Goal: Information Seeking & Learning: Learn about a topic

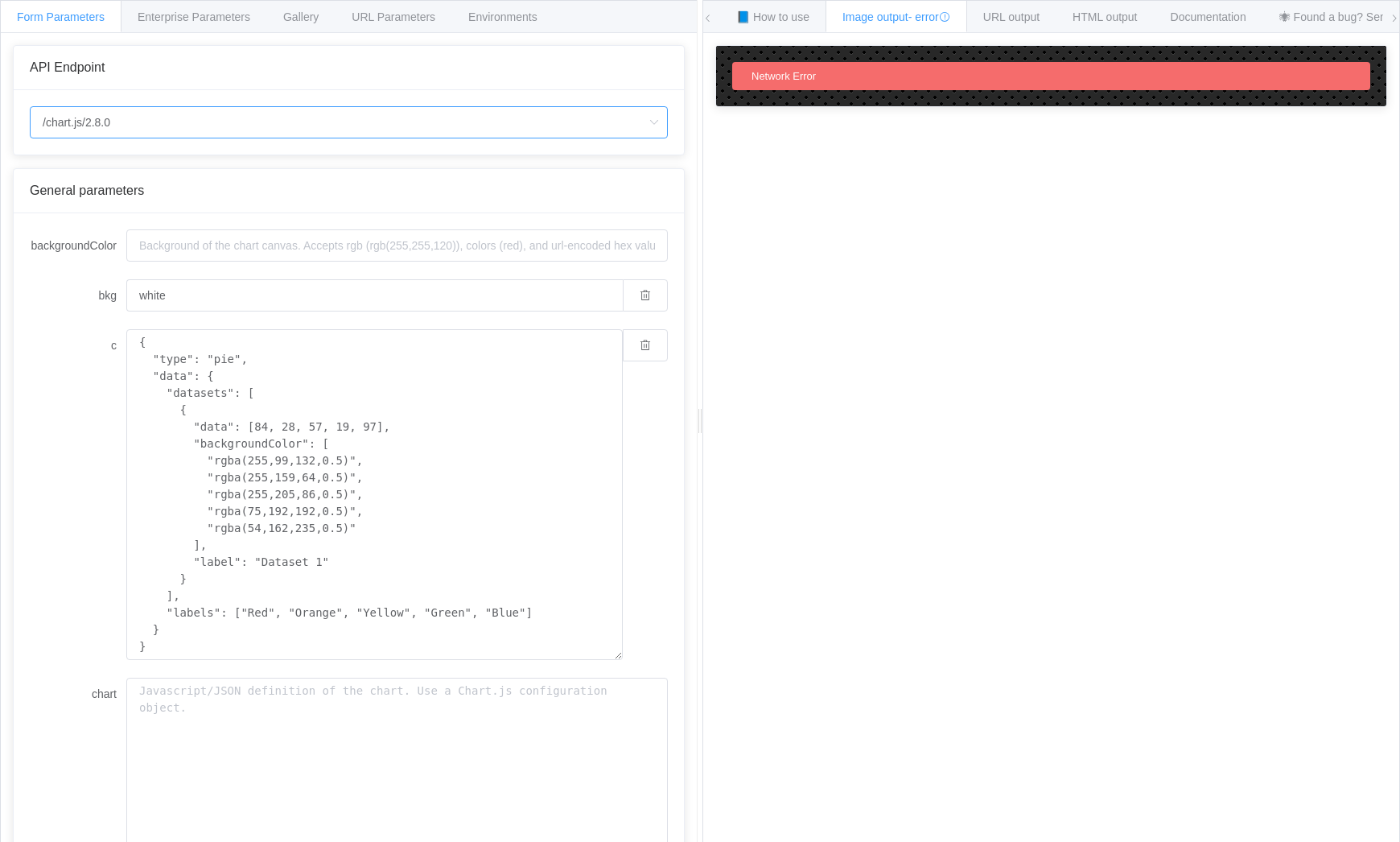
click at [145, 114] on input "/chart.js/2.8.0" at bounding box center [349, 122] width 638 height 32
click at [95, 172] on li "/chart" at bounding box center [349, 167] width 637 height 28
type input "/chart"
type input "20"
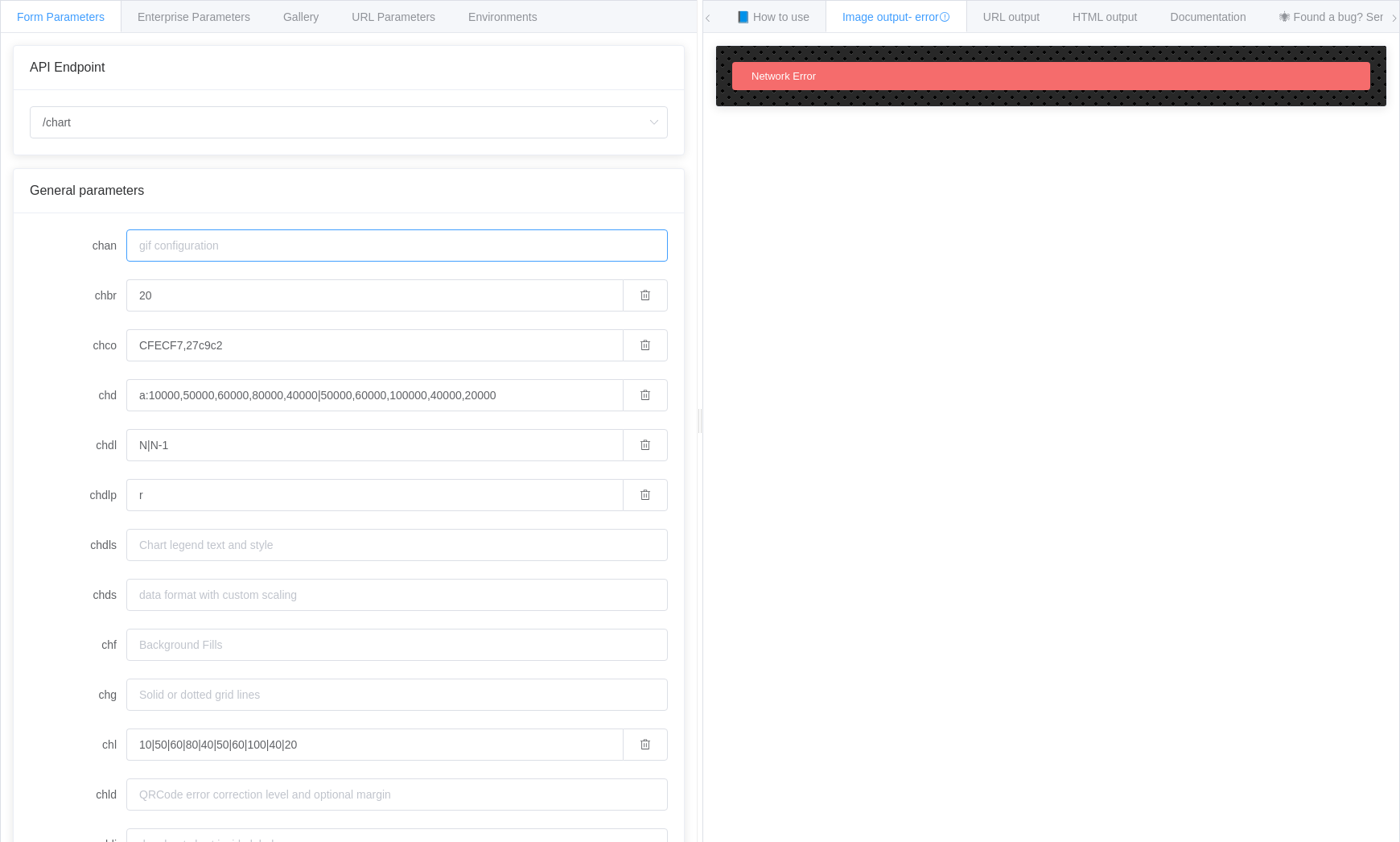
click at [223, 251] on input "chan" at bounding box center [397, 245] width 541 height 32
click at [131, 114] on input "/chart" at bounding box center [349, 122] width 638 height 32
click at [118, 194] on li "/chart.js/2.8.0" at bounding box center [349, 195] width 637 height 28
type input "/chart.js/2.8.0"
type input "white"
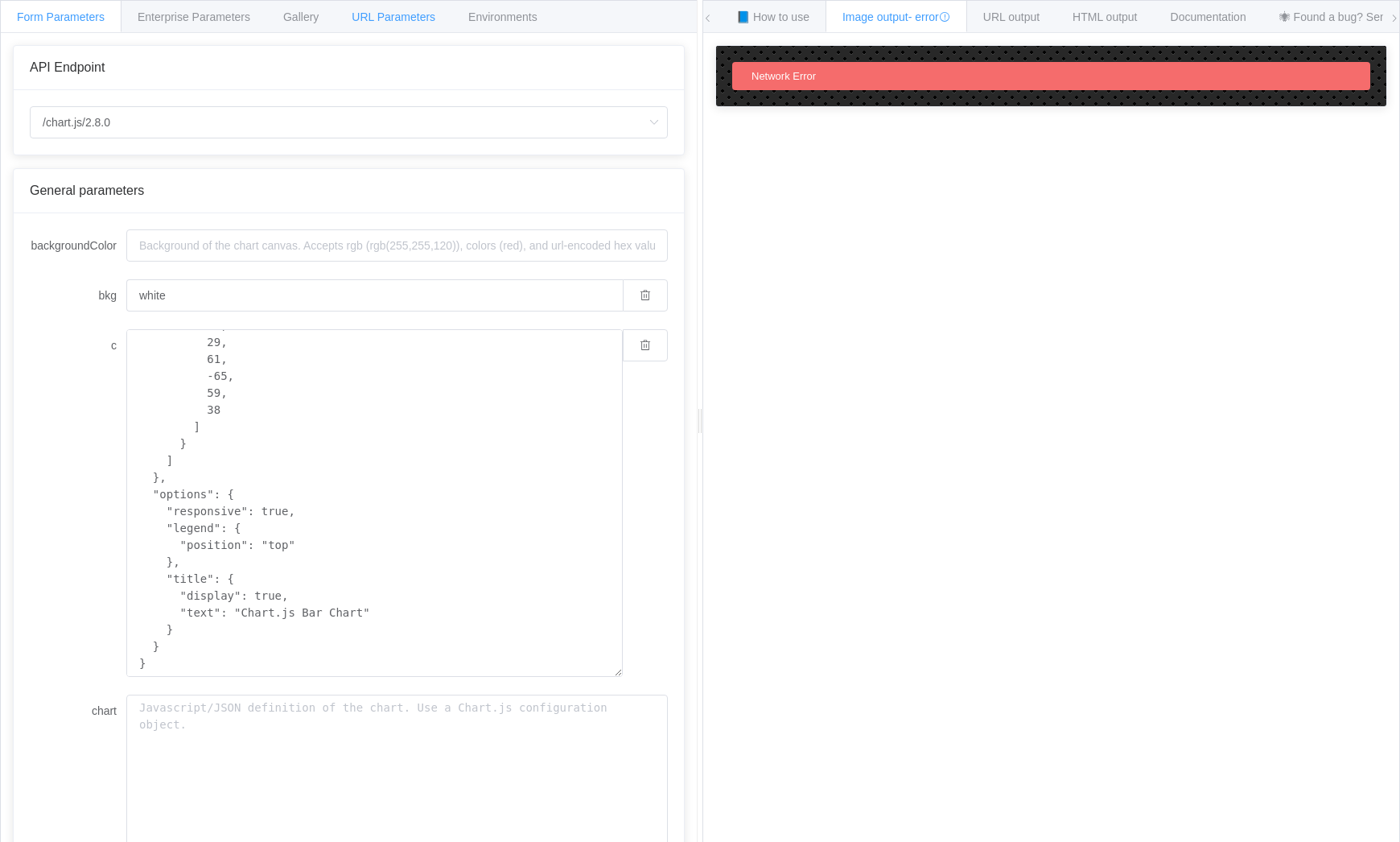
click at [366, 16] on span "URL Parameters" at bounding box center [393, 17] width 84 height 13
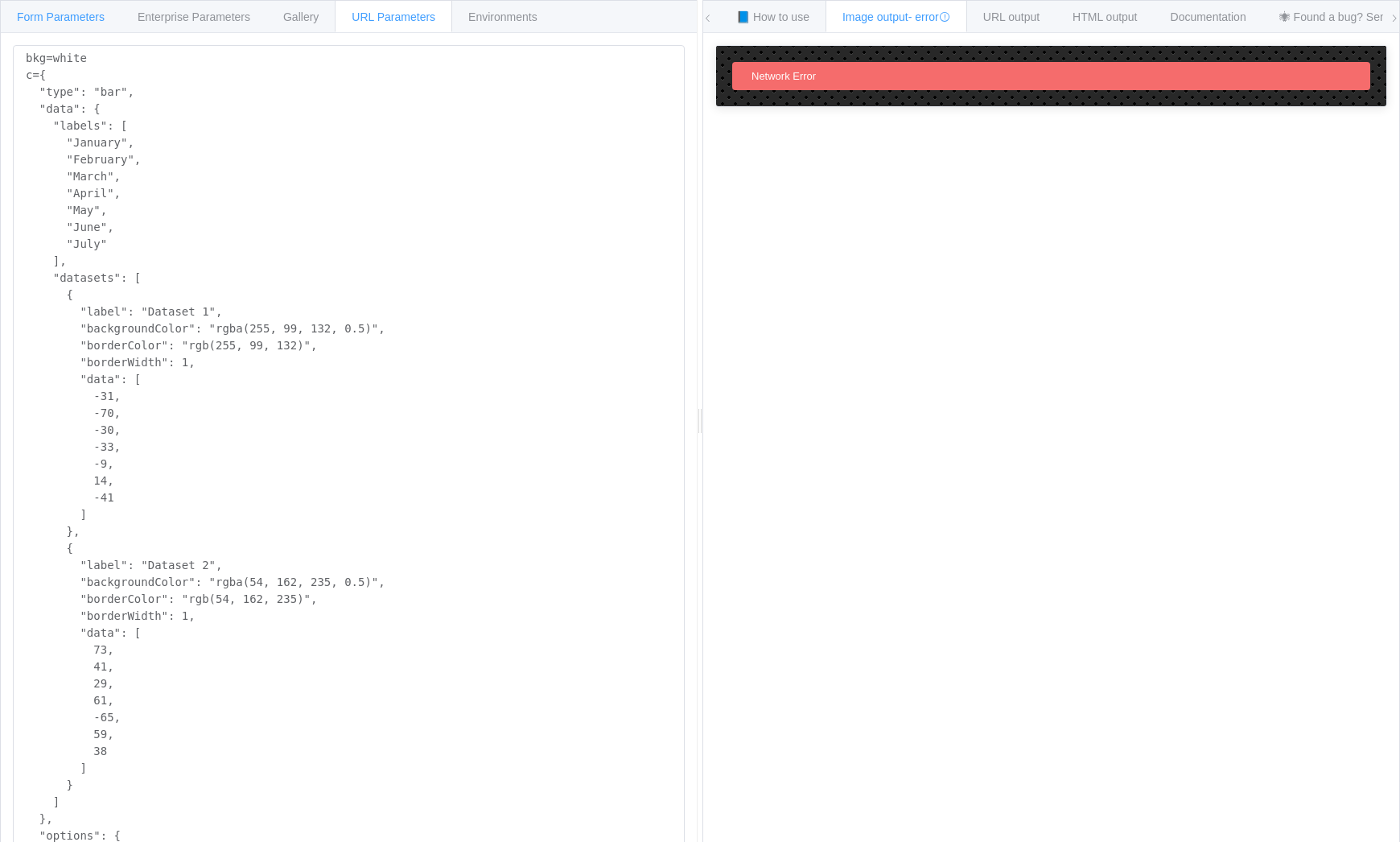
click at [56, 24] on div "Form Parameters" at bounding box center [60, 16] width 122 height 32
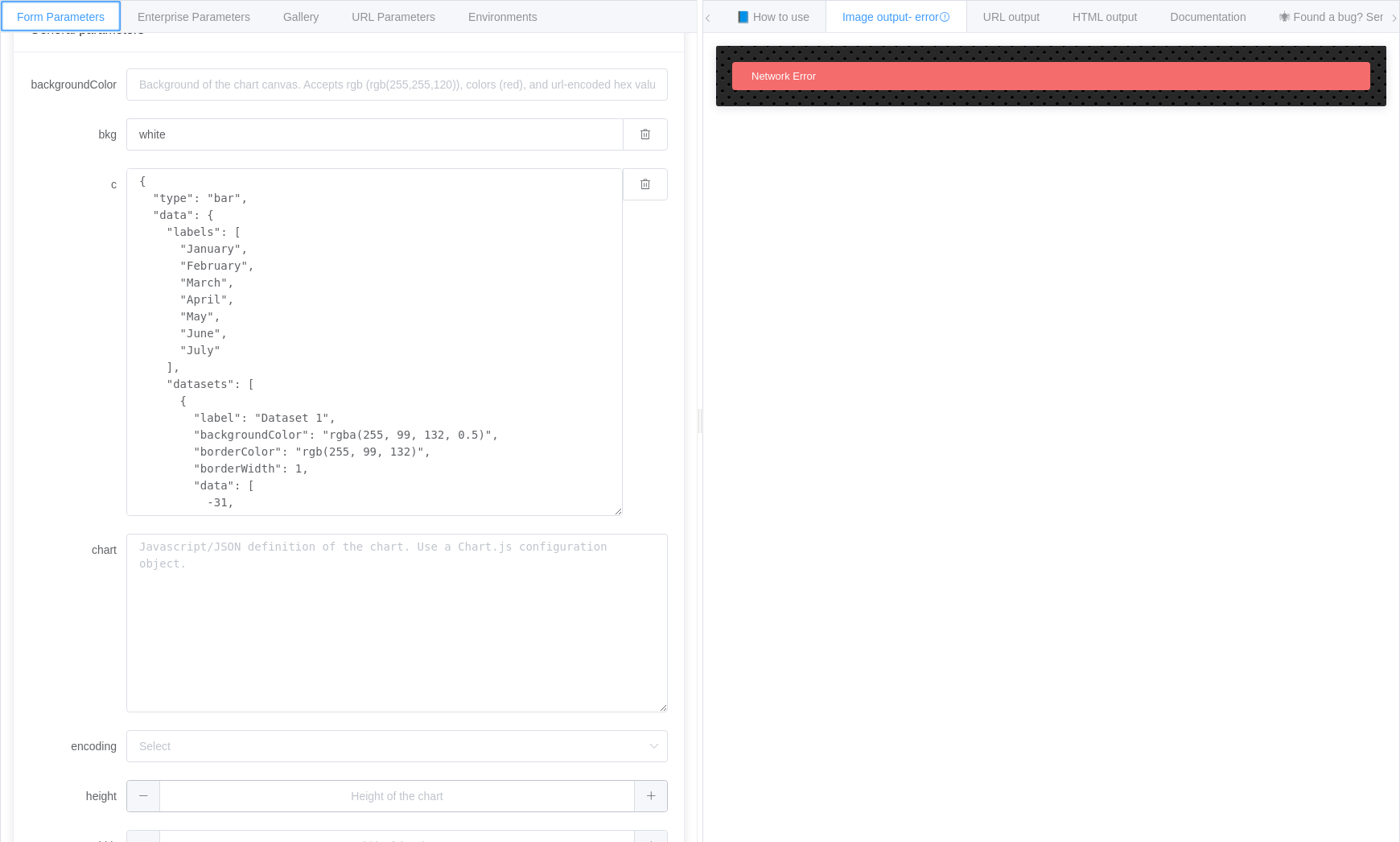
scroll to position [203, 0]
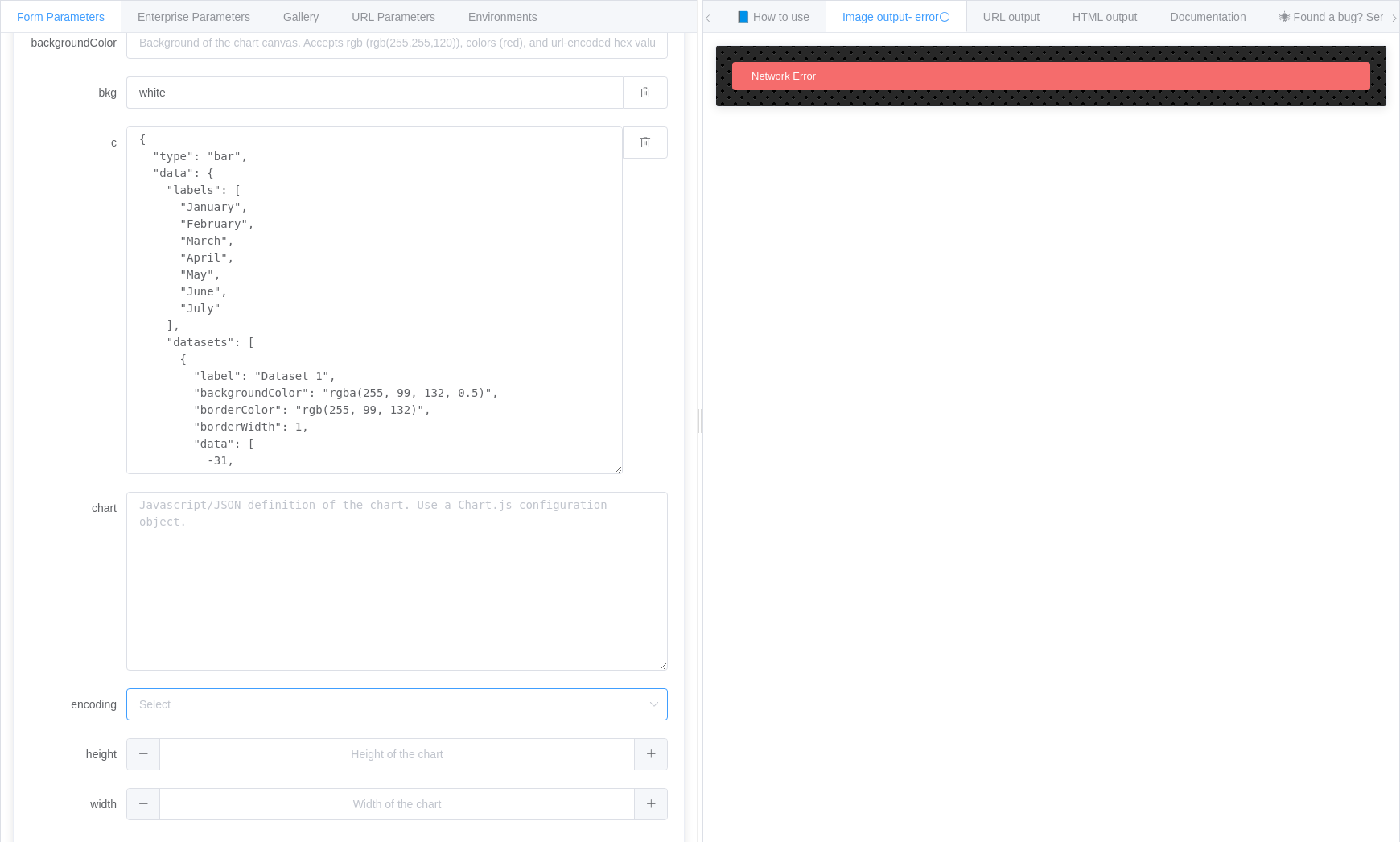
click at [652, 710] on input "encoding" at bounding box center [397, 704] width 541 height 32
click at [601, 752] on li "url" at bounding box center [397, 750] width 540 height 28
type input "url"
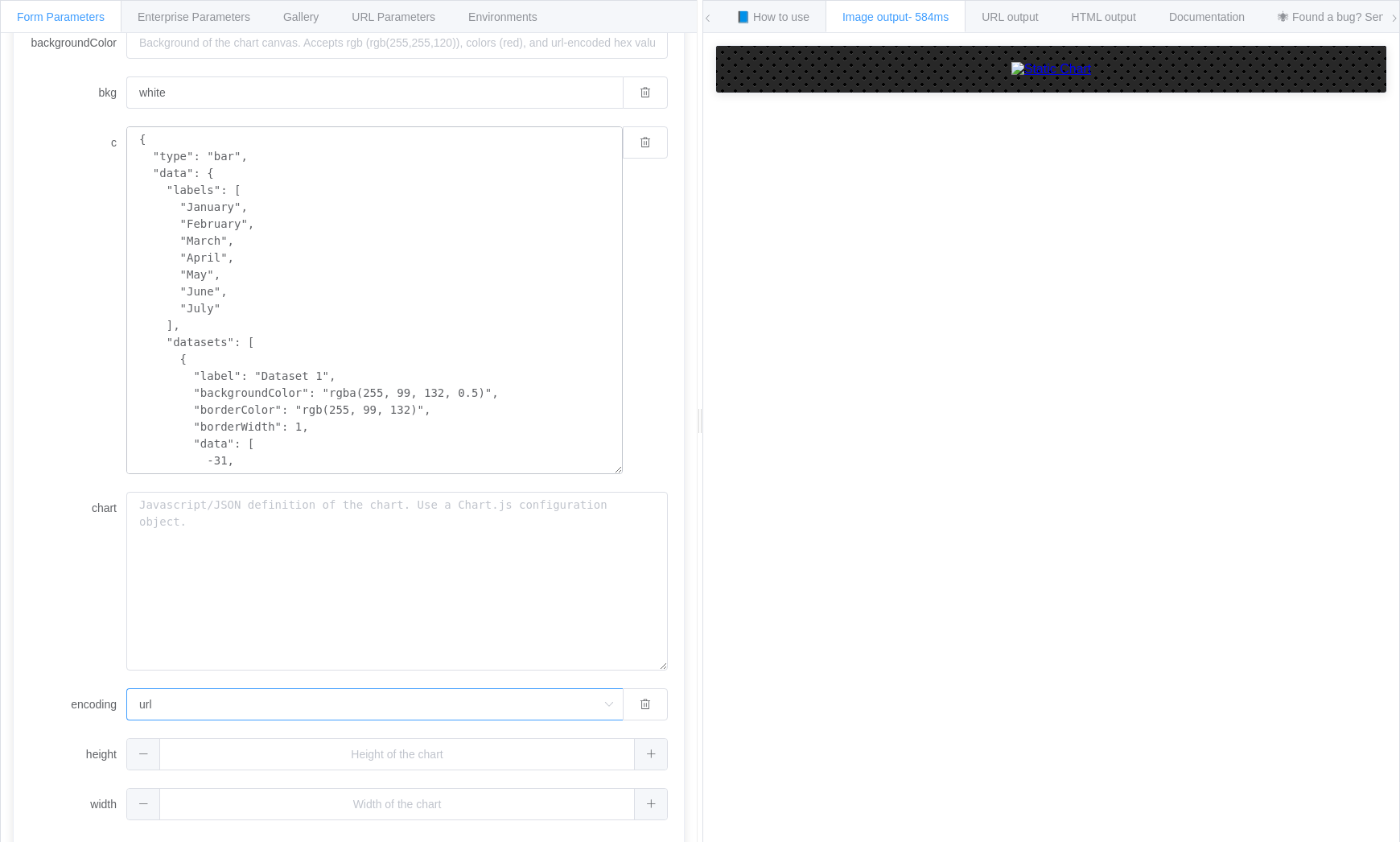
scroll to position [161, 0]
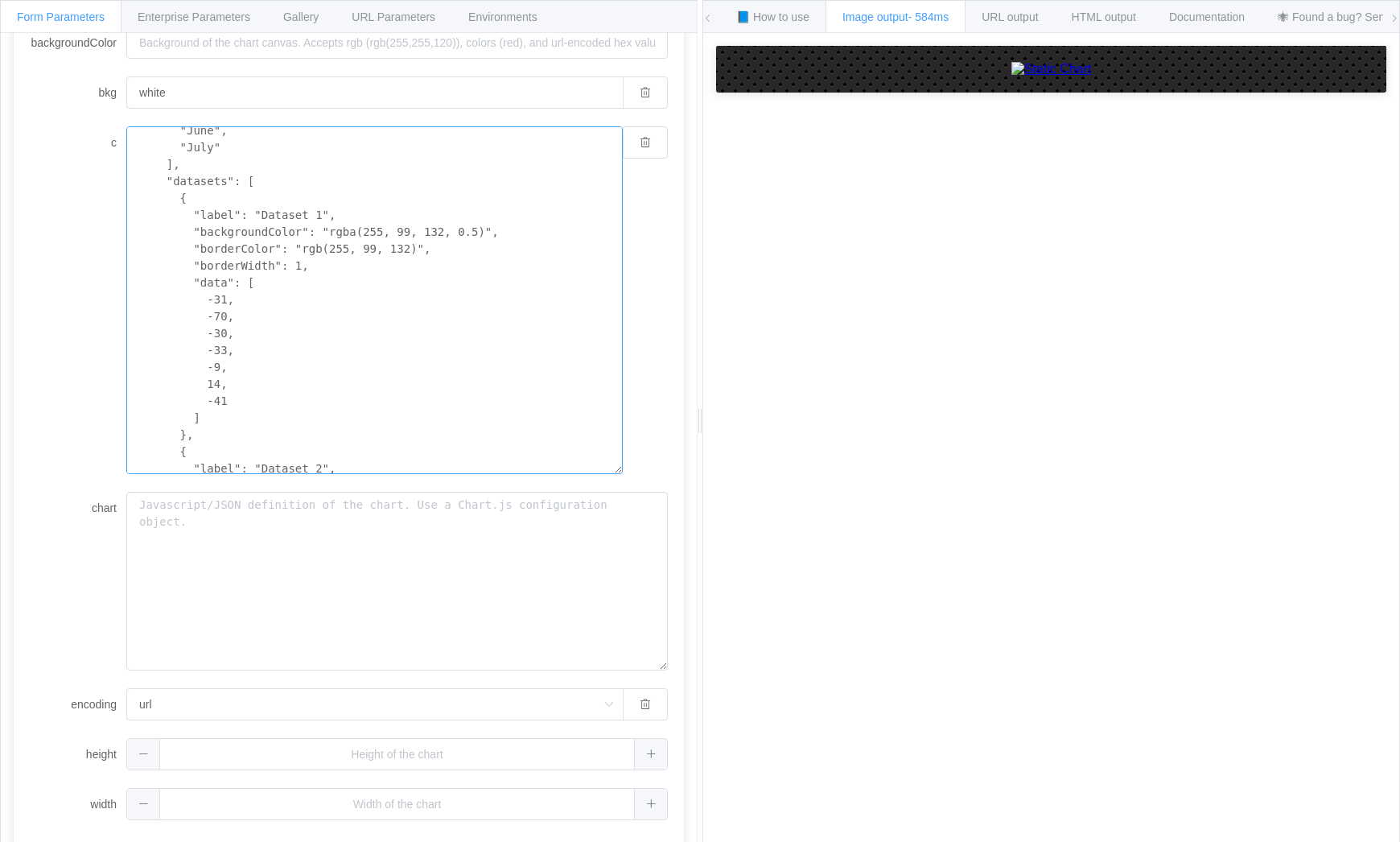
click at [204, 296] on textarea "{ "type": "bar", "data": { "labels": [ "January", "February", "March", "April",…" at bounding box center [375, 301] width 496 height 348
drag, startPoint x: 202, startPoint y: 296, endPoint x: 238, endPoint y: 394, distance: 104.4
click at [238, 394] on textarea "{ "type": "bar", "data": { "labels": [ "January", "February", "March", "April",…" at bounding box center [375, 301] width 496 height 348
paste textarea "E/I: 0.88 | S/N: -0.38 | T/F: 1.25 | J/P: 0.13"
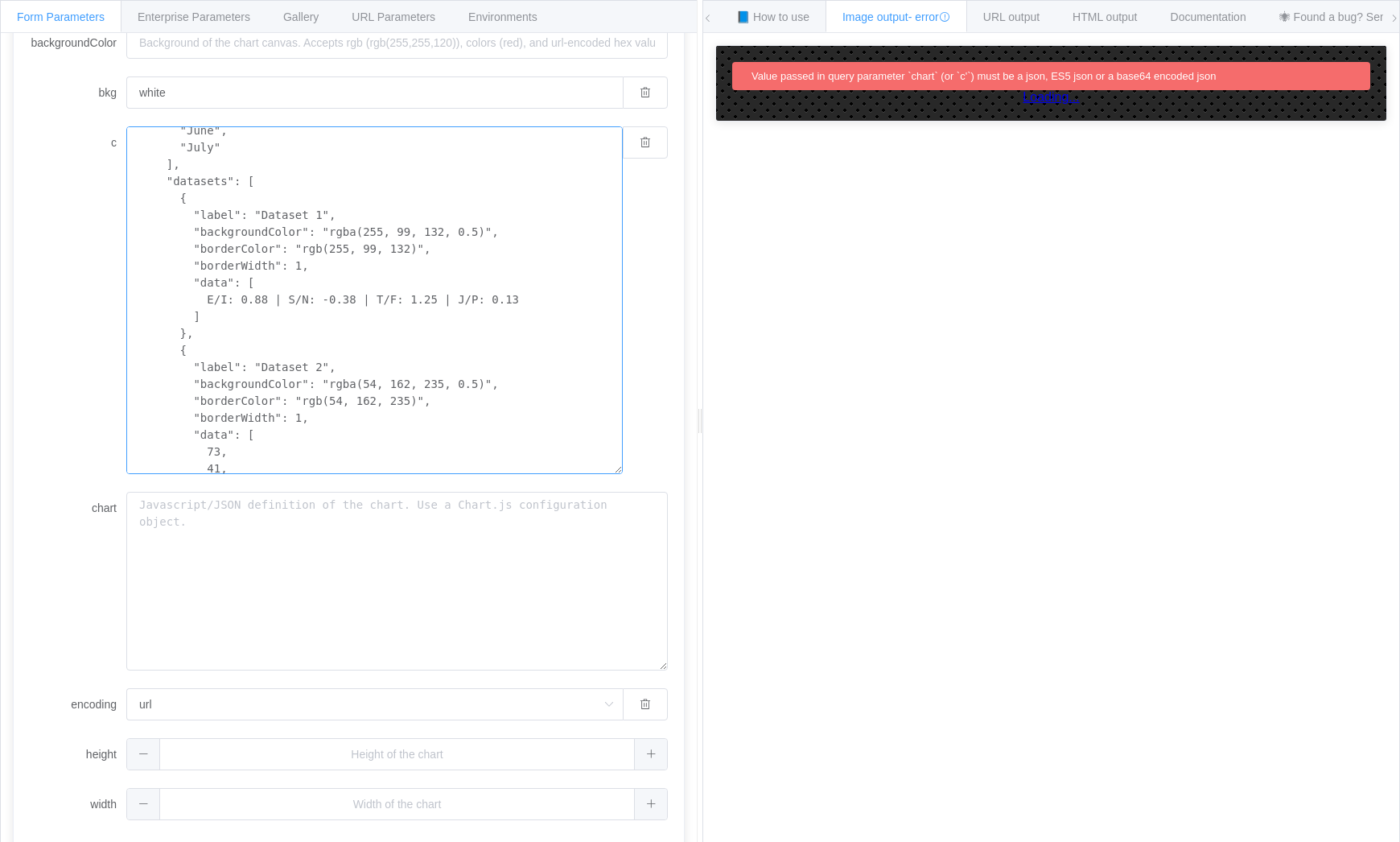
click at [201, 300] on textarea "{ "type": "bar", "data": { "labels": [ "January", "February", "March", "April",…" at bounding box center [375, 301] width 496 height 348
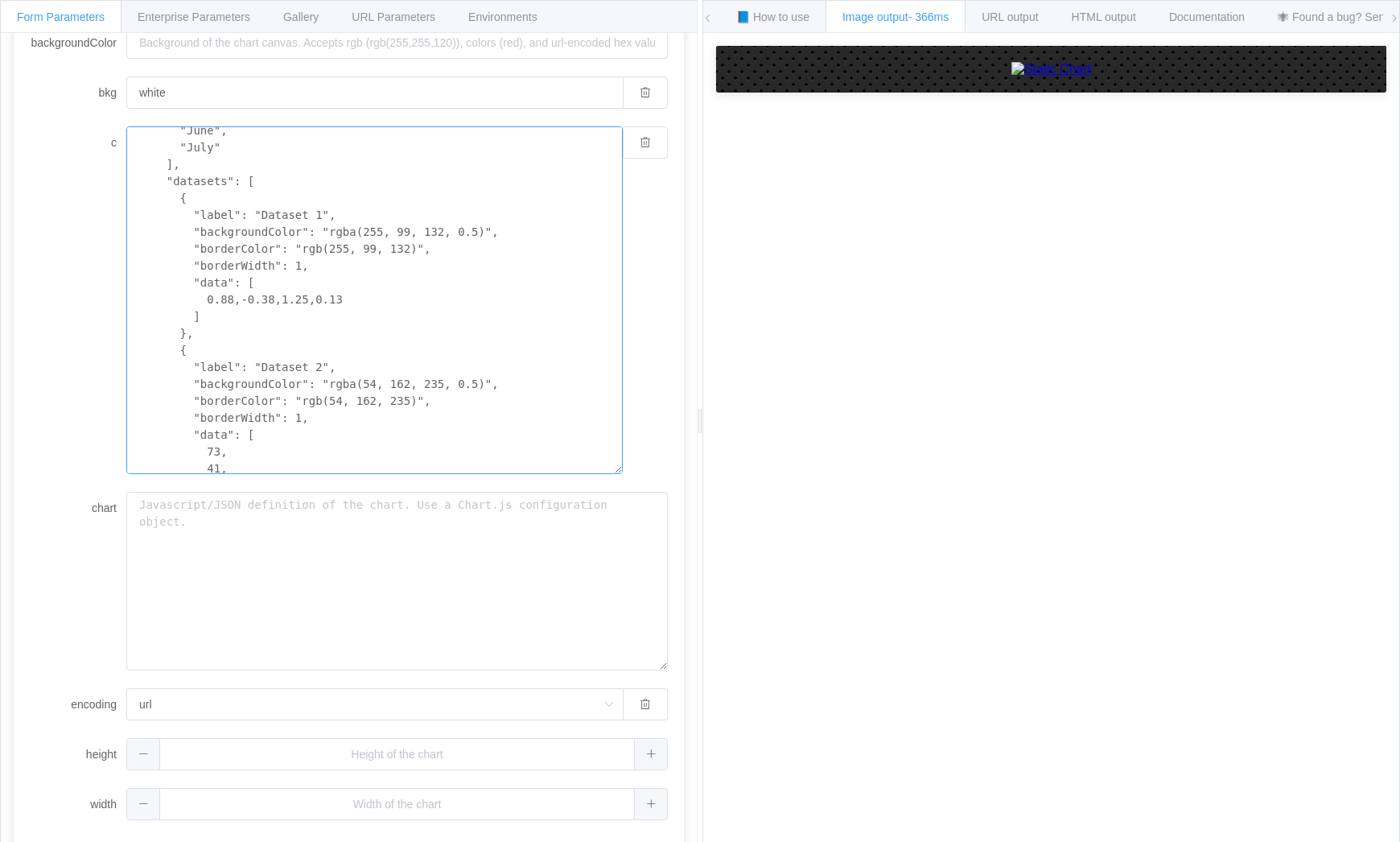
click at [243, 299] on textarea "{ "type": "bar", "data": { "labels": [ "January", "February", "March", "April",…" at bounding box center [375, 301] width 496 height 348
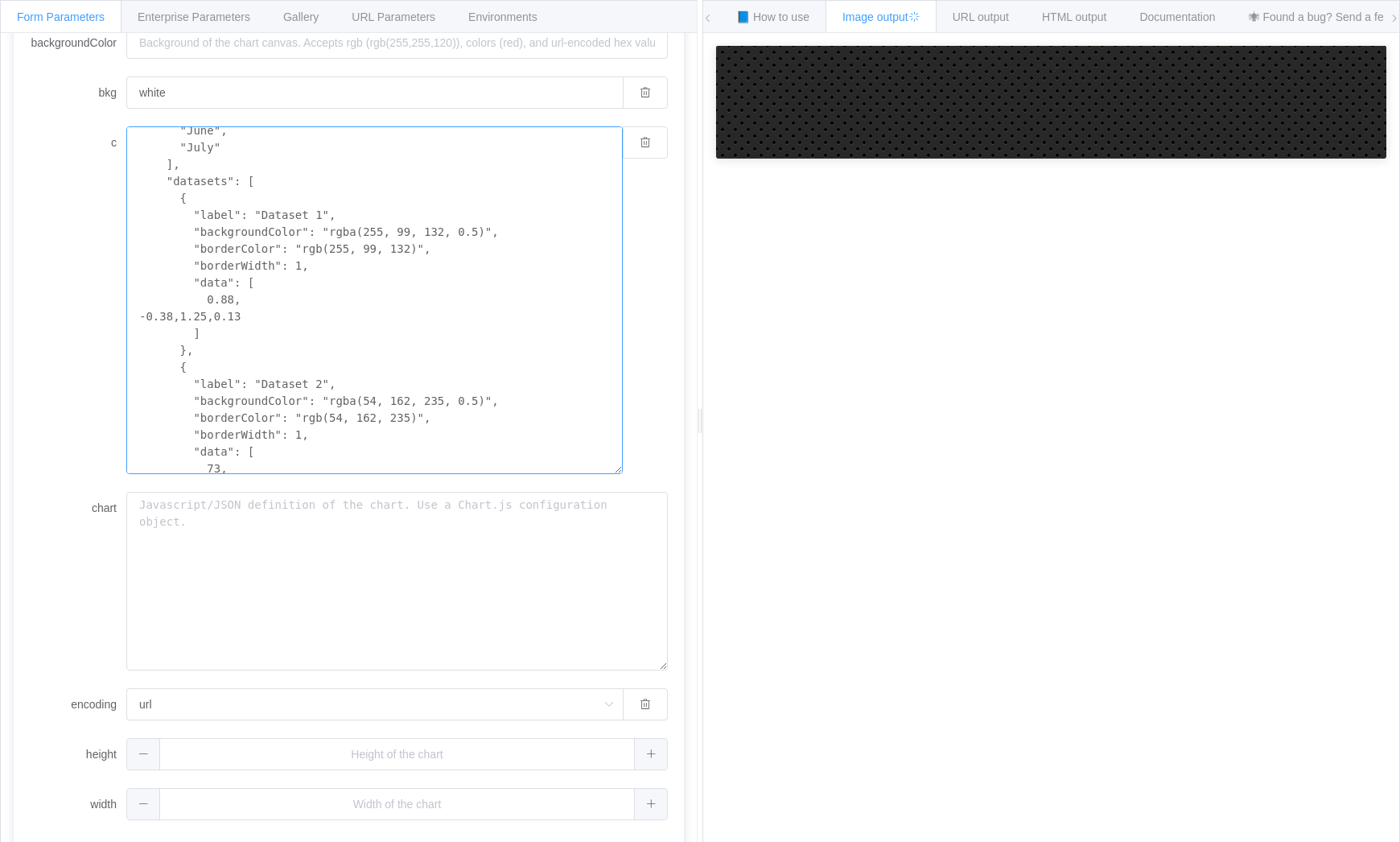
type textarea "{ "type": "bar", "data": { "labels": [ "January", "February", "March", "April",…"
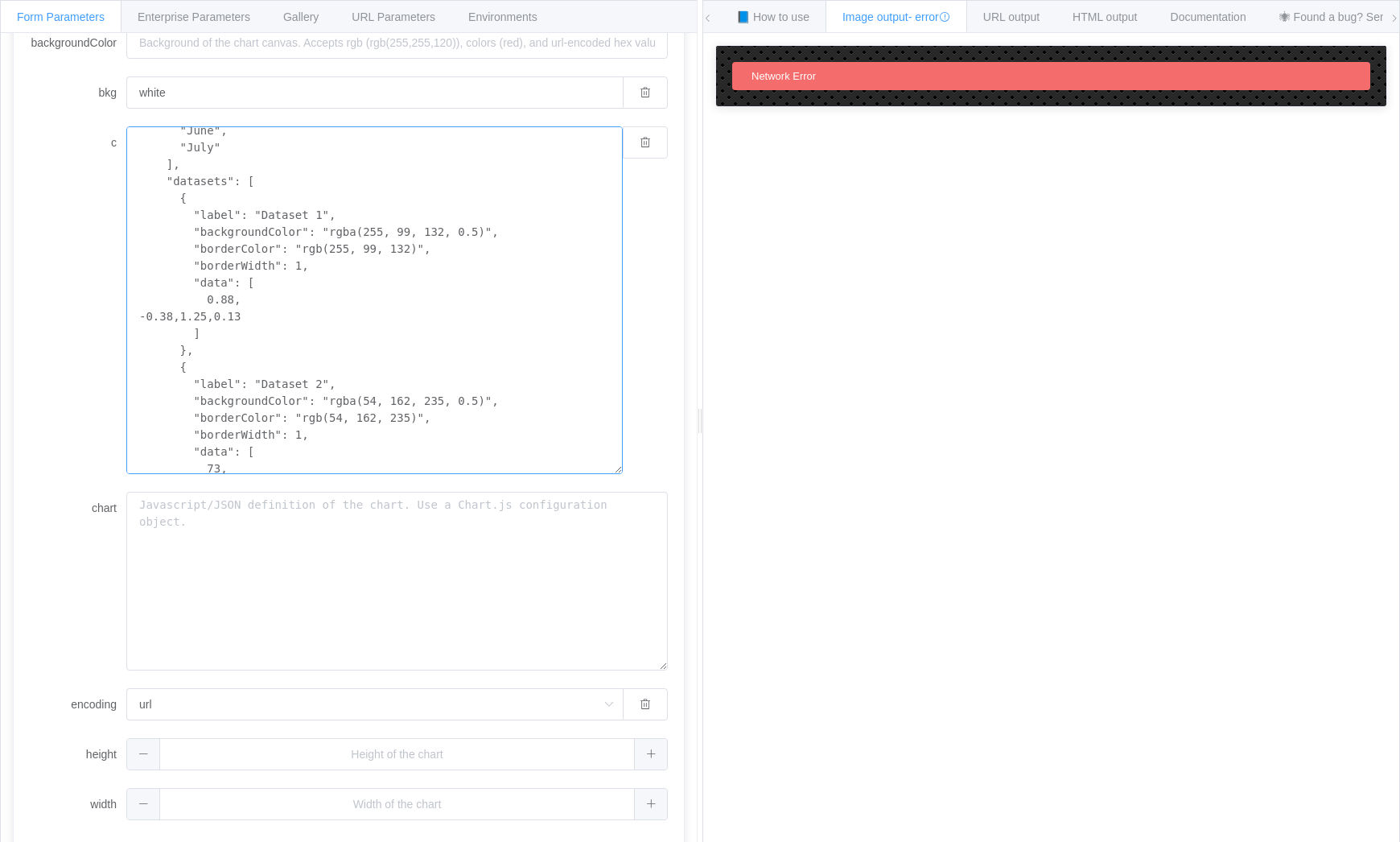
click at [385, 296] on textarea "{ "type": "bar", "data": { "labels": [ "January", "February", "March", "April",…" at bounding box center [375, 301] width 496 height 348
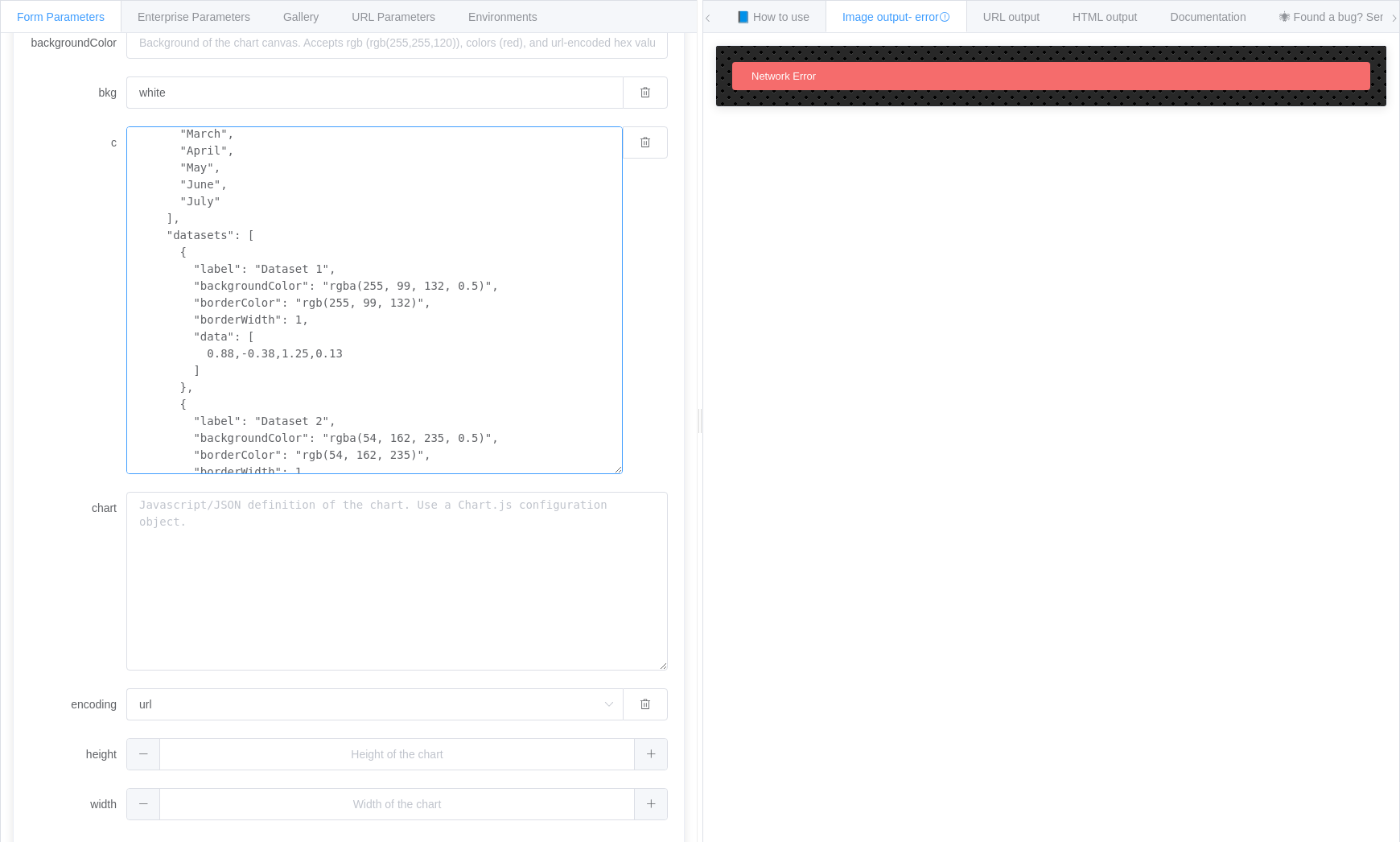
click at [337, 359] on textarea "{ "type": "bar", "data": { "labels": [ "January", "February", "March", "April",…" at bounding box center [375, 301] width 496 height 348
click at [233, 354] on textarea "{ "type": "bar", "data": { "labels": [ "January", "February", "March", "April",…" at bounding box center [375, 301] width 496 height 348
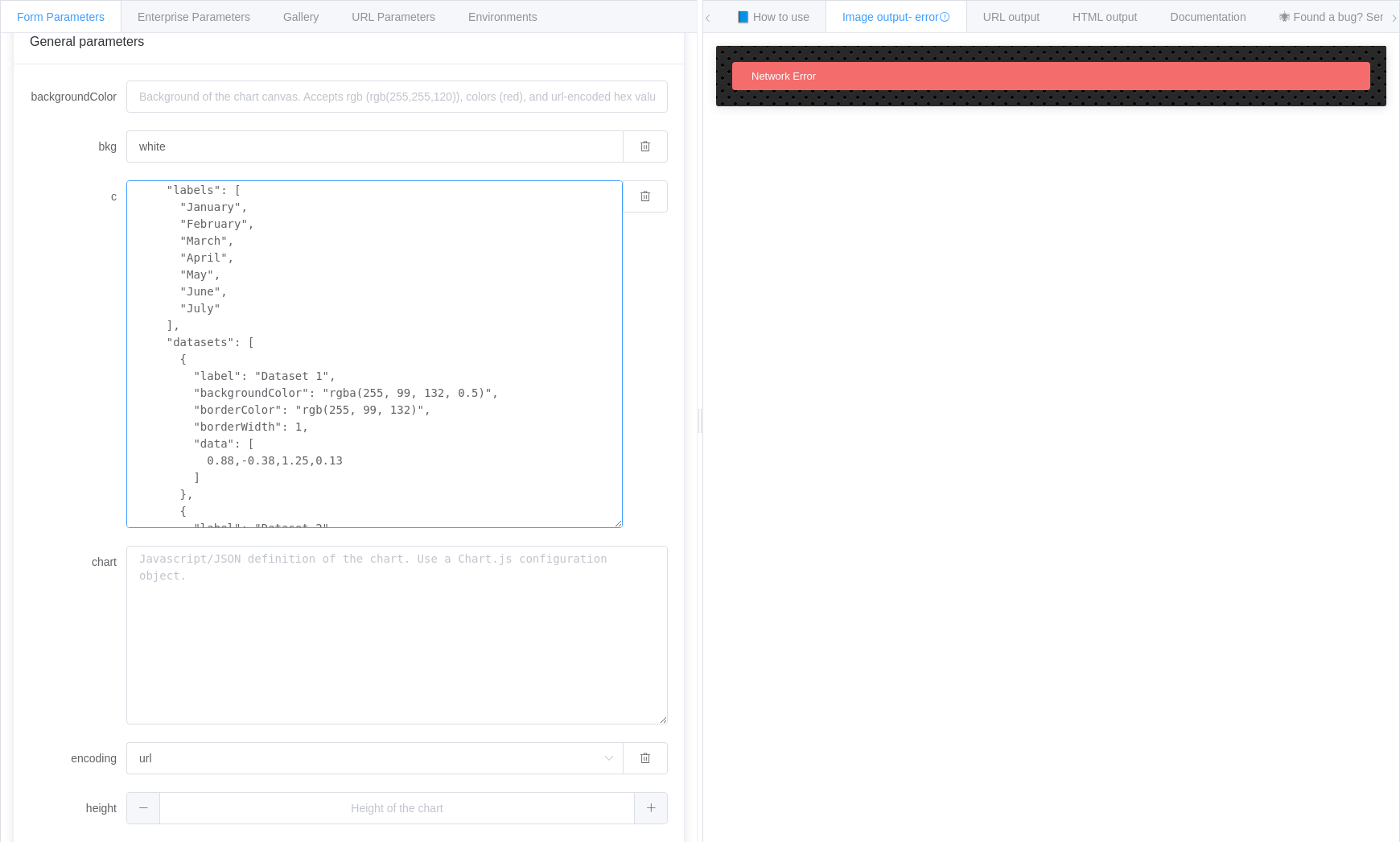
scroll to position [161, 0]
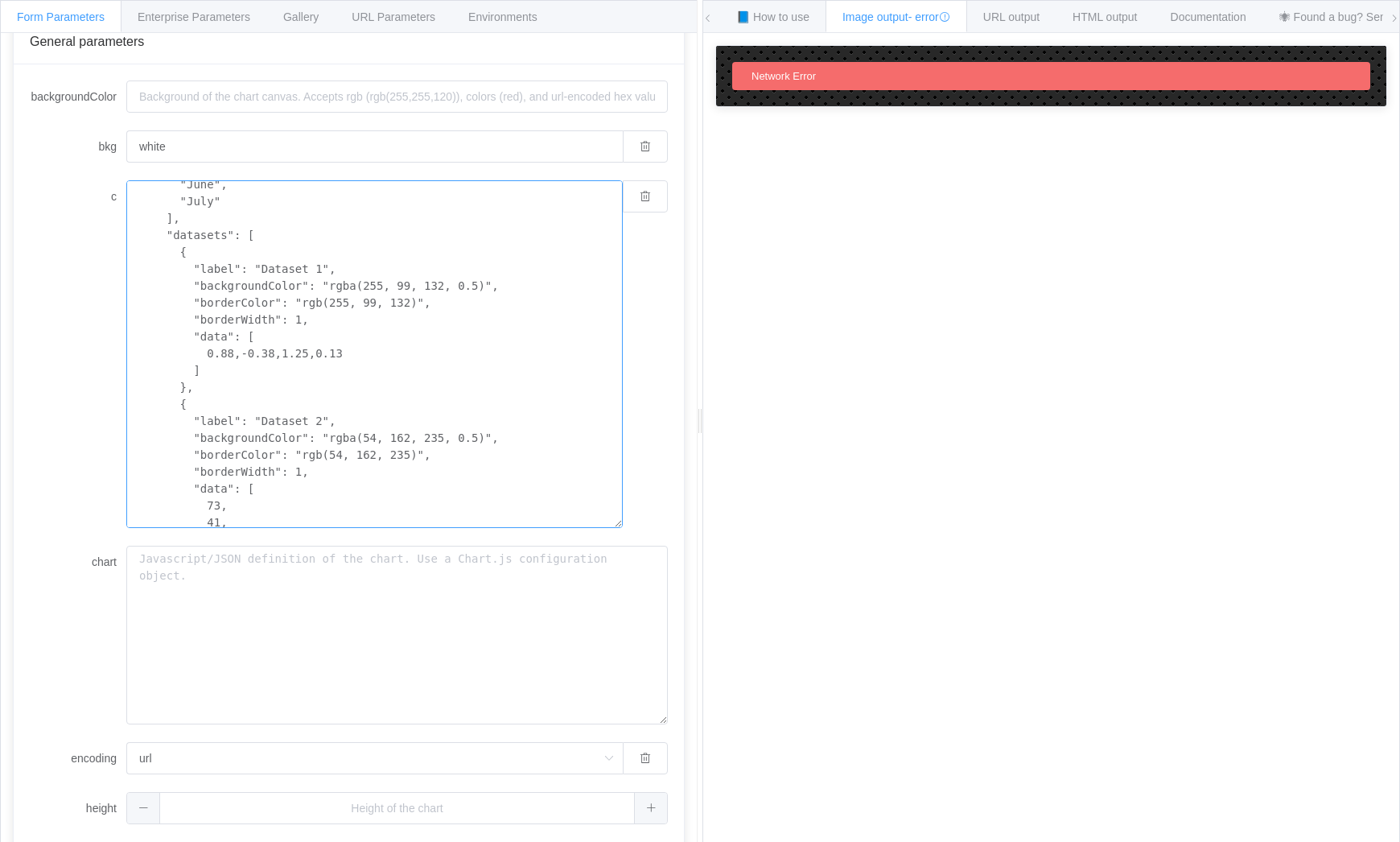
click at [225, 354] on textarea "{ "type": "bar", "data": { "labels": [ "January", "February", "March", "April",…" at bounding box center [375, 354] width 496 height 348
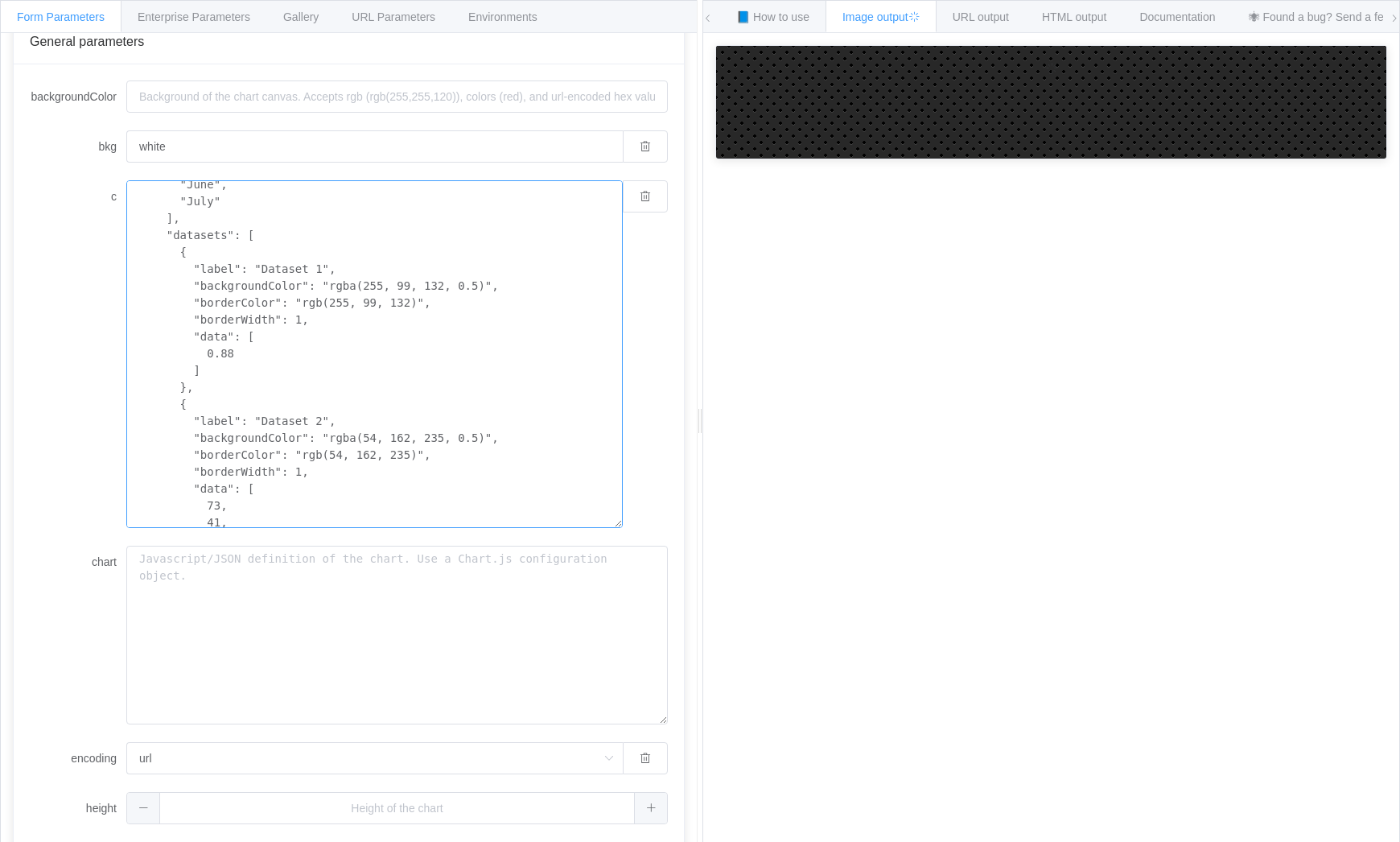
scroll to position [268, 0]
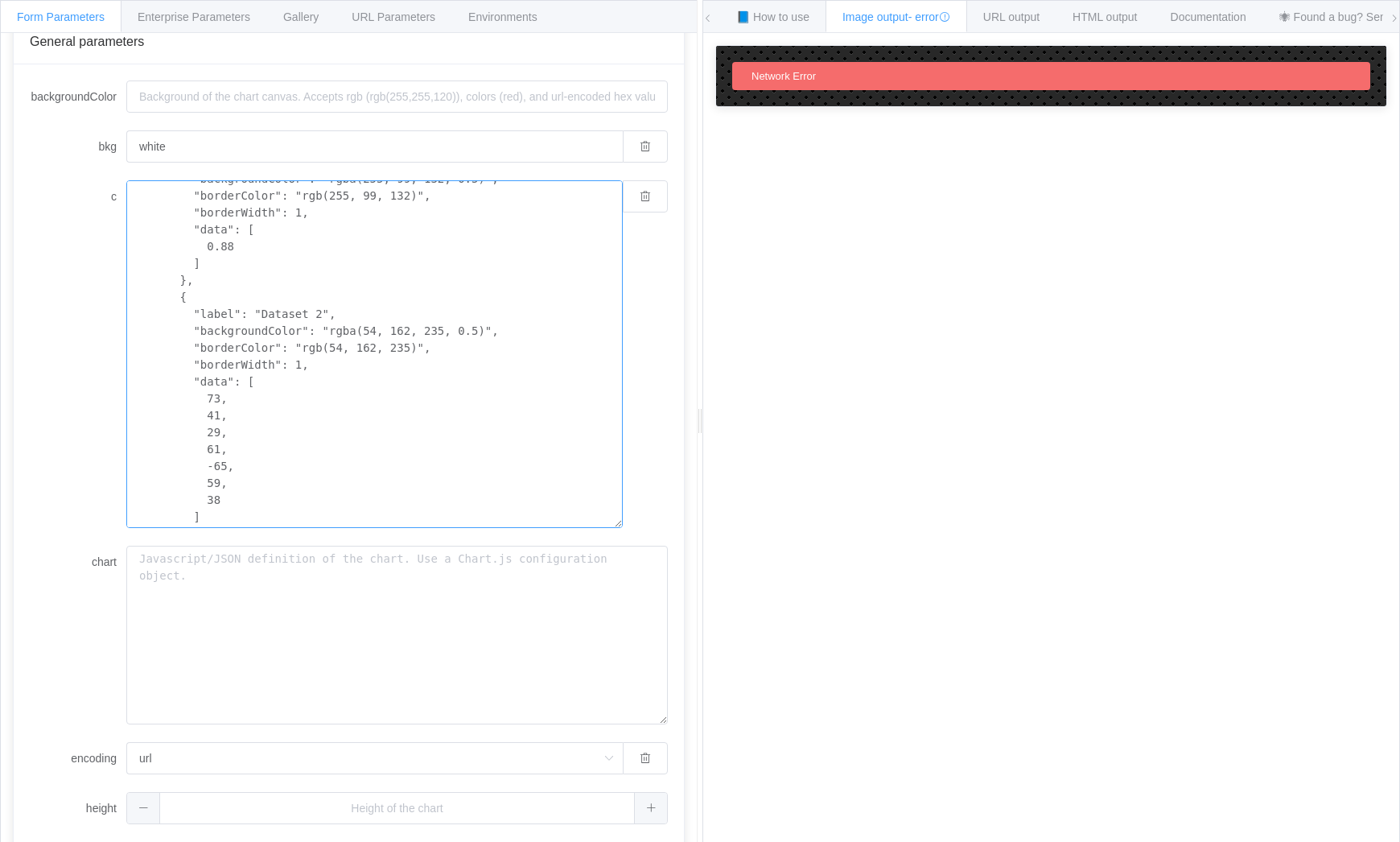
click at [199, 397] on textarea "{ "type": "bar", "data": { "labels": [ "January", "February", "March", "April",…" at bounding box center [375, 354] width 496 height 348
click at [219, 501] on textarea "{ "type": "bar", "data": { "labels": [ "January", "February", "March", "April",…" at bounding box center [375, 354] width 496 height 348
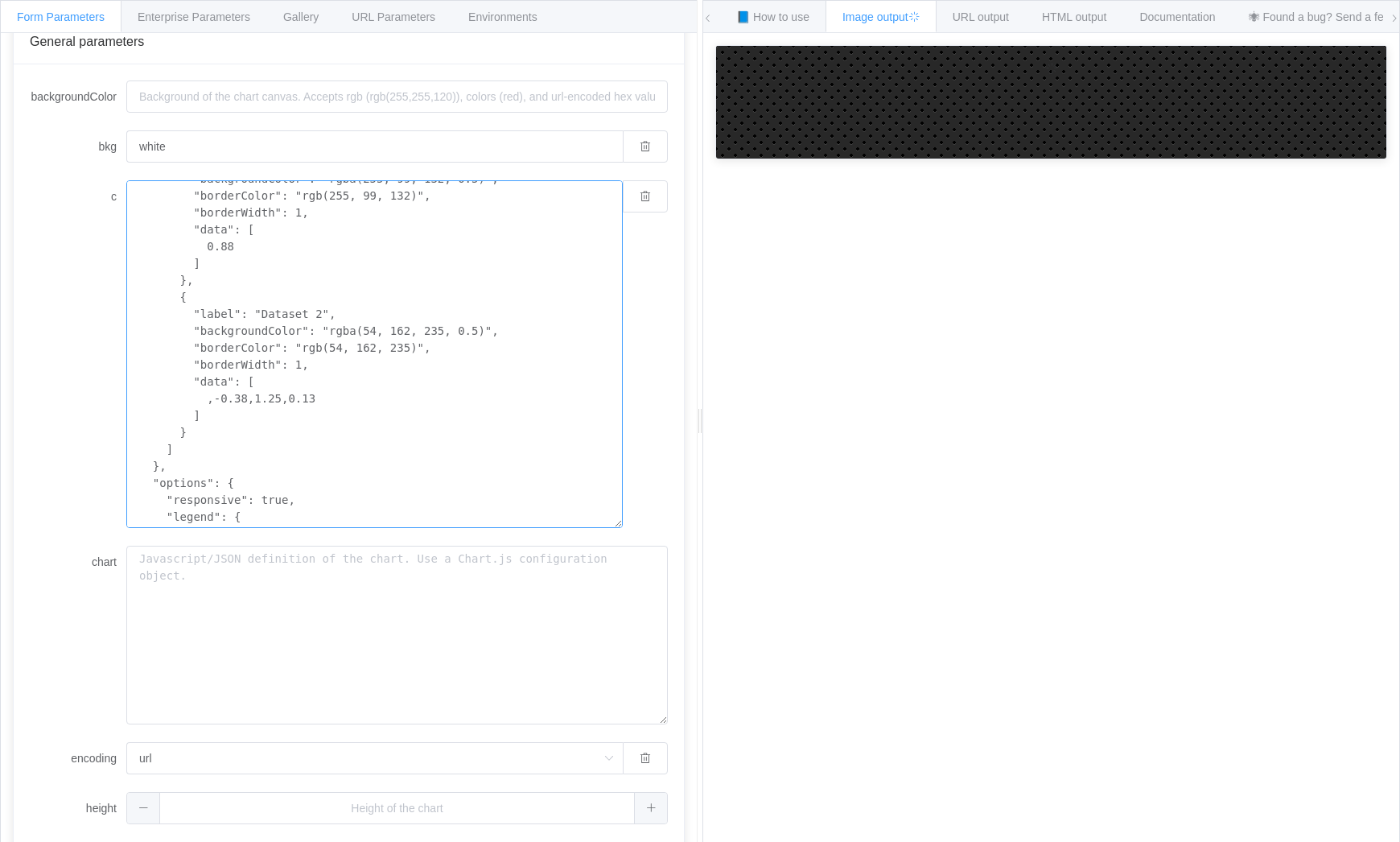
scroll to position [322, 0]
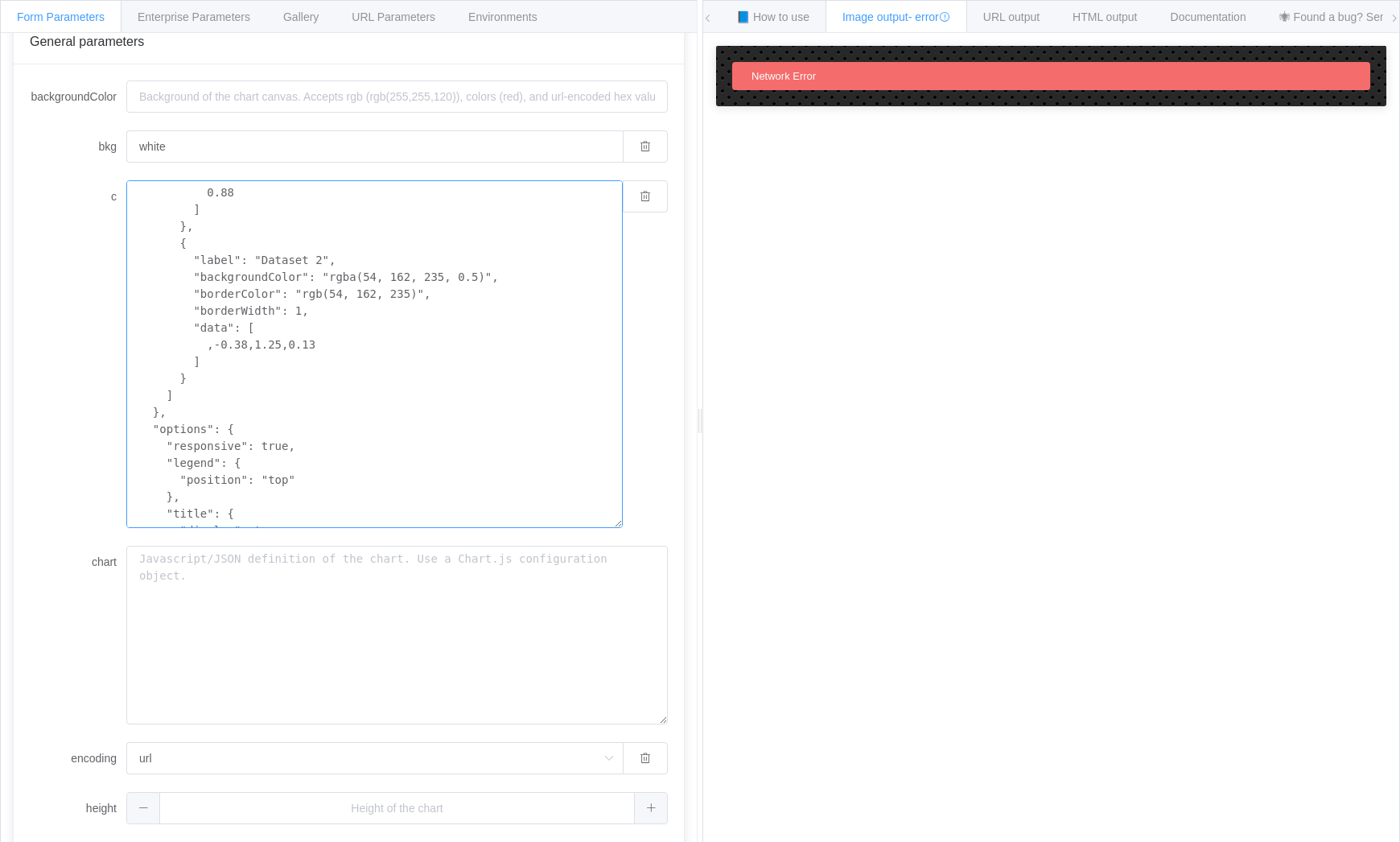
click at [184, 227] on textarea "{ "type": "bar", "data": { "labels": [ "January", "February", "March", "April",…" at bounding box center [375, 354] width 496 height 348
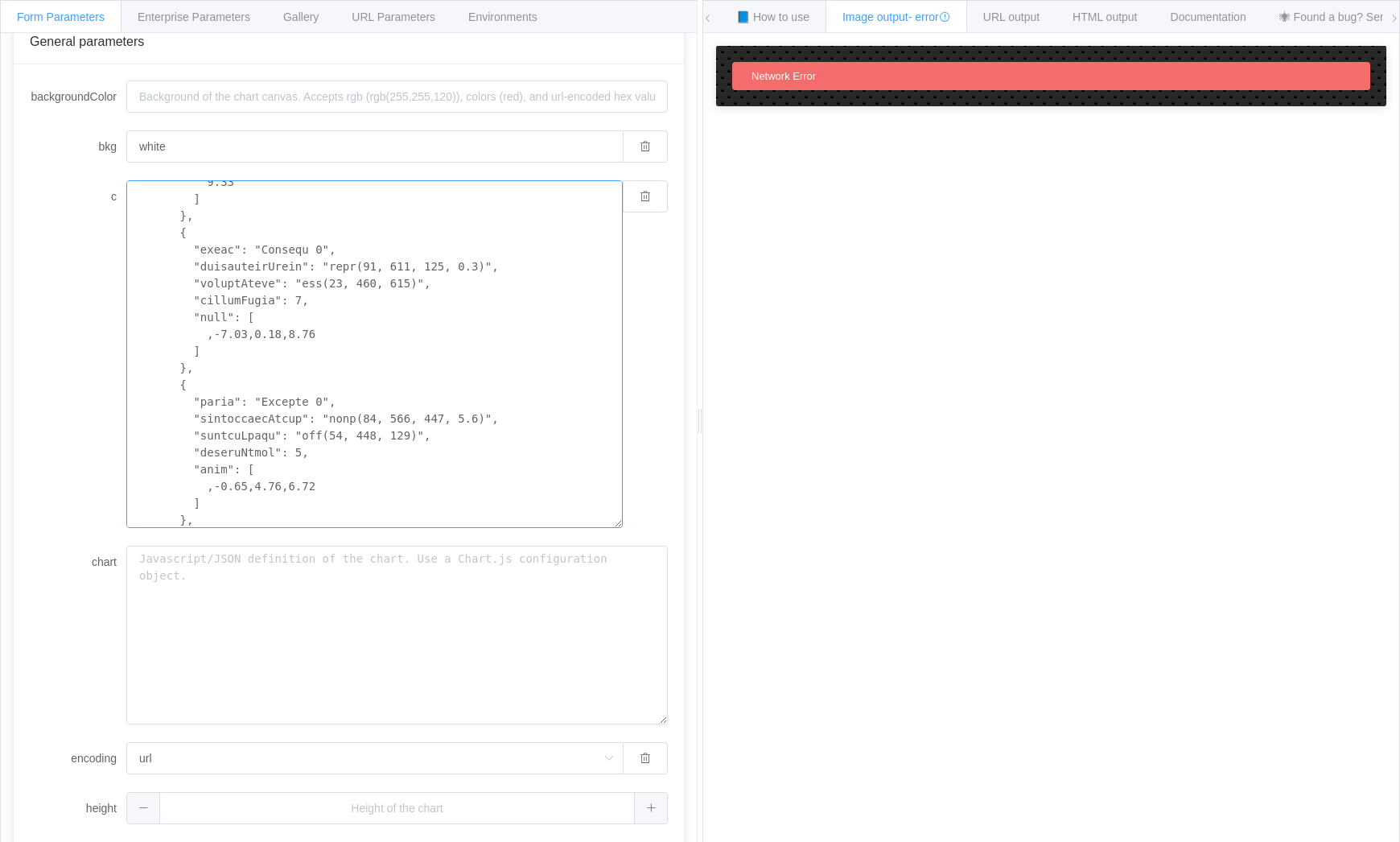
scroll to position [484, 0]
drag, startPoint x: 278, startPoint y: 488, endPoint x: 304, endPoint y: 478, distance: 27.9
click at [278, 487] on textarea "c" at bounding box center [375, 354] width 496 height 348
click at [271, 331] on textarea "c" at bounding box center [375, 354] width 496 height 348
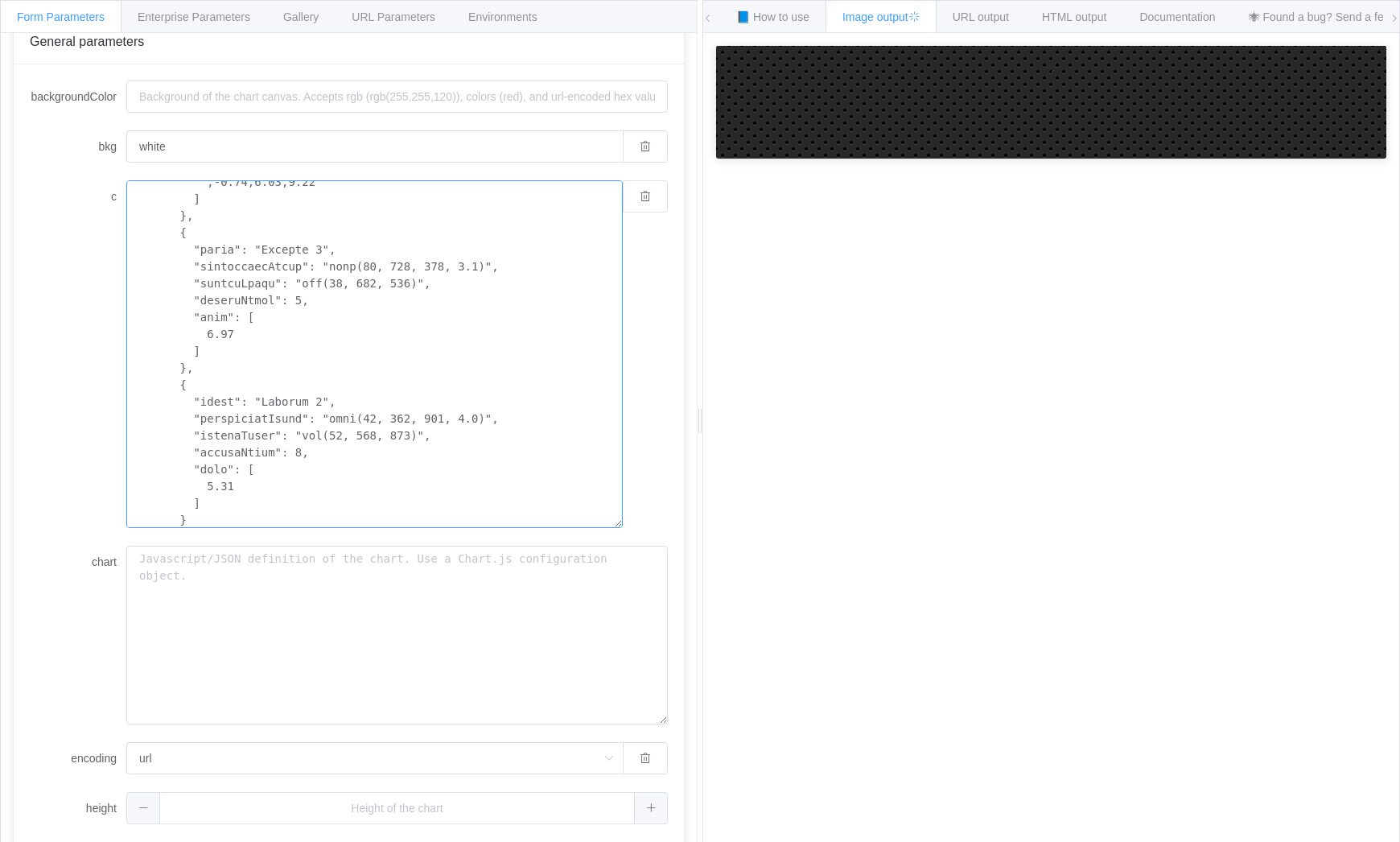
scroll to position [323, 0]
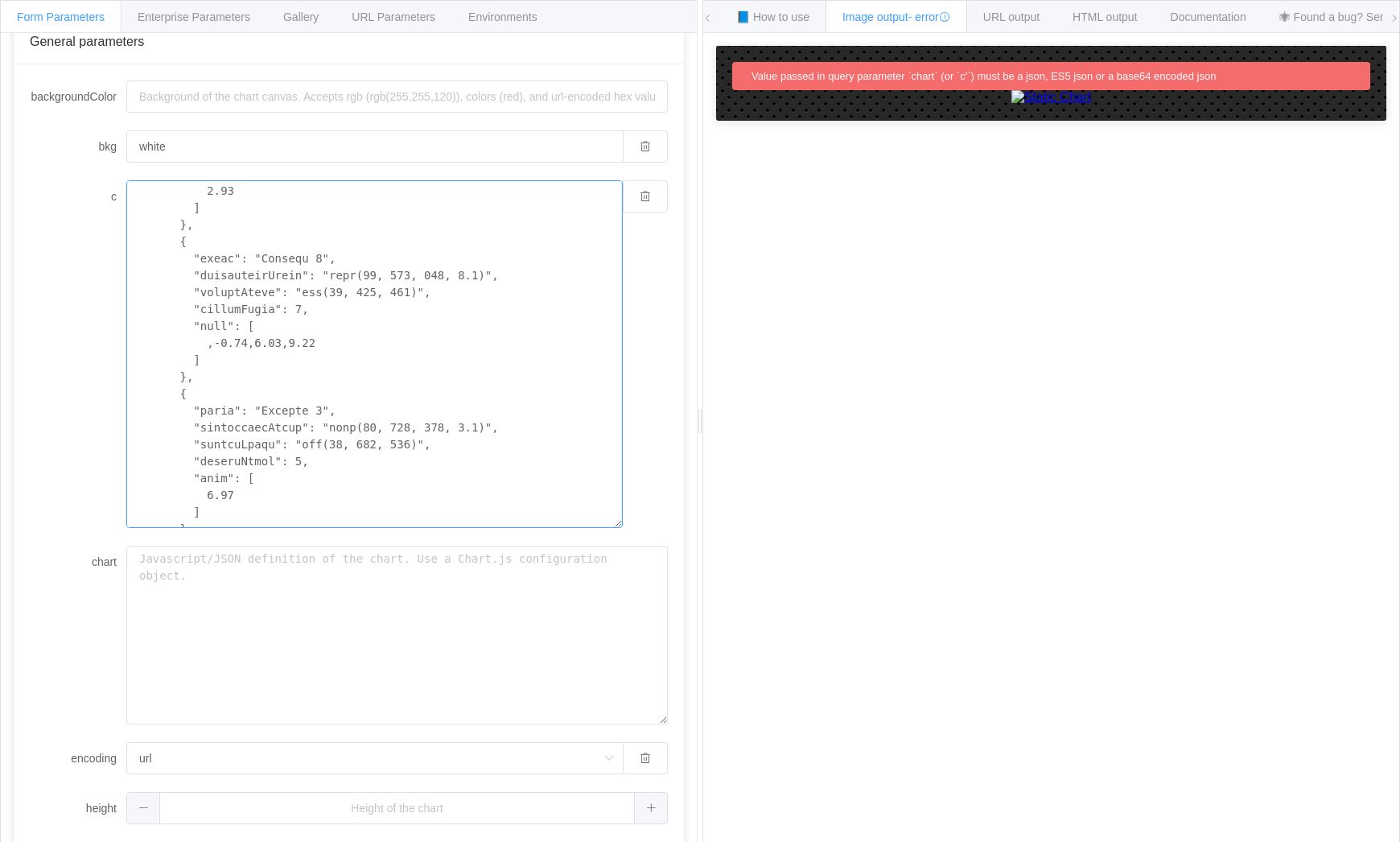
click at [207, 344] on textarea "c" at bounding box center [375, 354] width 496 height 348
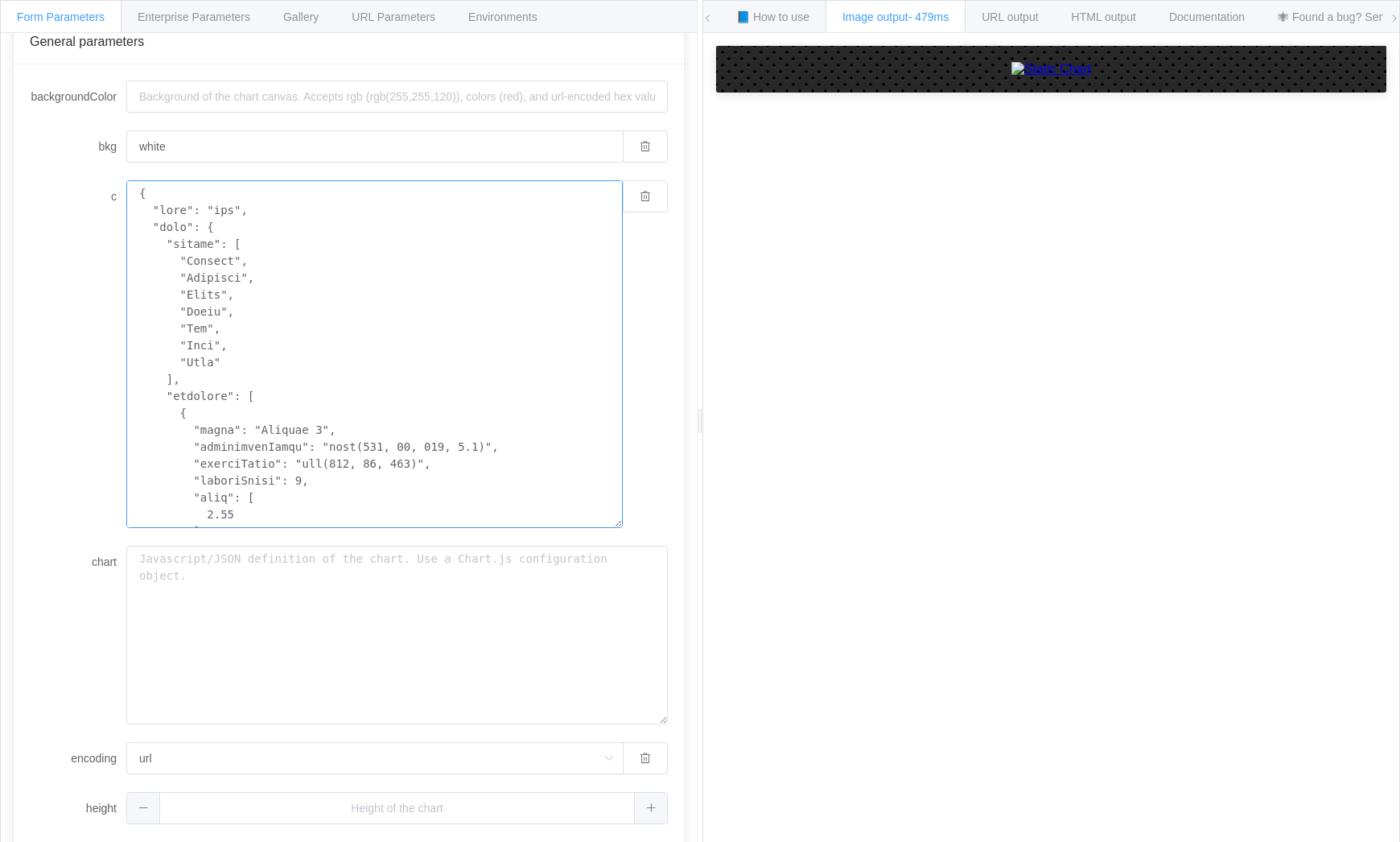
click at [212, 262] on textarea "c" at bounding box center [375, 354] width 496 height 348
drag, startPoint x: 234, startPoint y: 261, endPoint x: 264, endPoint y: 261, distance: 30.0
click at [236, 261] on textarea "c" at bounding box center [375, 354] width 496 height 348
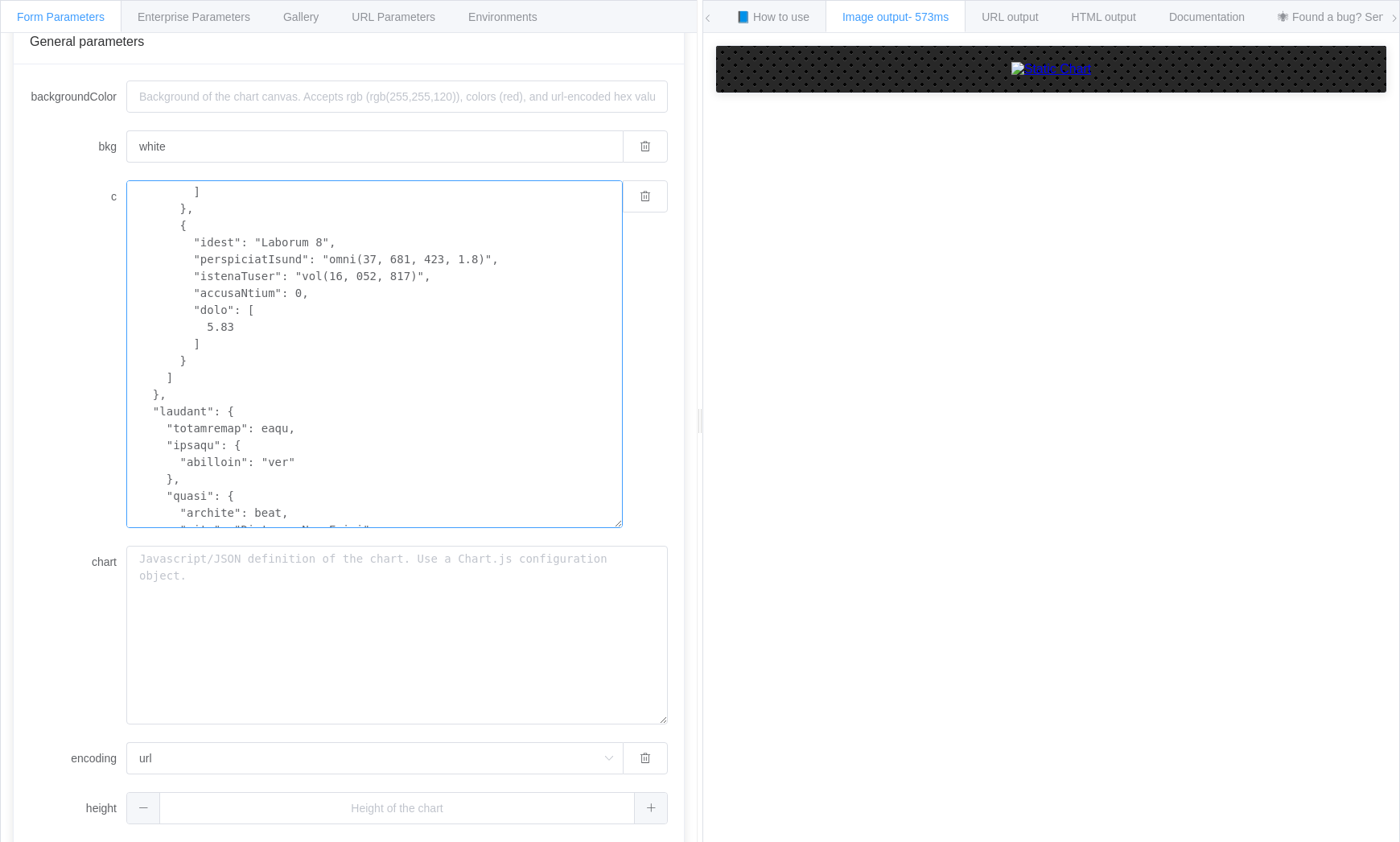
scroll to position [710, 0]
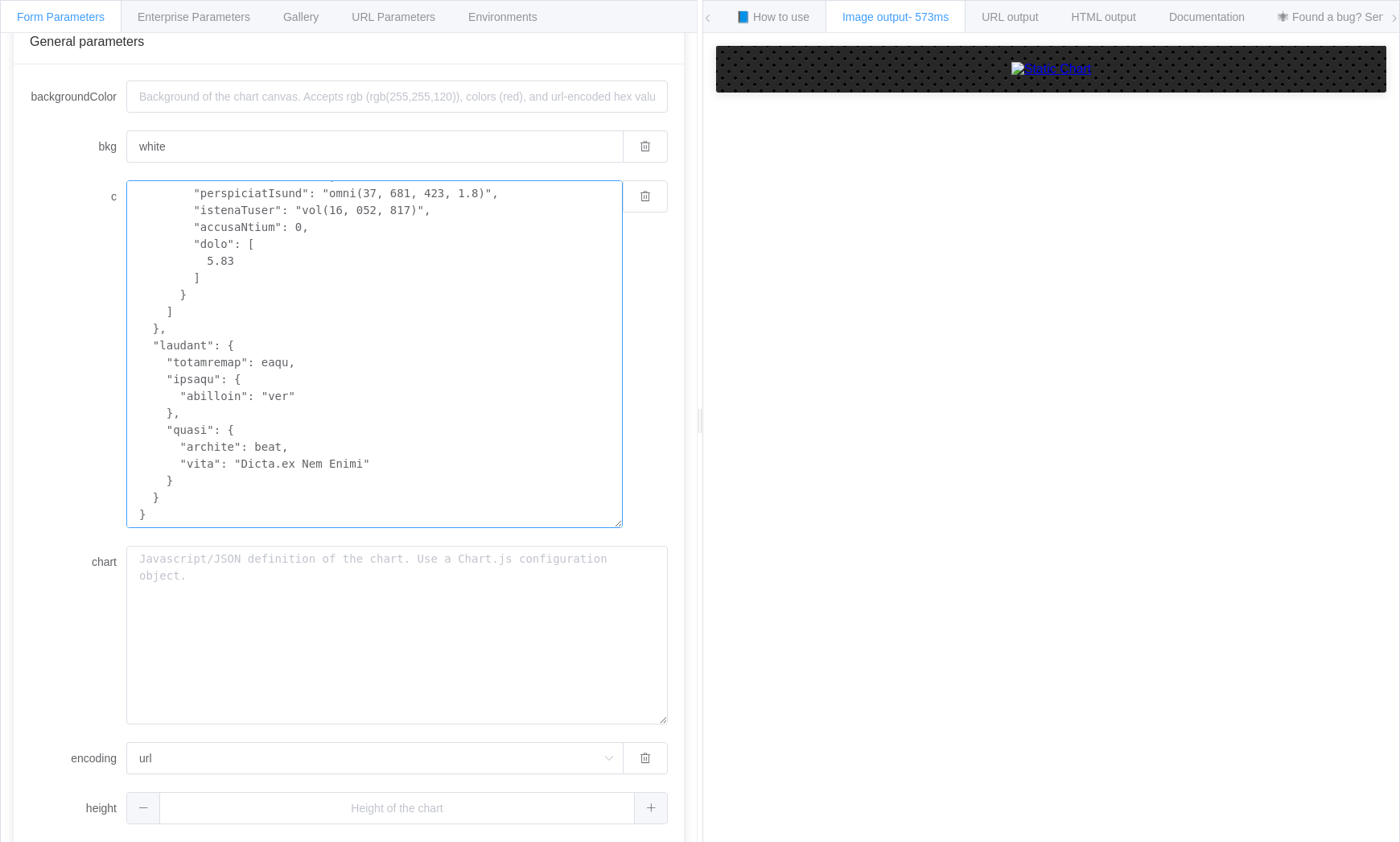
click at [345, 465] on textarea "c" at bounding box center [375, 354] width 496 height 348
click at [258, 447] on textarea "c" at bounding box center [375, 354] width 496 height 348
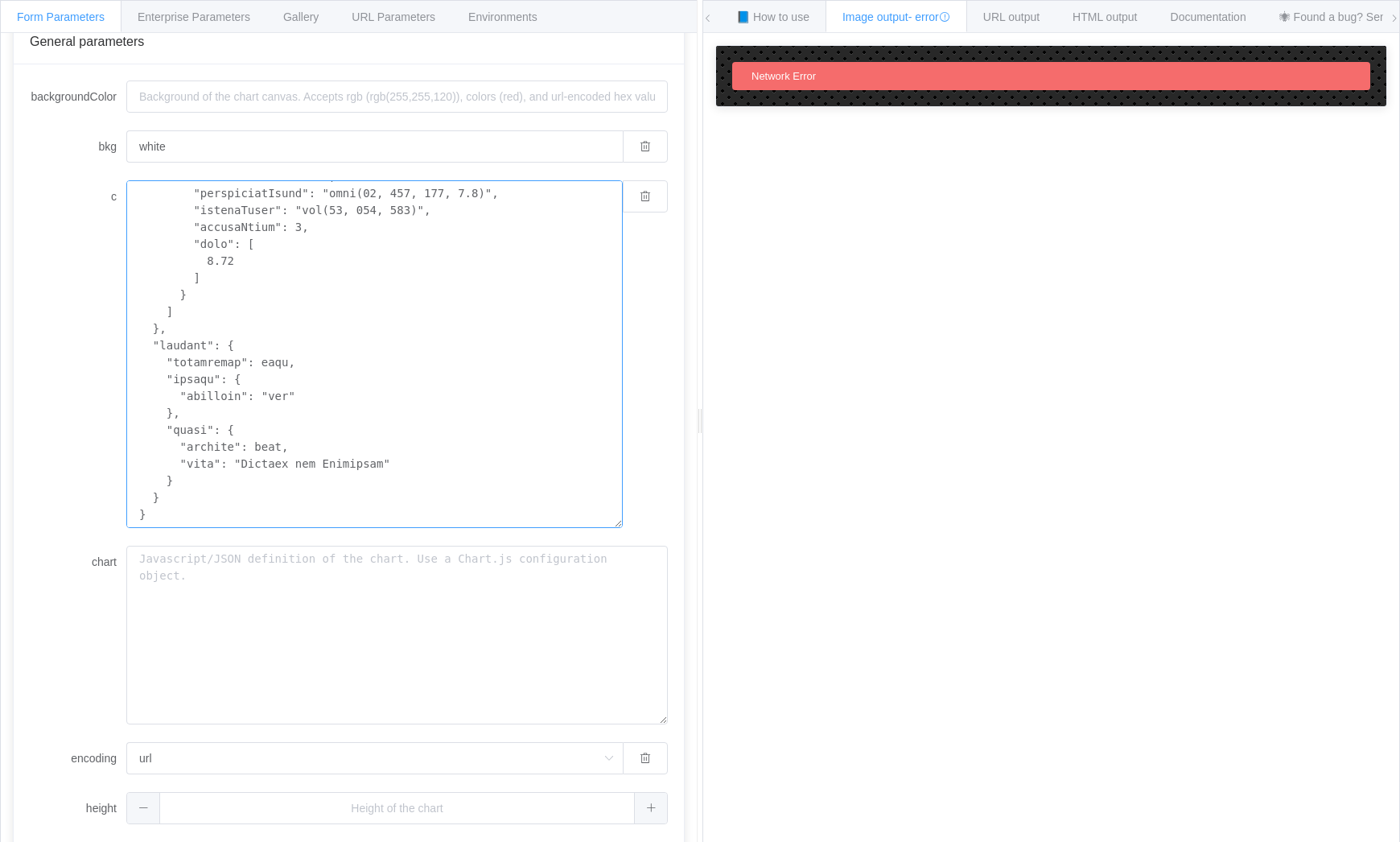
click at [314, 403] on textarea "c" at bounding box center [375, 354] width 496 height 348
click at [273, 359] on textarea "c" at bounding box center [375, 354] width 496 height 348
click at [370, 360] on textarea "c" at bounding box center [375, 354] width 496 height 348
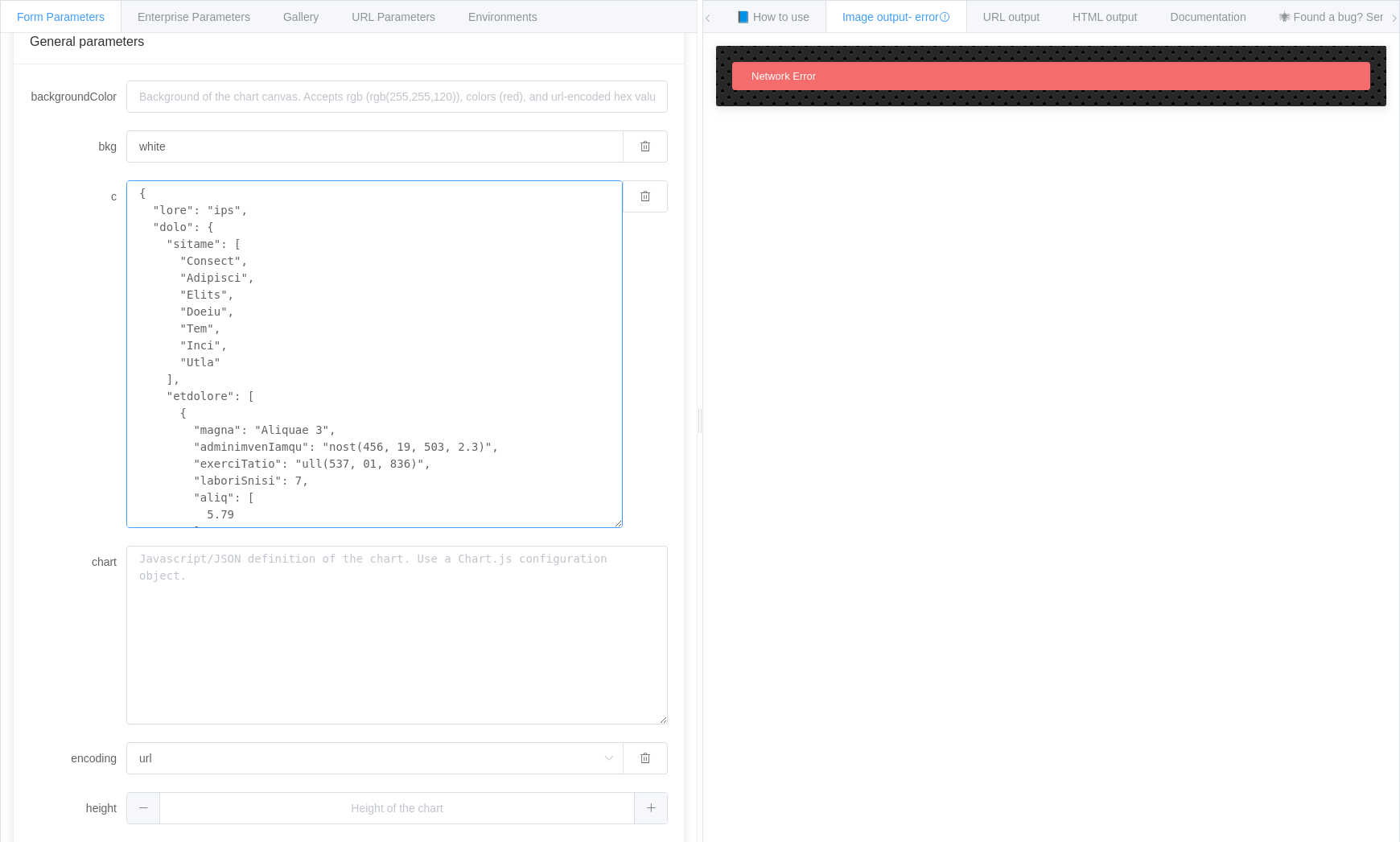
click at [183, 225] on textarea "c" at bounding box center [375, 354] width 496 height 348
click at [445, 309] on textarea "c" at bounding box center [375, 354] width 496 height 348
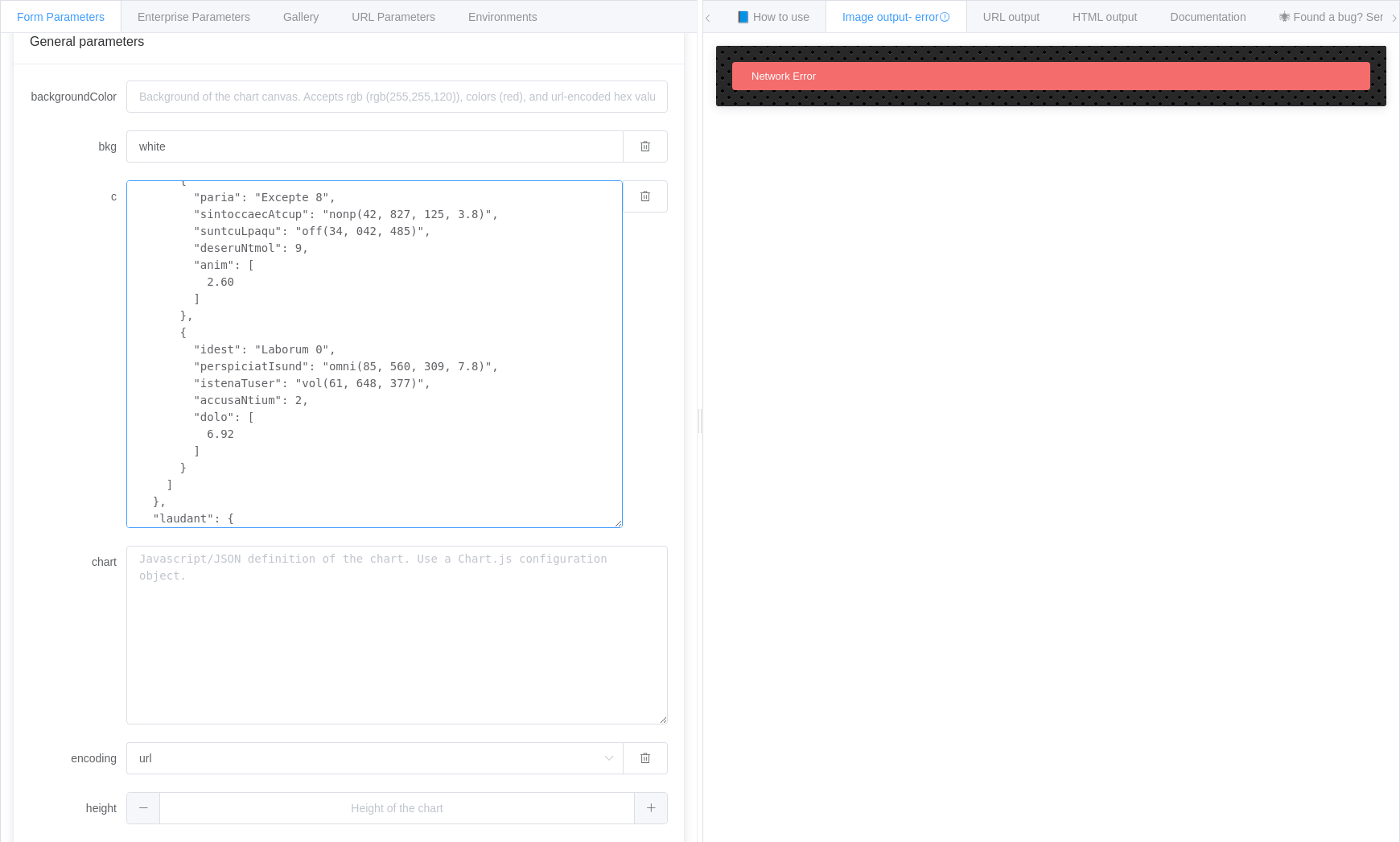
scroll to position [710, 0]
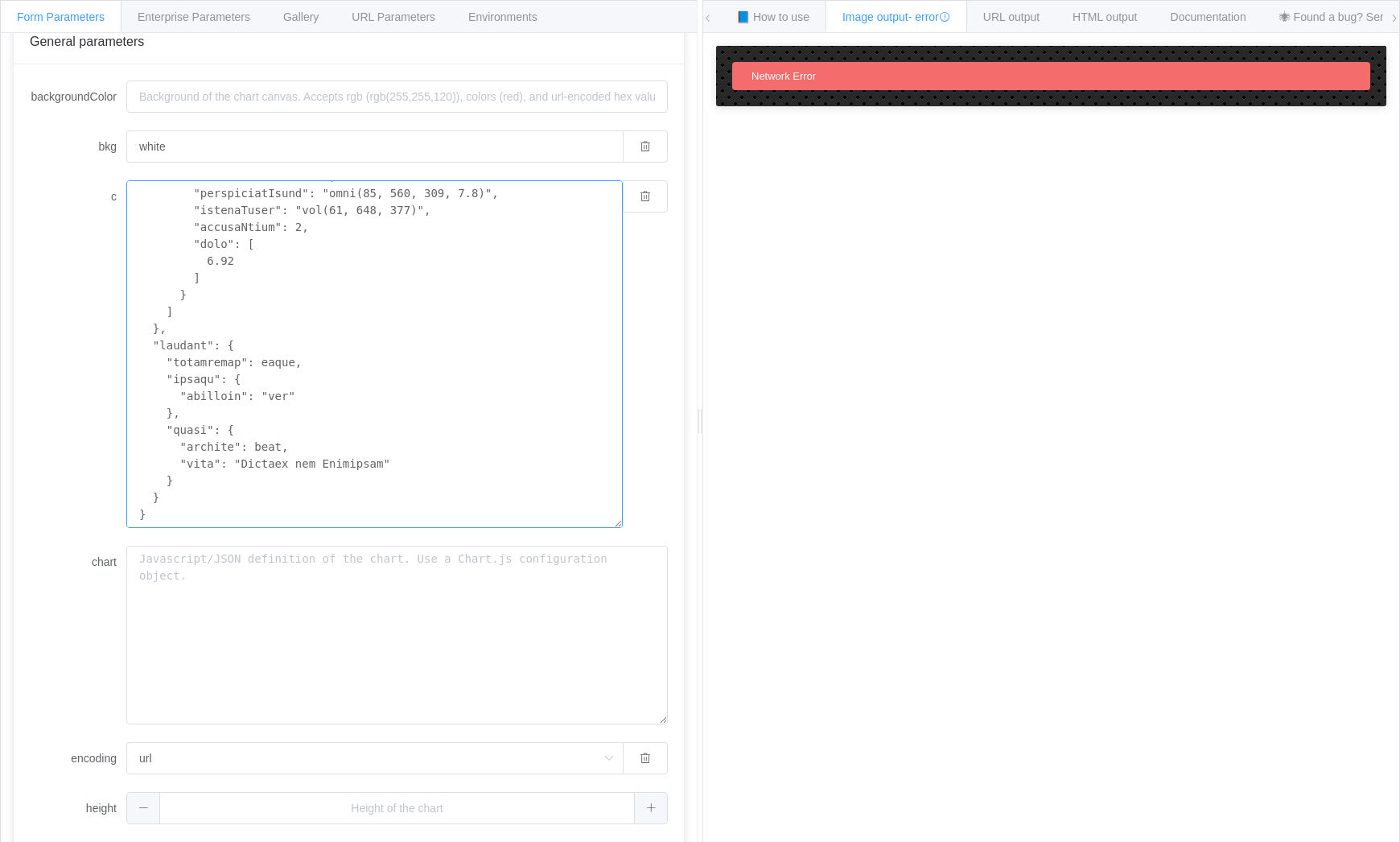
click at [382, 466] on textarea "c" at bounding box center [375, 354] width 496 height 348
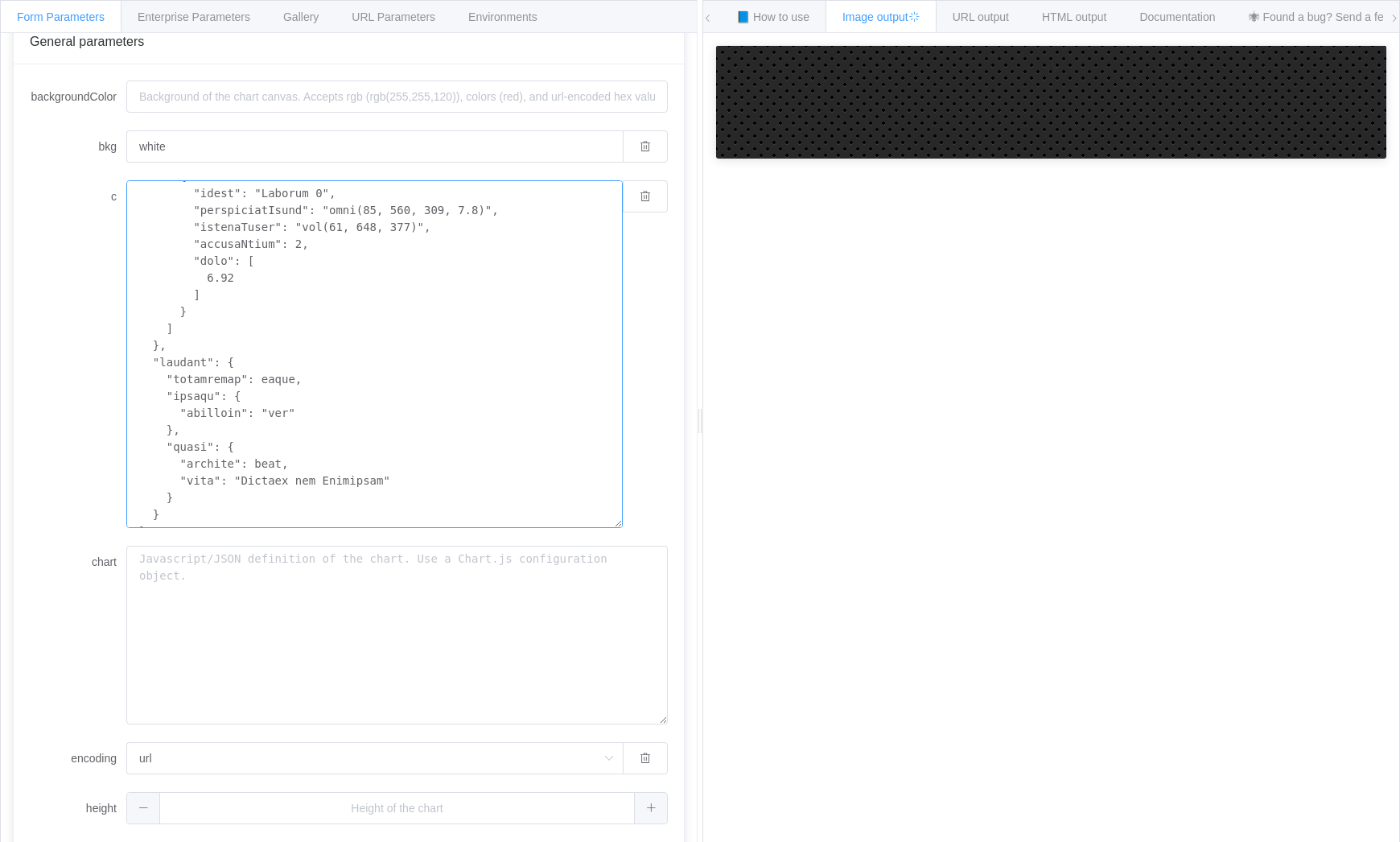
scroll to position [710, 0]
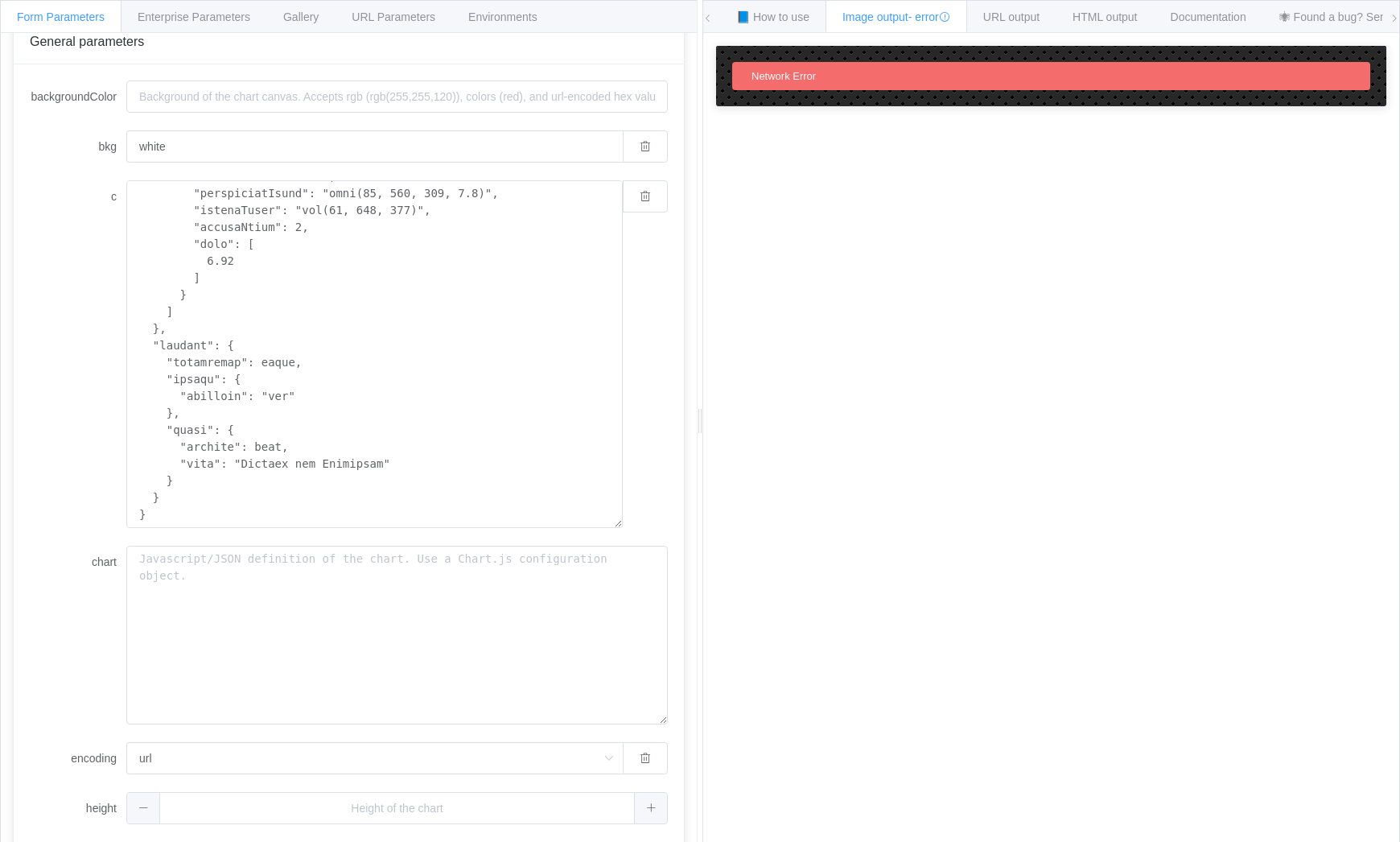
click at [981, 70] on div "Network Error" at bounding box center [1051, 76] width 638 height 28
click at [799, 80] on span "Network Error" at bounding box center [784, 76] width 64 height 12
click at [795, 78] on span "Network Error" at bounding box center [784, 76] width 64 height 12
click at [794, 76] on span "Network Error" at bounding box center [784, 76] width 64 height 12
drag, startPoint x: 794, startPoint y: 76, endPoint x: 870, endPoint y: 299, distance: 235.6
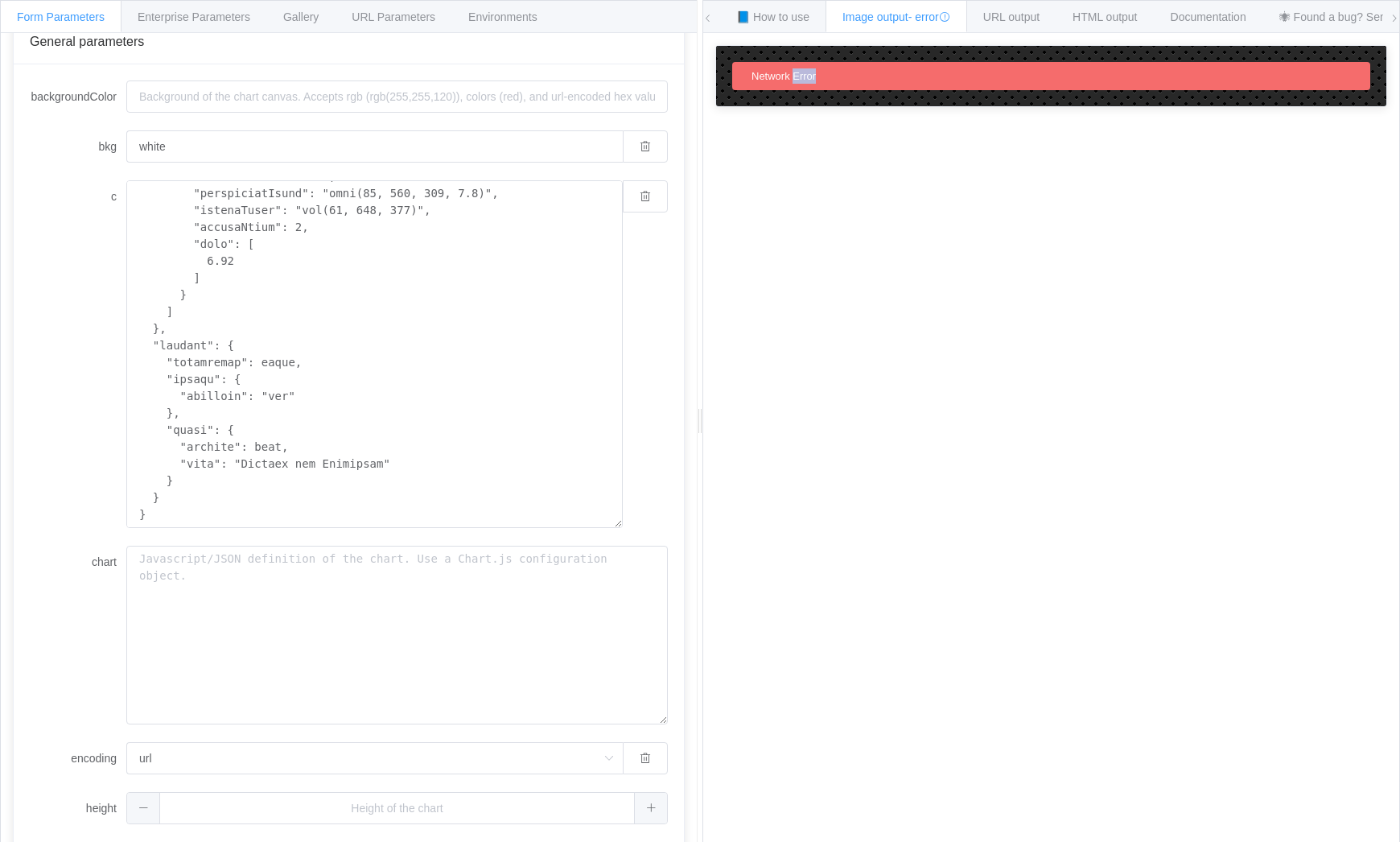
click at [870, 299] on div "How to maximize Image Charts in 3 steps Read the step-by-[PERSON_NAME] to the I…" at bounding box center [1051, 449] width 696 height 834
click at [598, 760] on icon at bounding box center [608, 758] width 20 height 32
click at [239, 683] on li "url" at bounding box center [375, 686] width 495 height 28
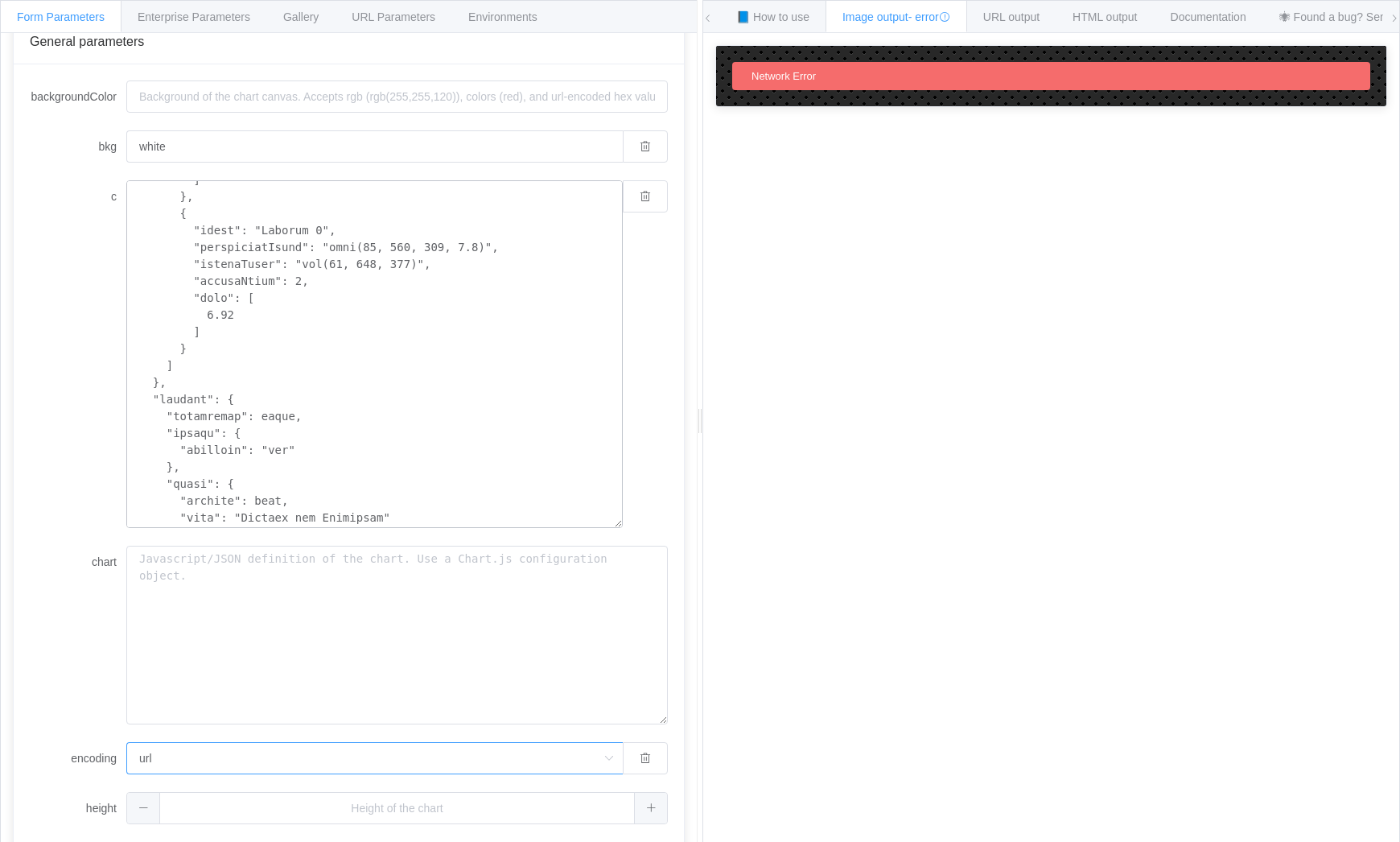
scroll to position [495, 0]
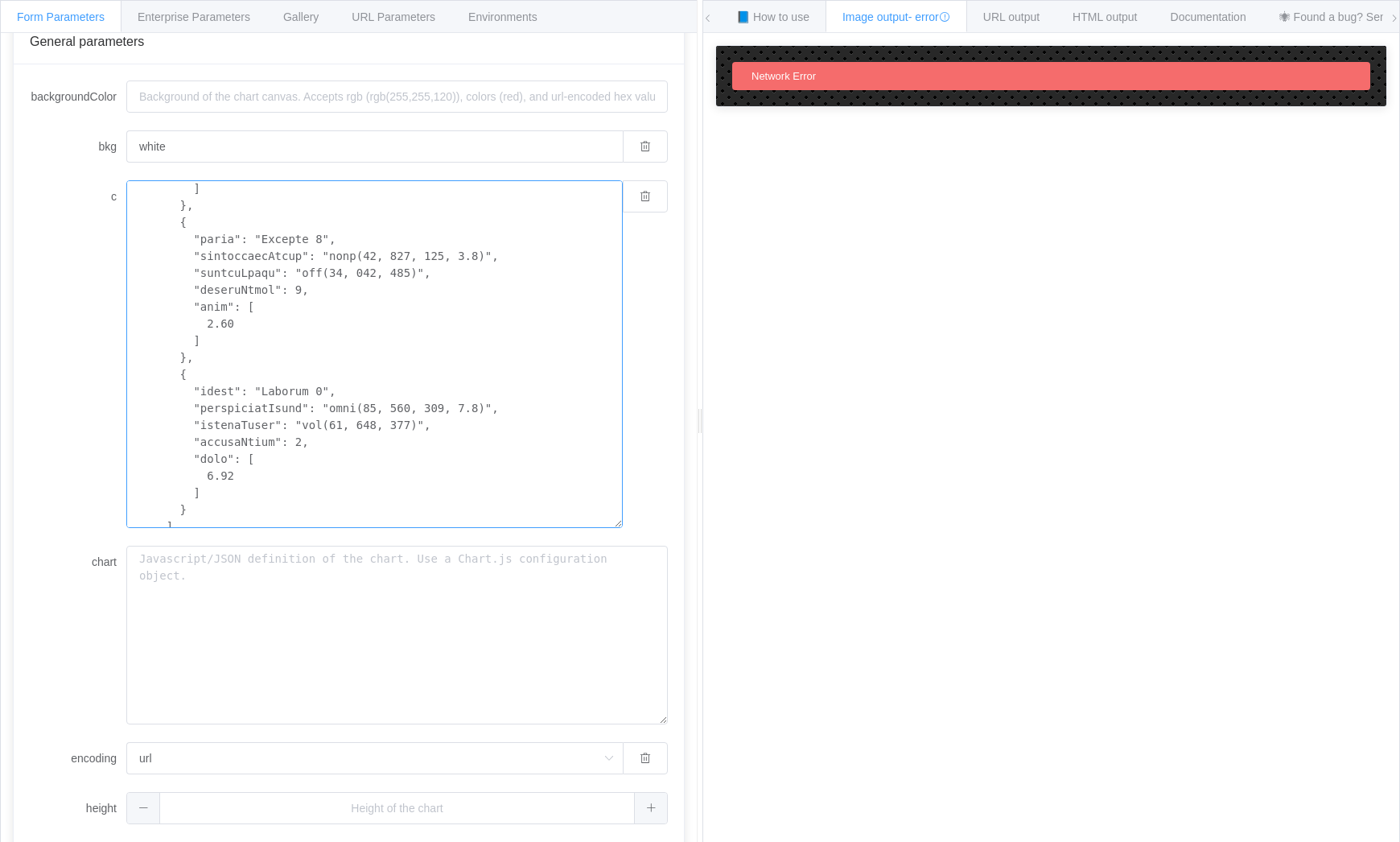
click at [309, 391] on textarea "c" at bounding box center [375, 354] width 496 height 348
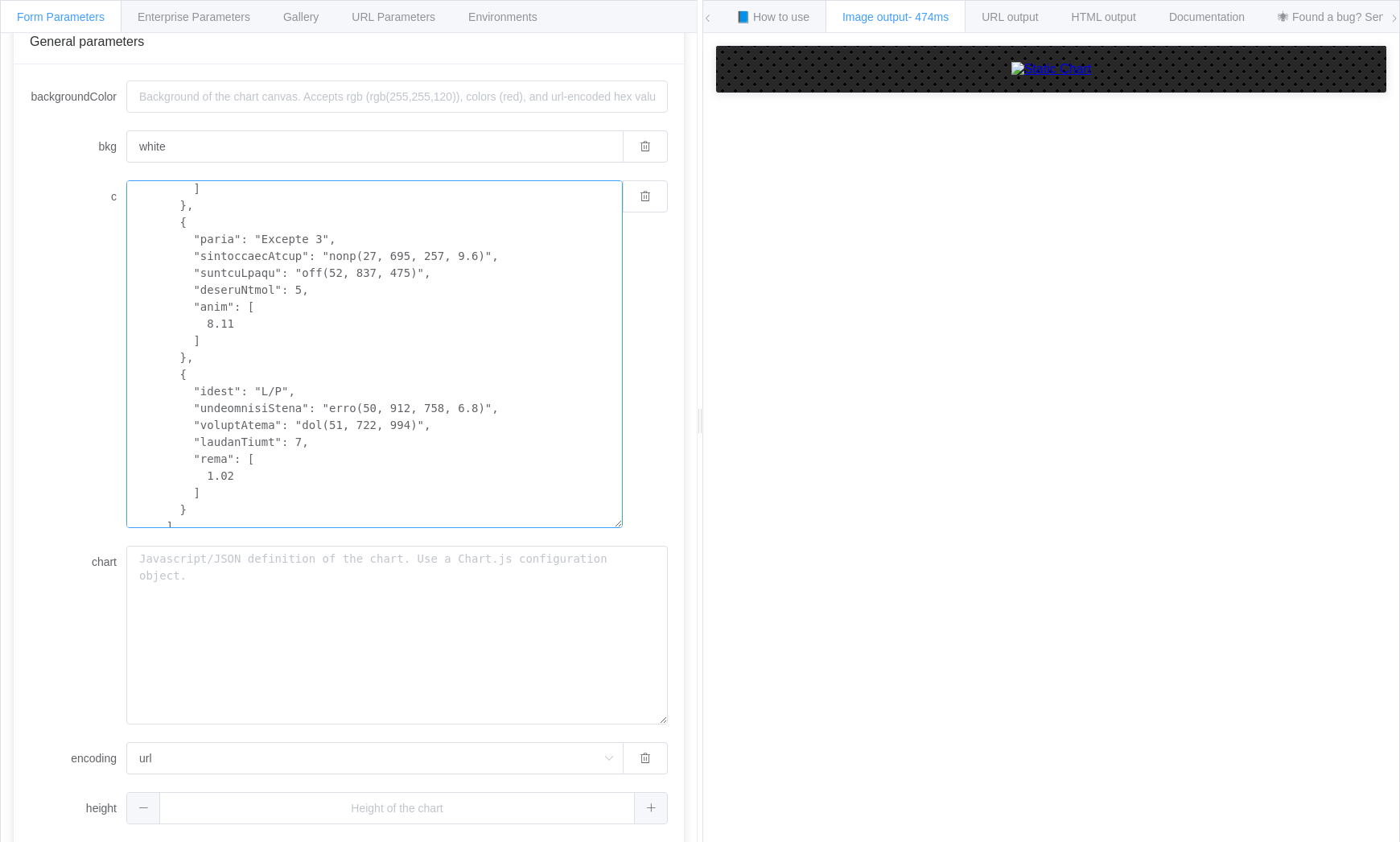
drag, startPoint x: 309, startPoint y: 239, endPoint x: 331, endPoint y: 236, distance: 22.2
click at [309, 238] on textarea "c" at bounding box center [375, 354] width 496 height 348
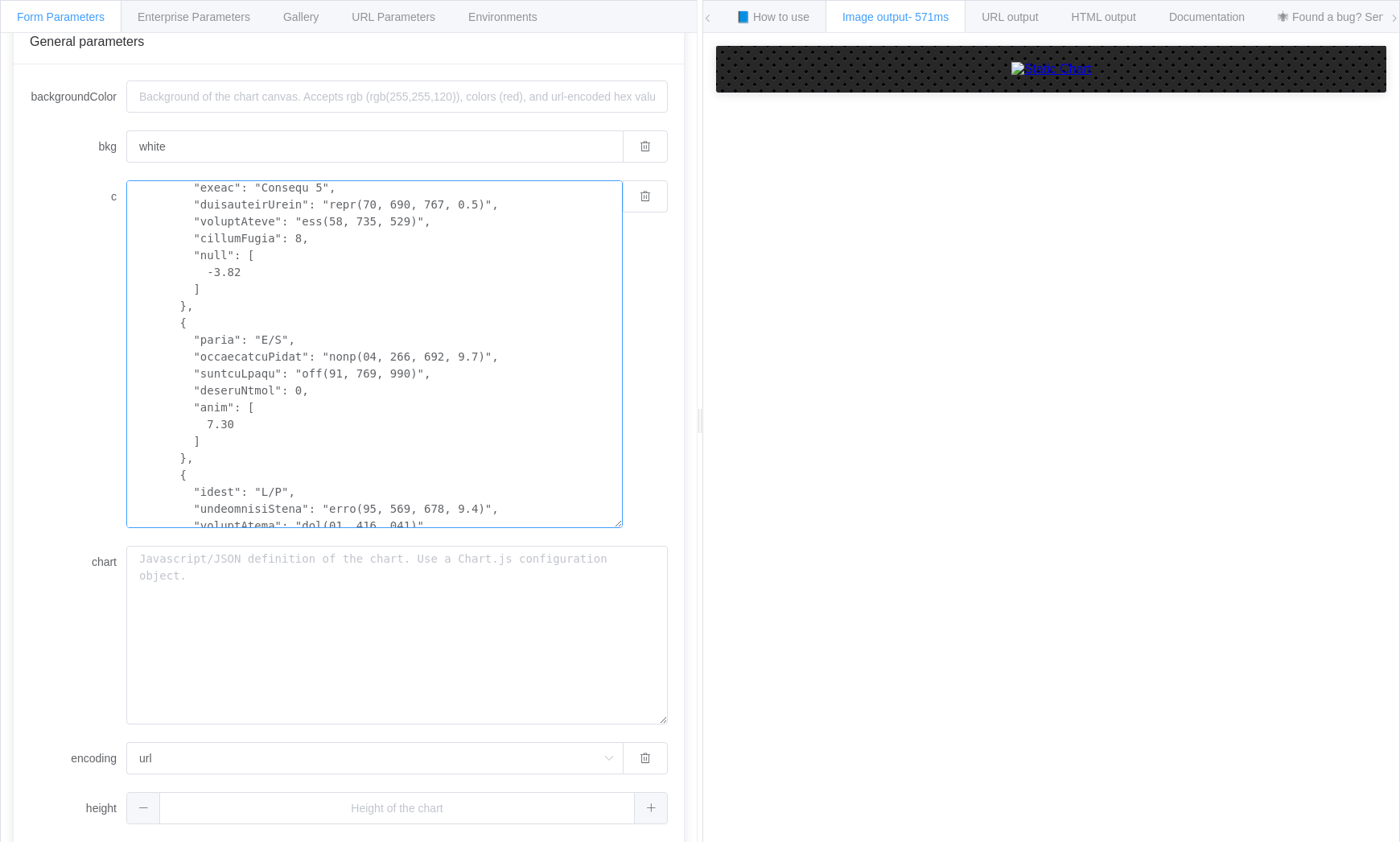
scroll to position [377, 0]
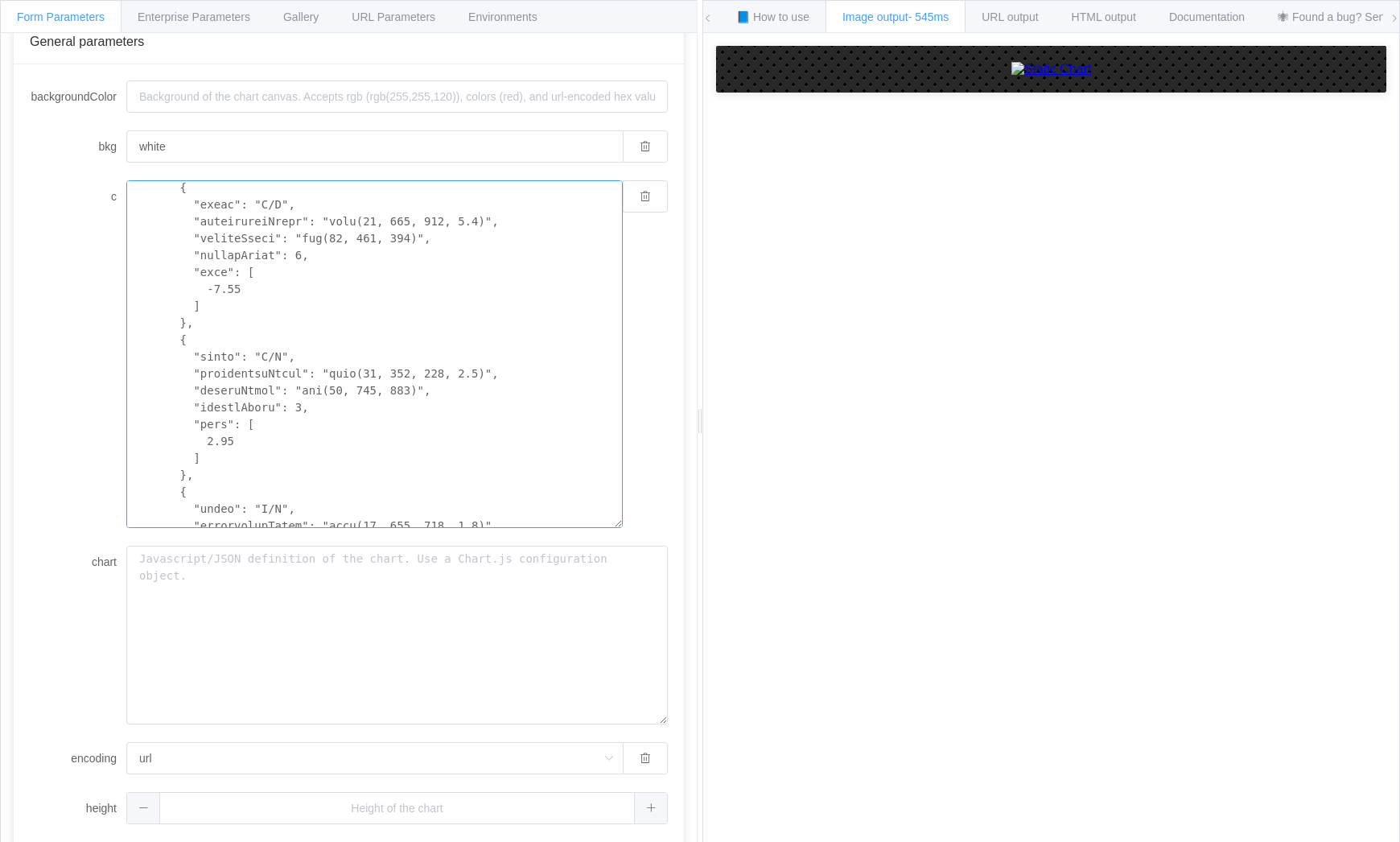
scroll to position [216, 0]
click at [309, 212] on textarea "c" at bounding box center [375, 354] width 496 height 348
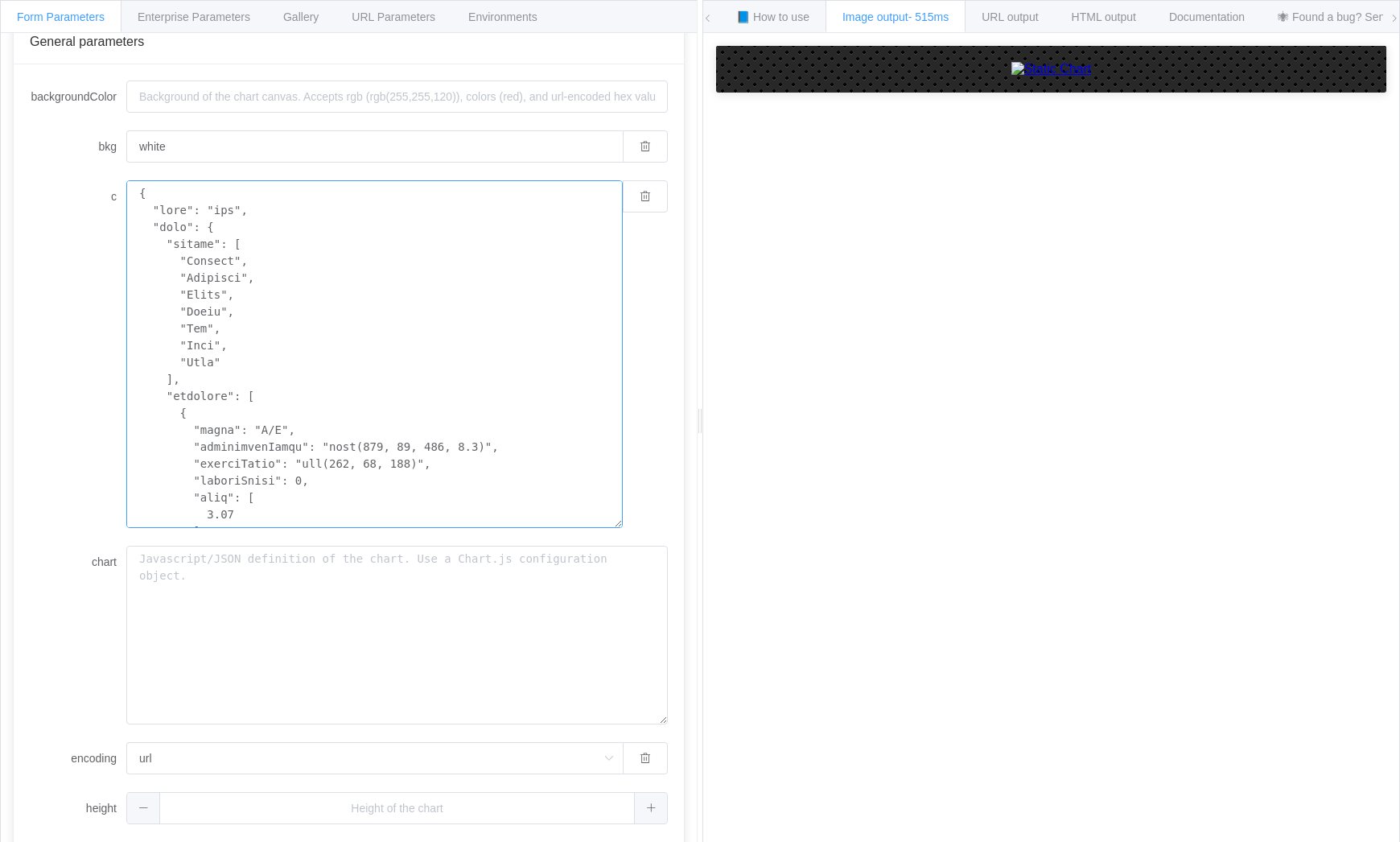
scroll to position [54, 0]
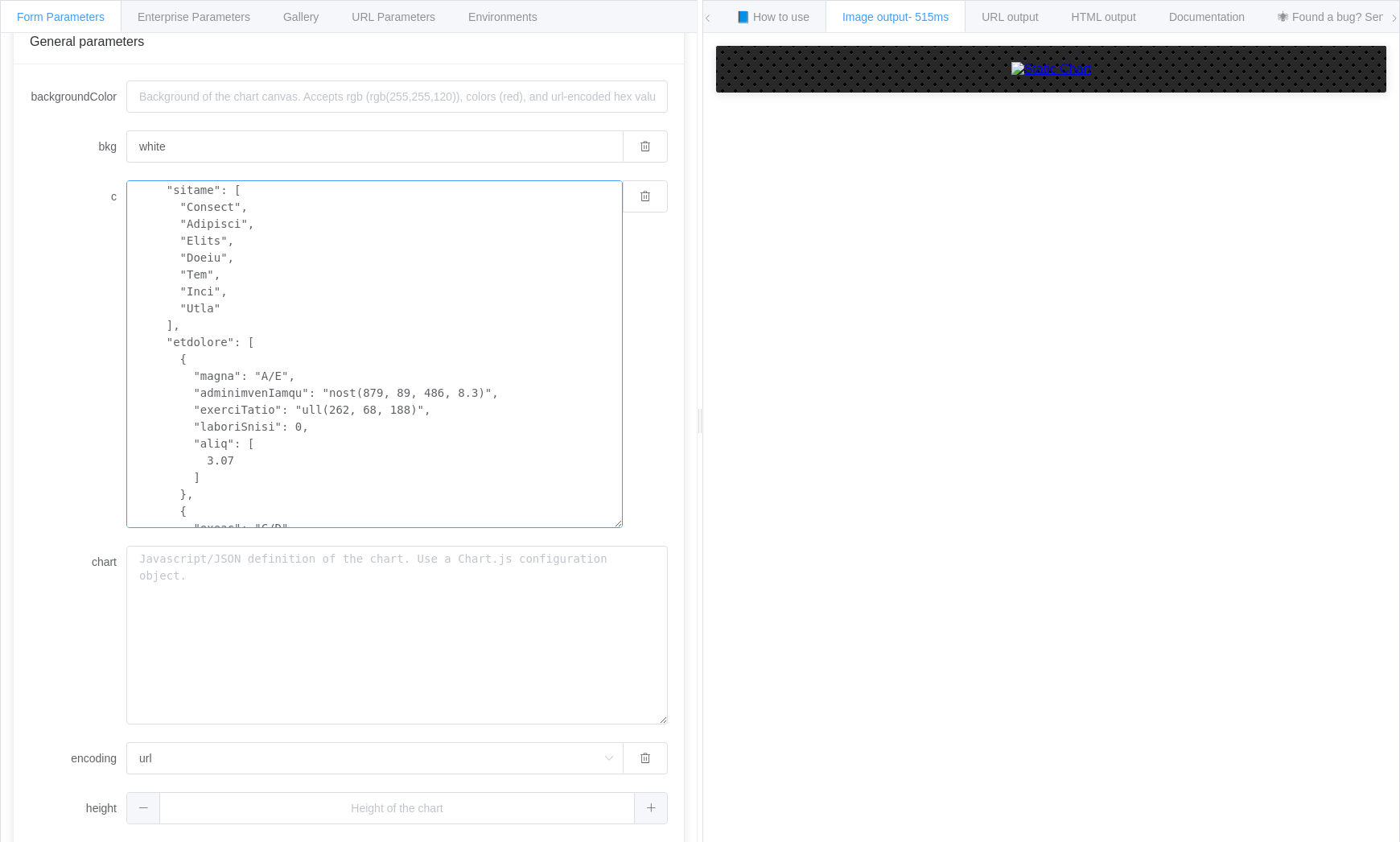
click at [249, 341] on textarea "c" at bounding box center [375, 354] width 496 height 348
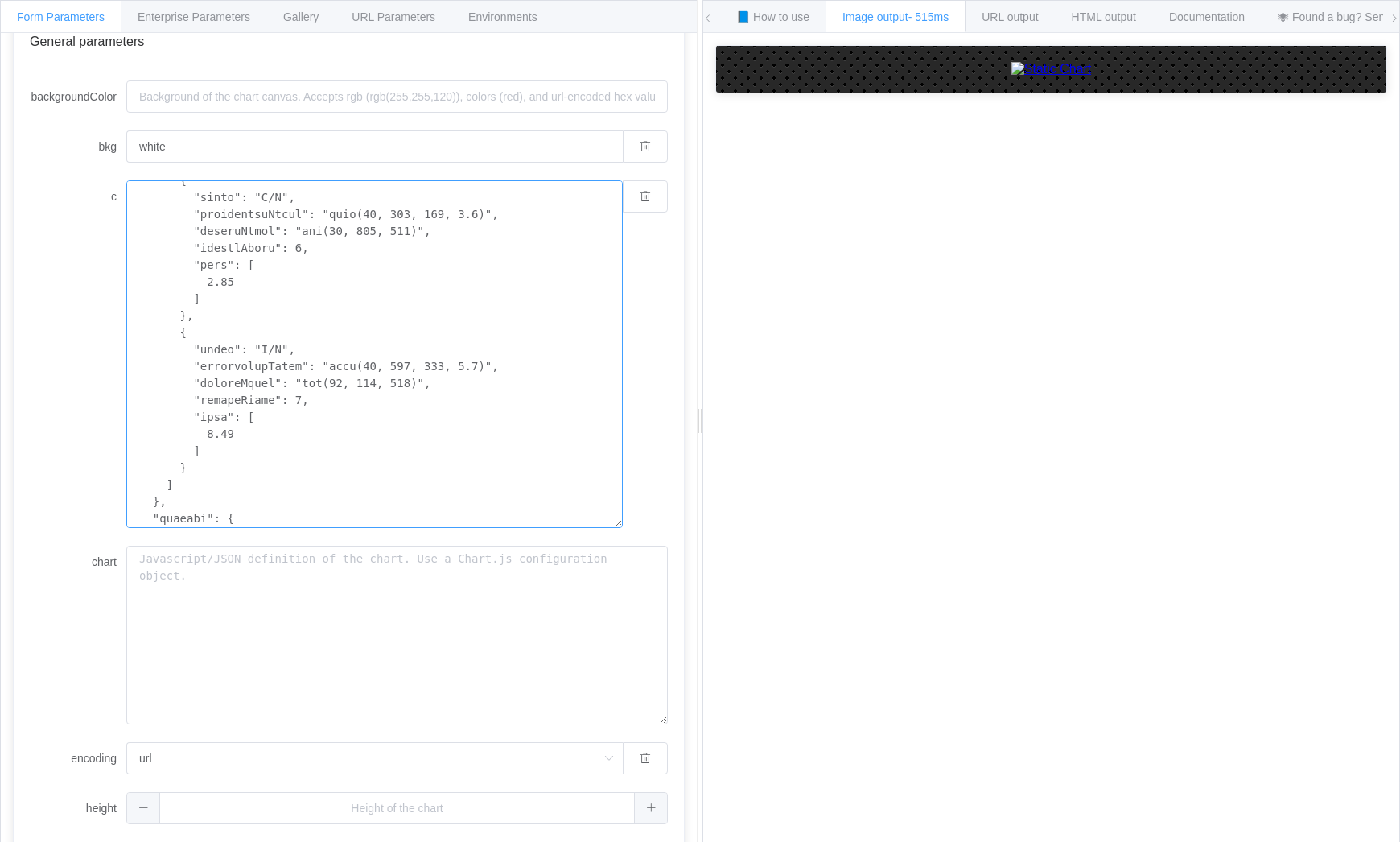
scroll to position [590, 0]
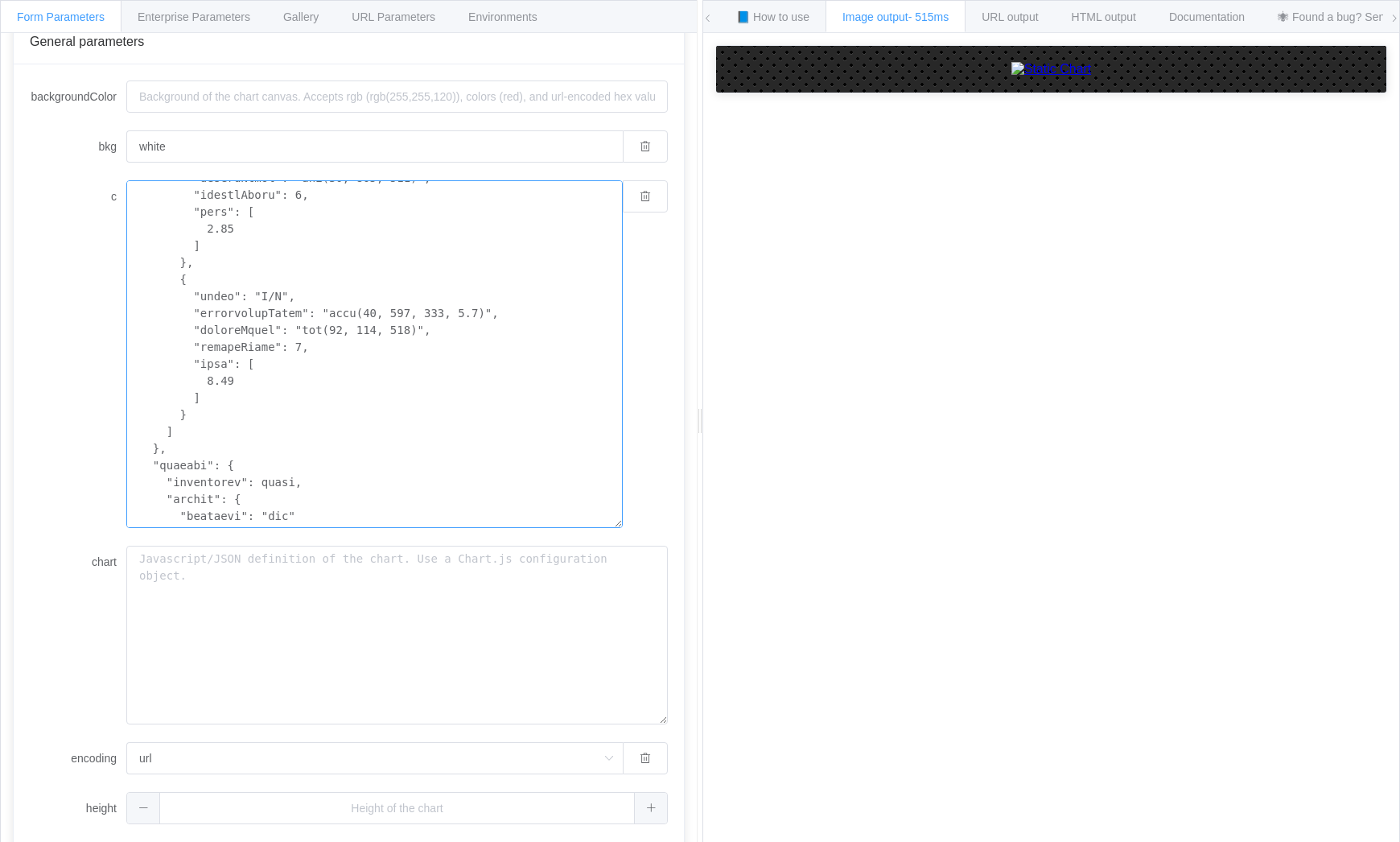
click at [173, 433] on textarea "c" at bounding box center [375, 354] width 496 height 348
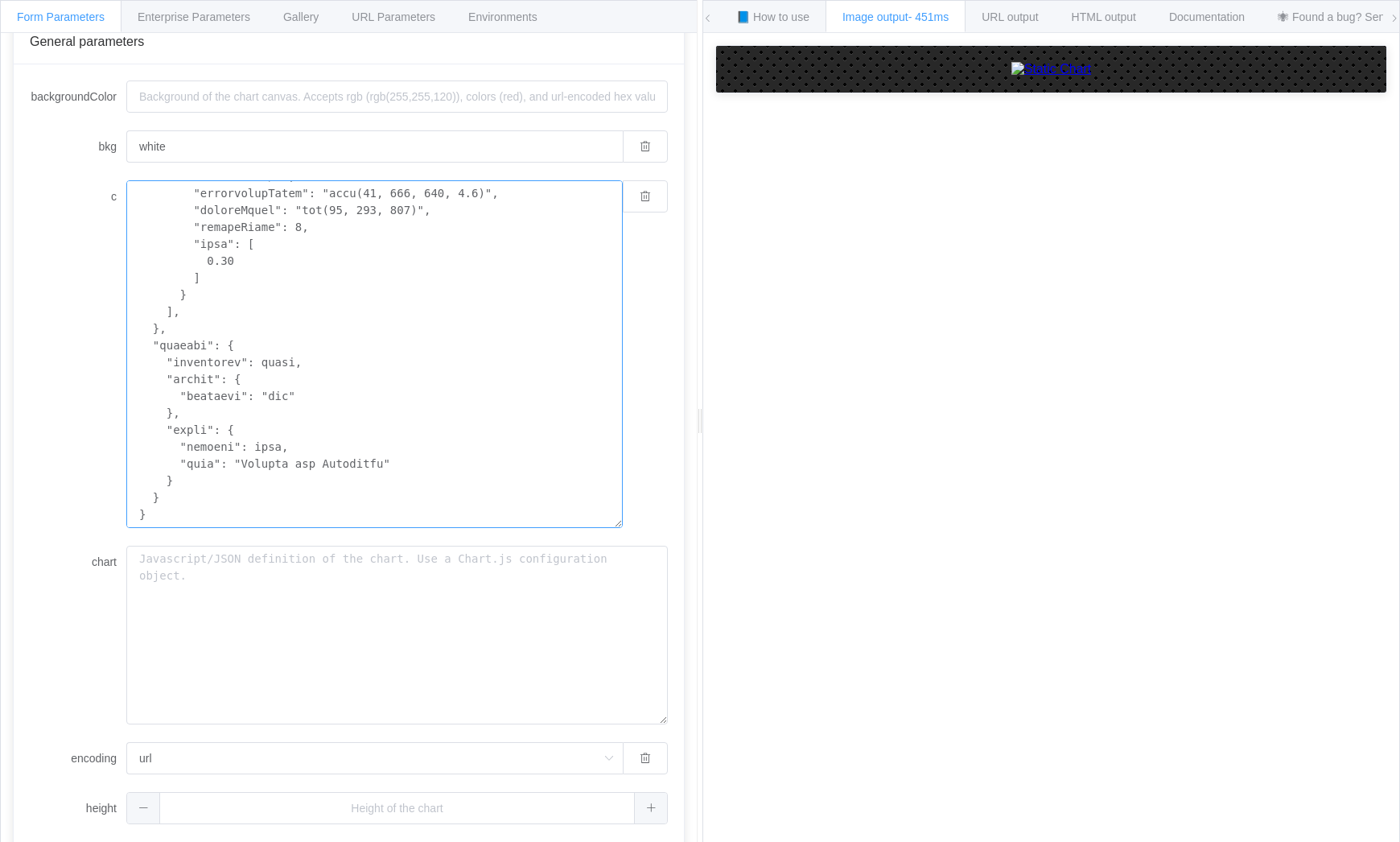
scroll to position [549, 0]
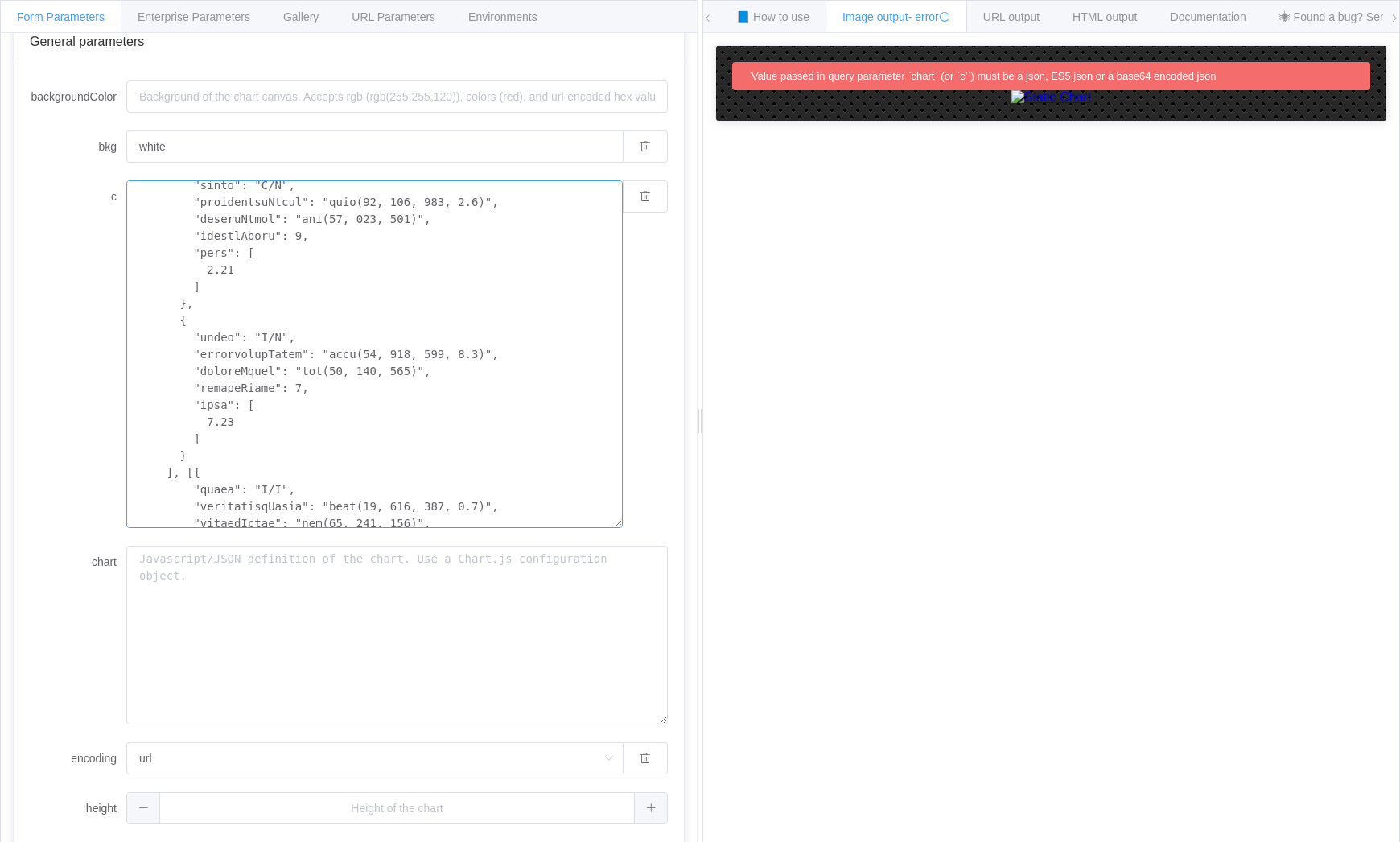
scroll to position [637, 0]
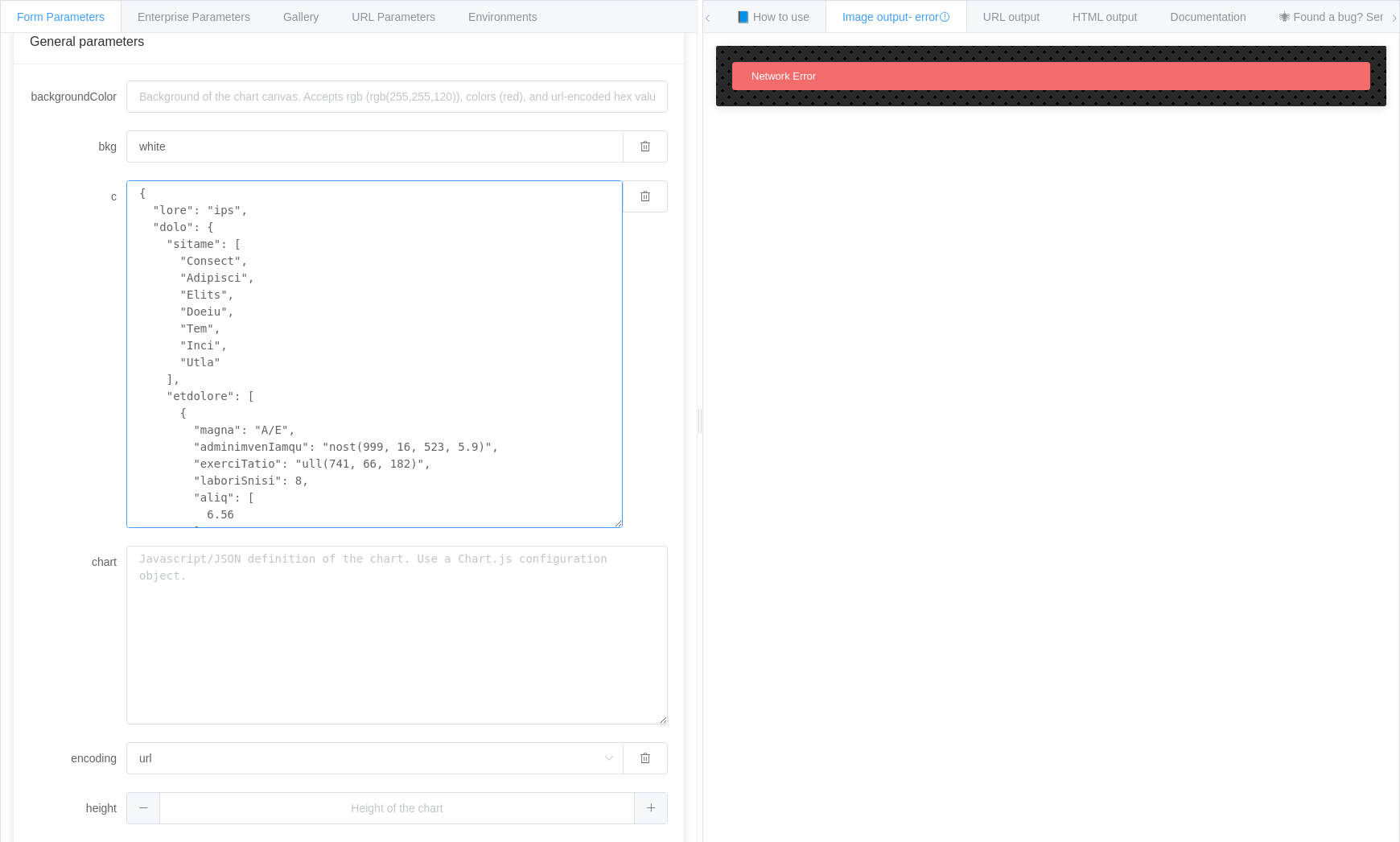
click at [220, 310] on textarea "c" at bounding box center [375, 354] width 496 height 348
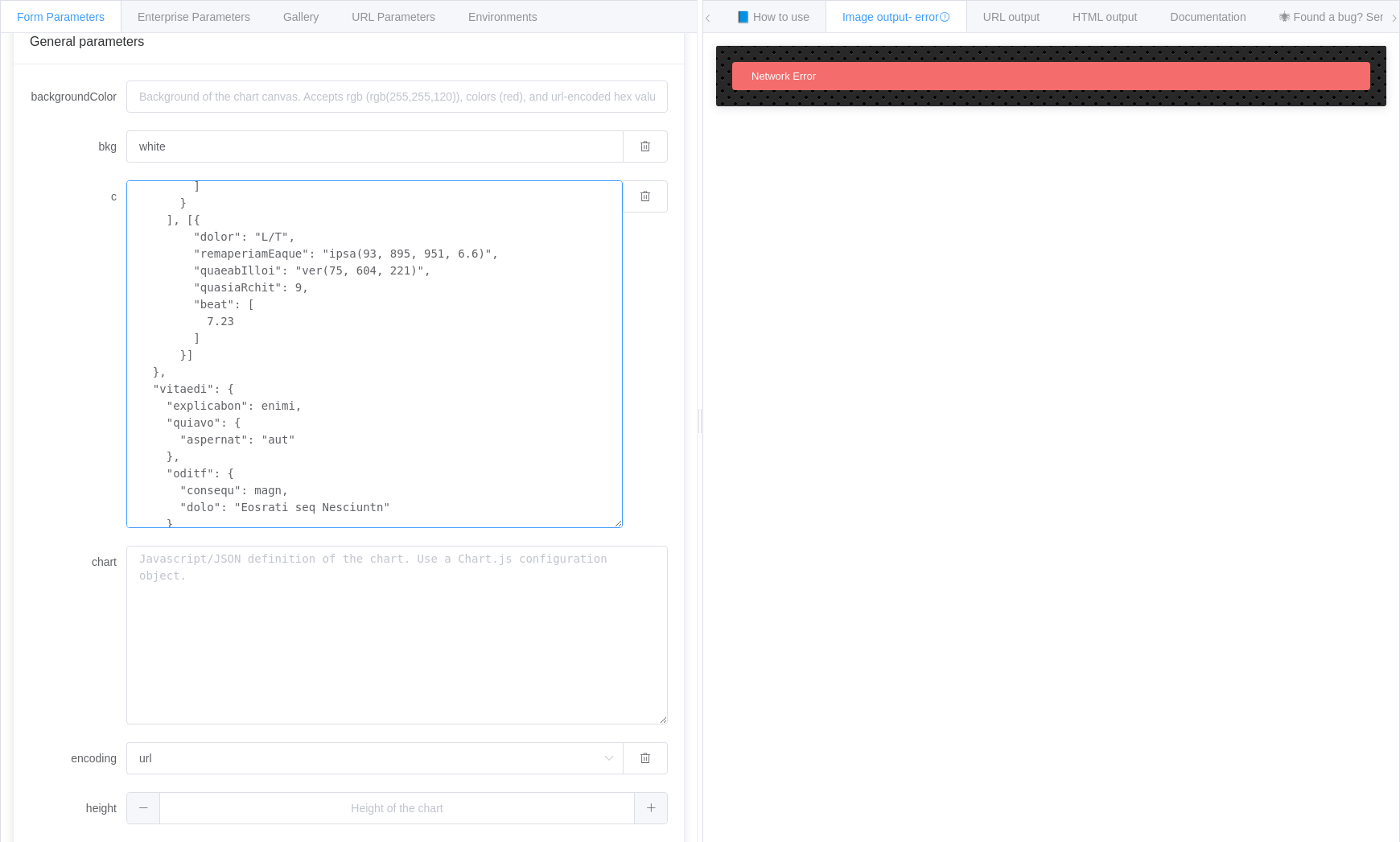
scroll to position [795, 0]
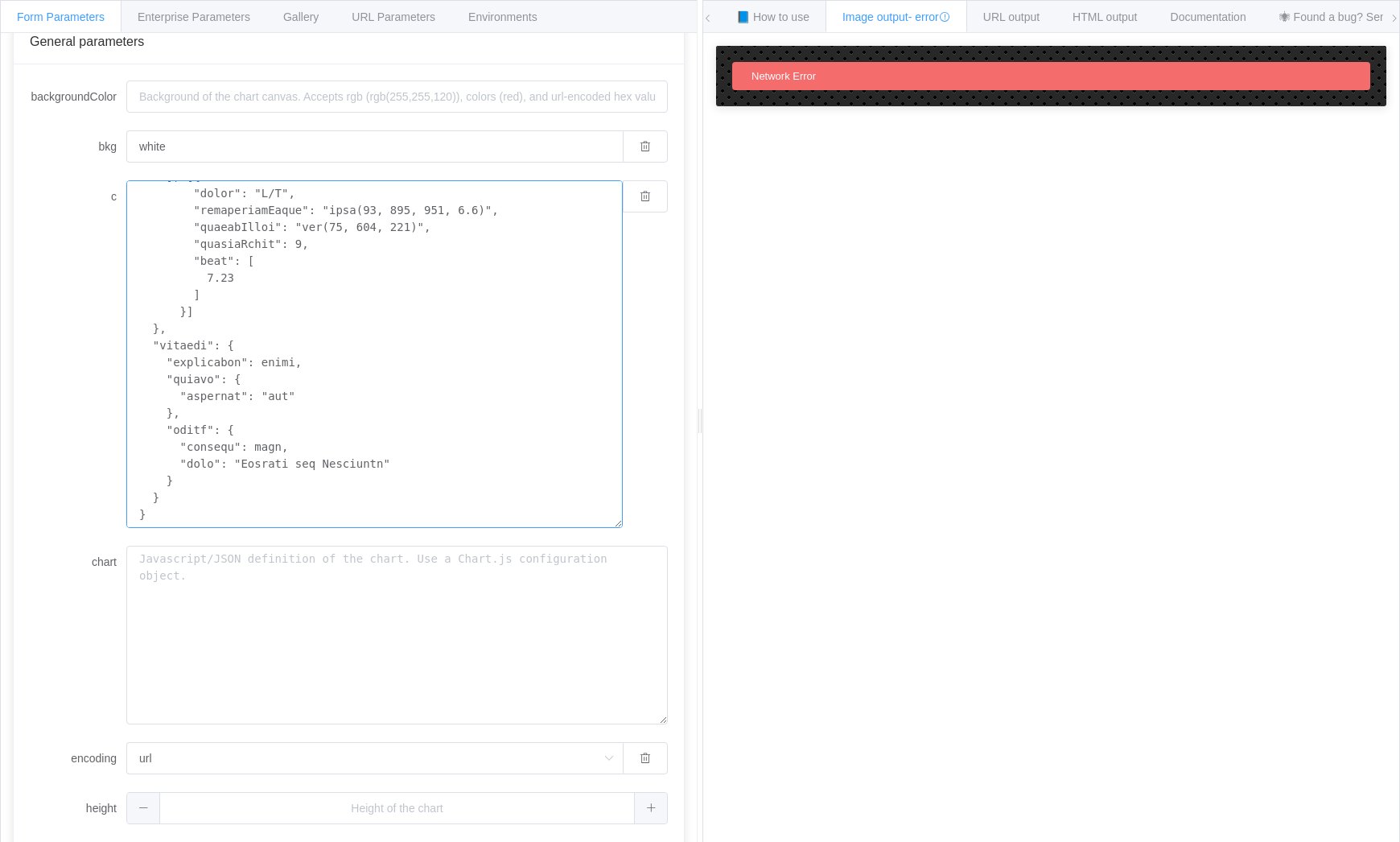
click at [225, 278] on textarea "c" at bounding box center [375, 354] width 496 height 348
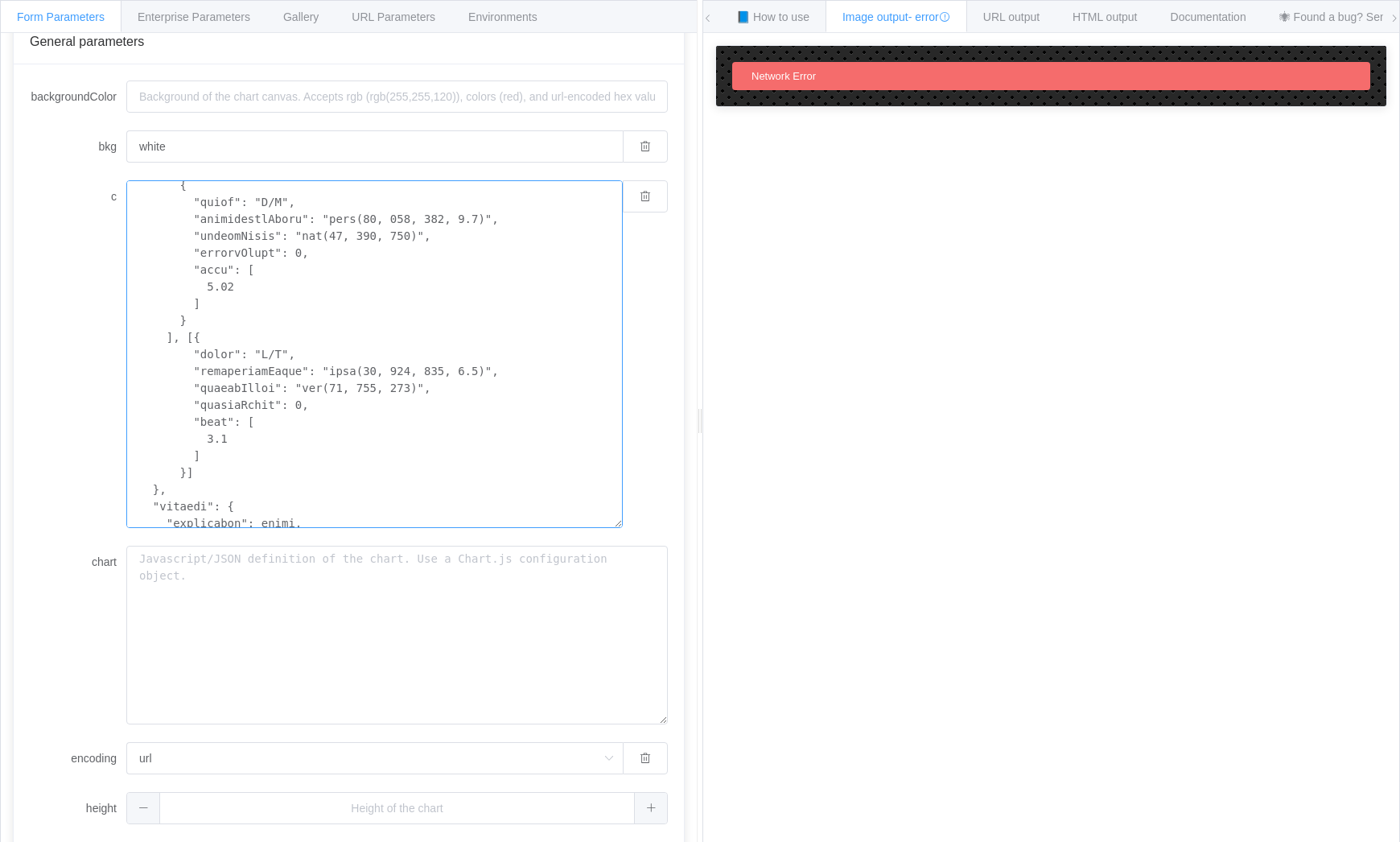
click at [273, 352] on textarea "c" at bounding box center [375, 354] width 496 height 348
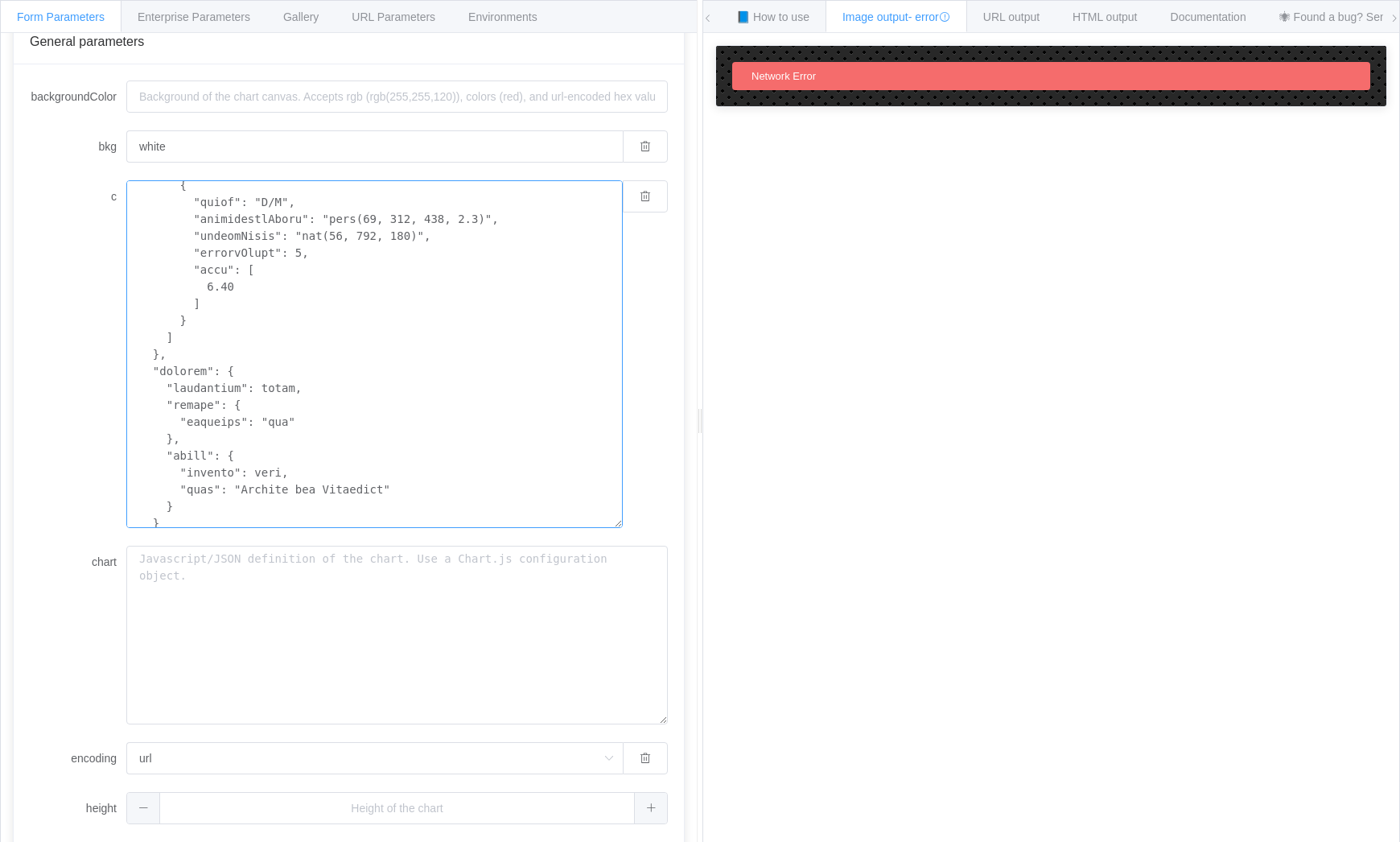
type textarea "{ "type": "bar", "data": { "labels": [ "January", "February", "March", "April" …"
click at [463, 392] on textarea "c" at bounding box center [375, 354] width 496 height 348
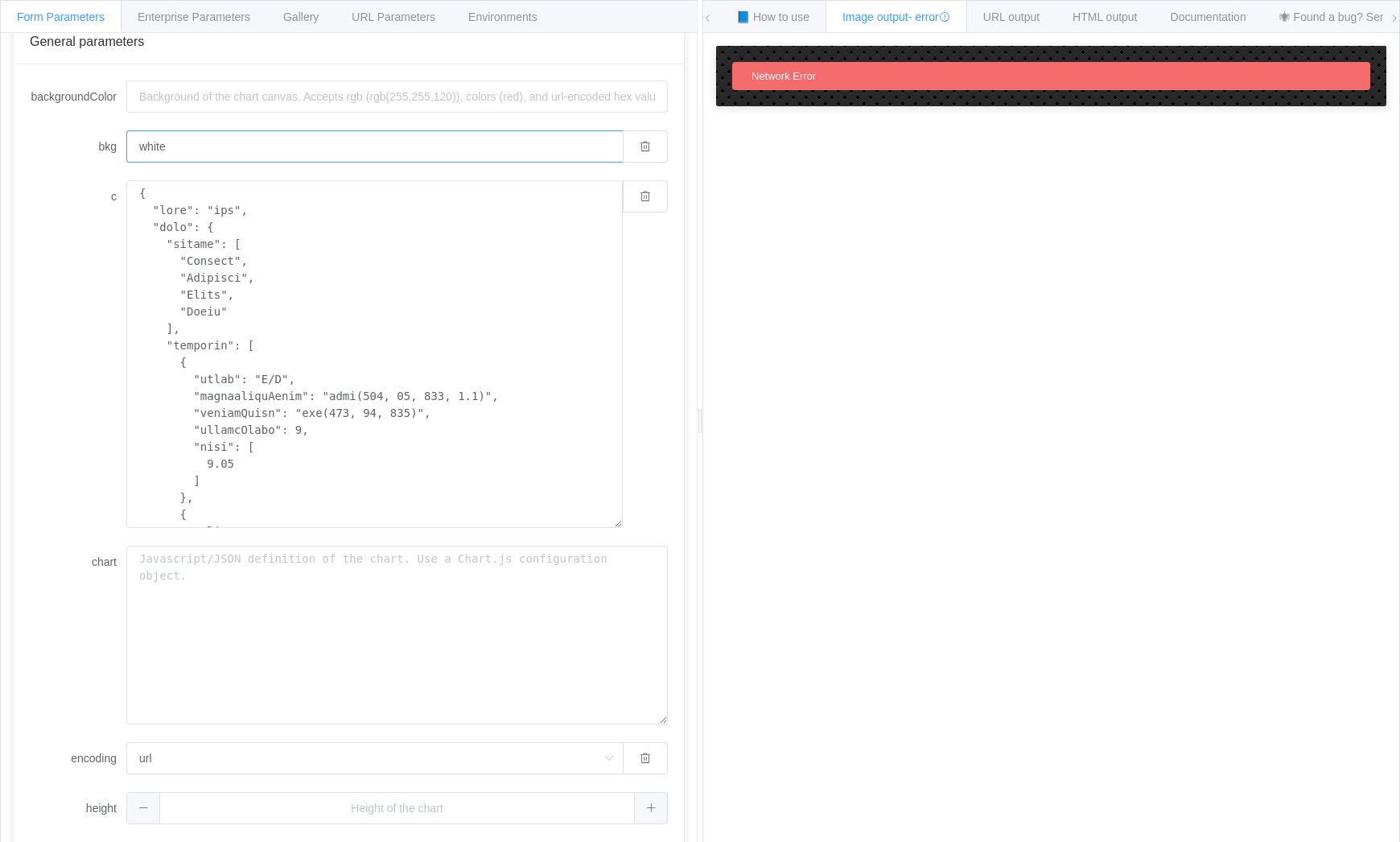
click at [590, 146] on input "white" at bounding box center [375, 146] width 496 height 32
click at [598, 769] on icon at bounding box center [608, 758] width 20 height 32
click at [296, 712] on li "base64" at bounding box center [375, 714] width 495 height 28
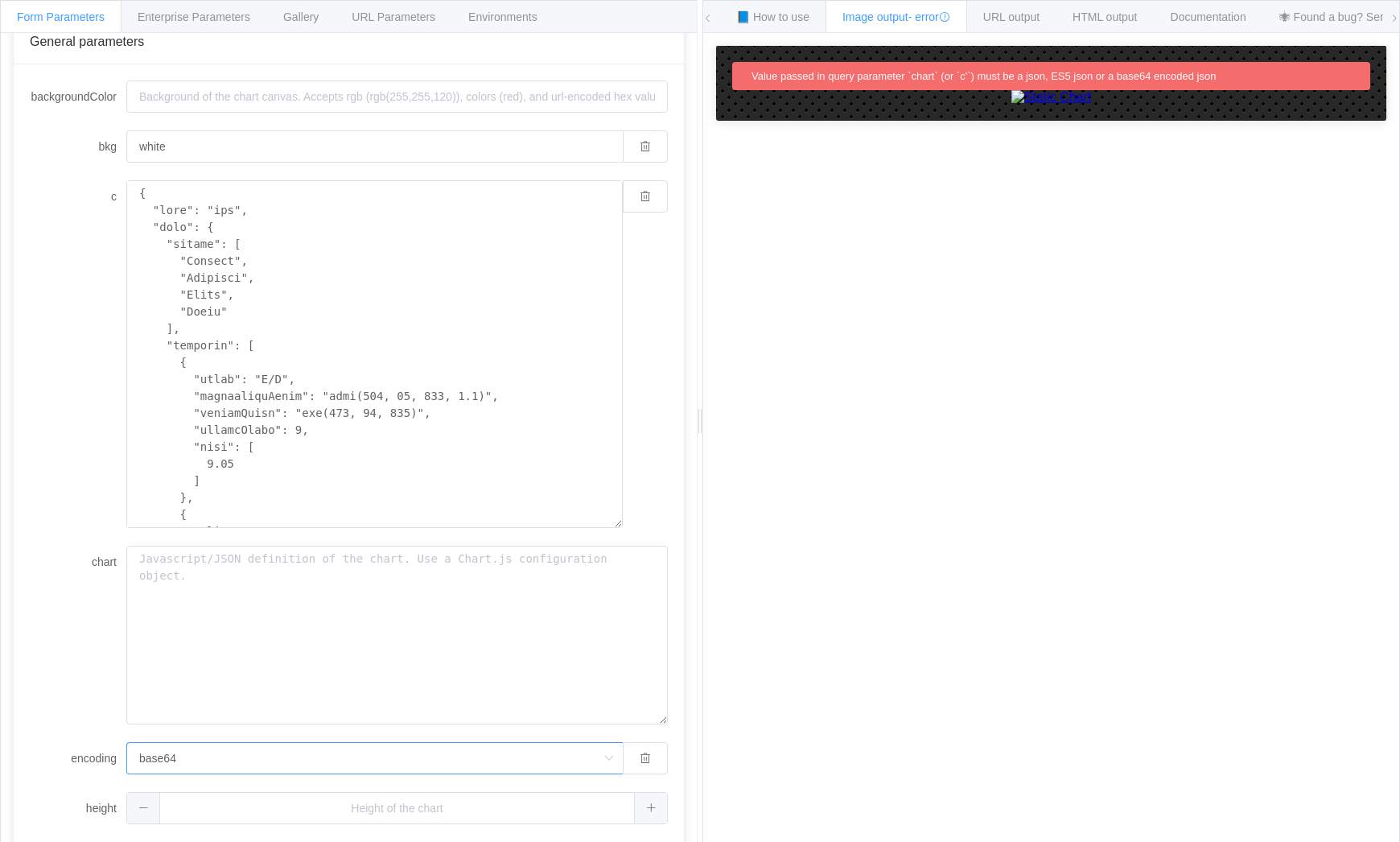
click at [581, 757] on input "base64" at bounding box center [375, 758] width 496 height 32
click at [440, 689] on li "url" at bounding box center [375, 686] width 495 height 28
type input "url"
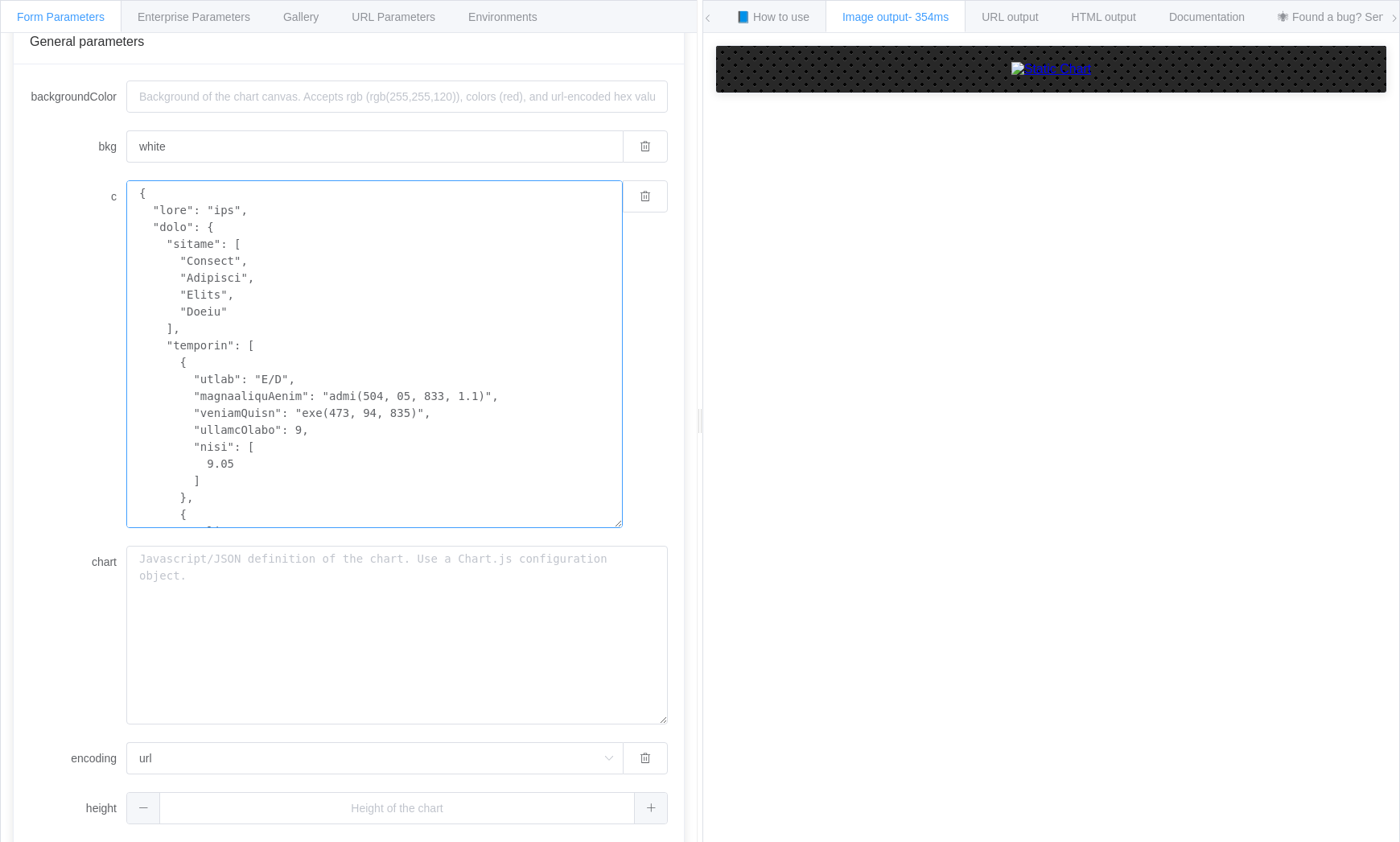
click at [238, 259] on textarea "c" at bounding box center [375, 354] width 496 height 348
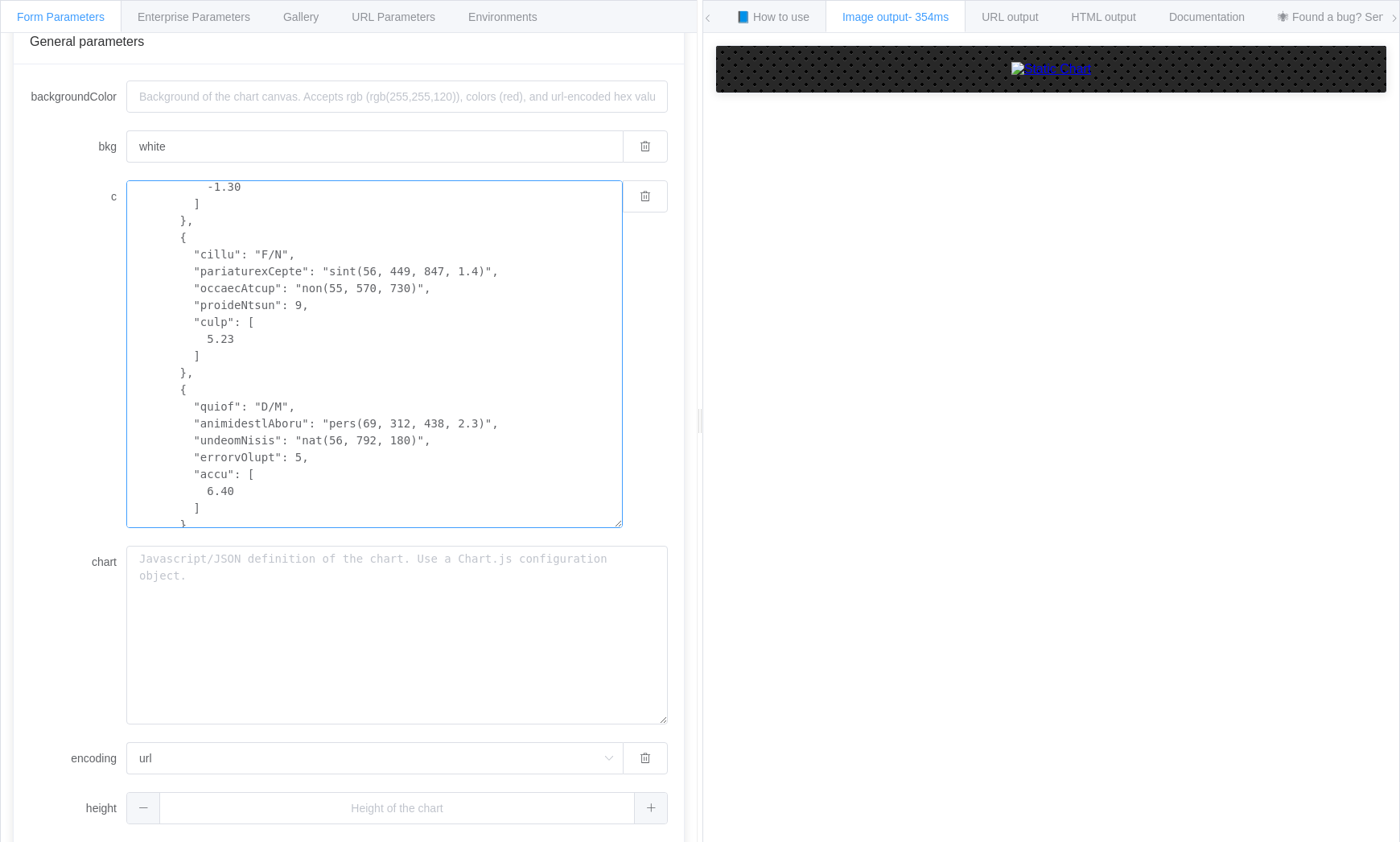
scroll to position [659, 0]
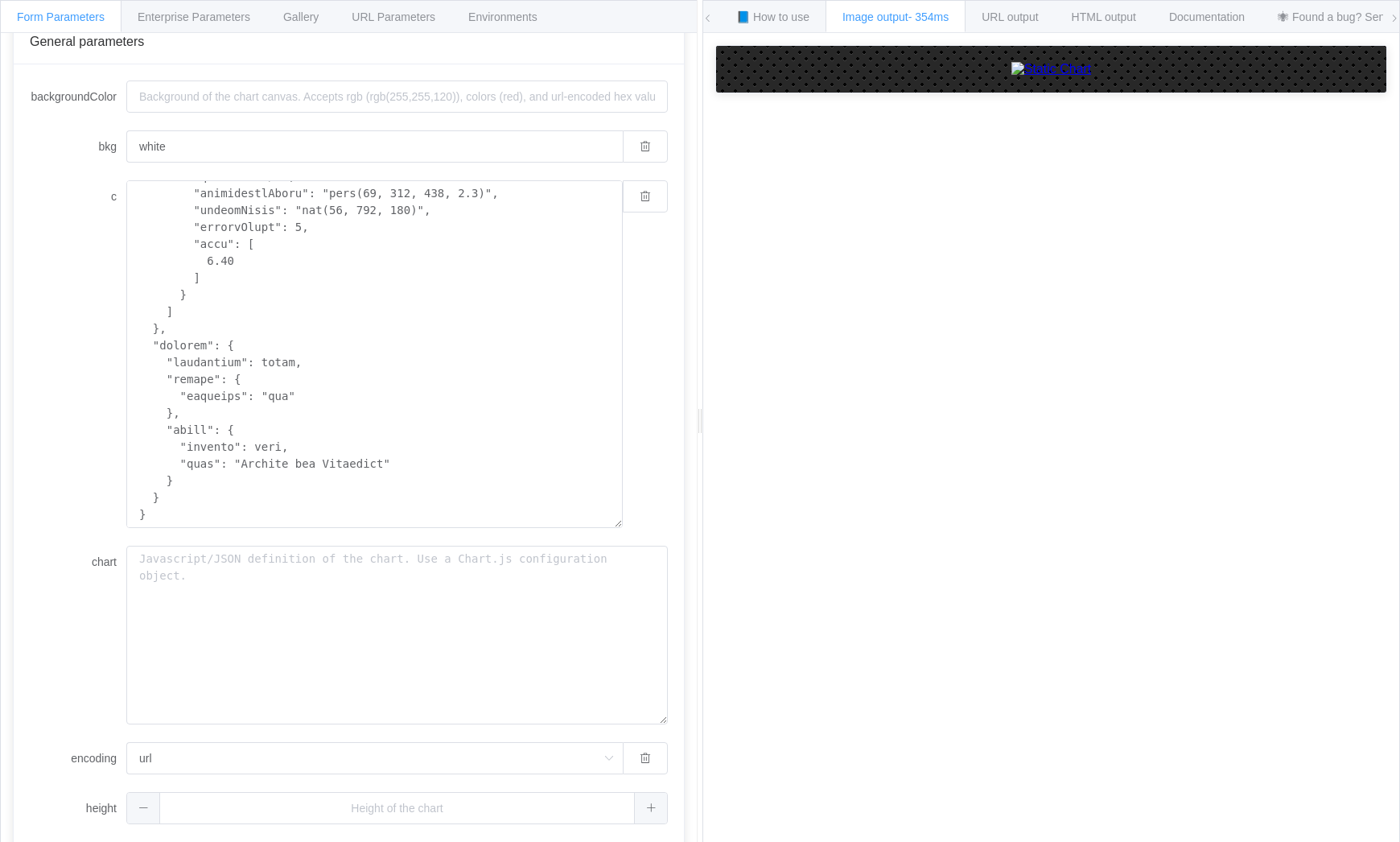
click at [1011, 77] on img at bounding box center [1051, 69] width 81 height 15
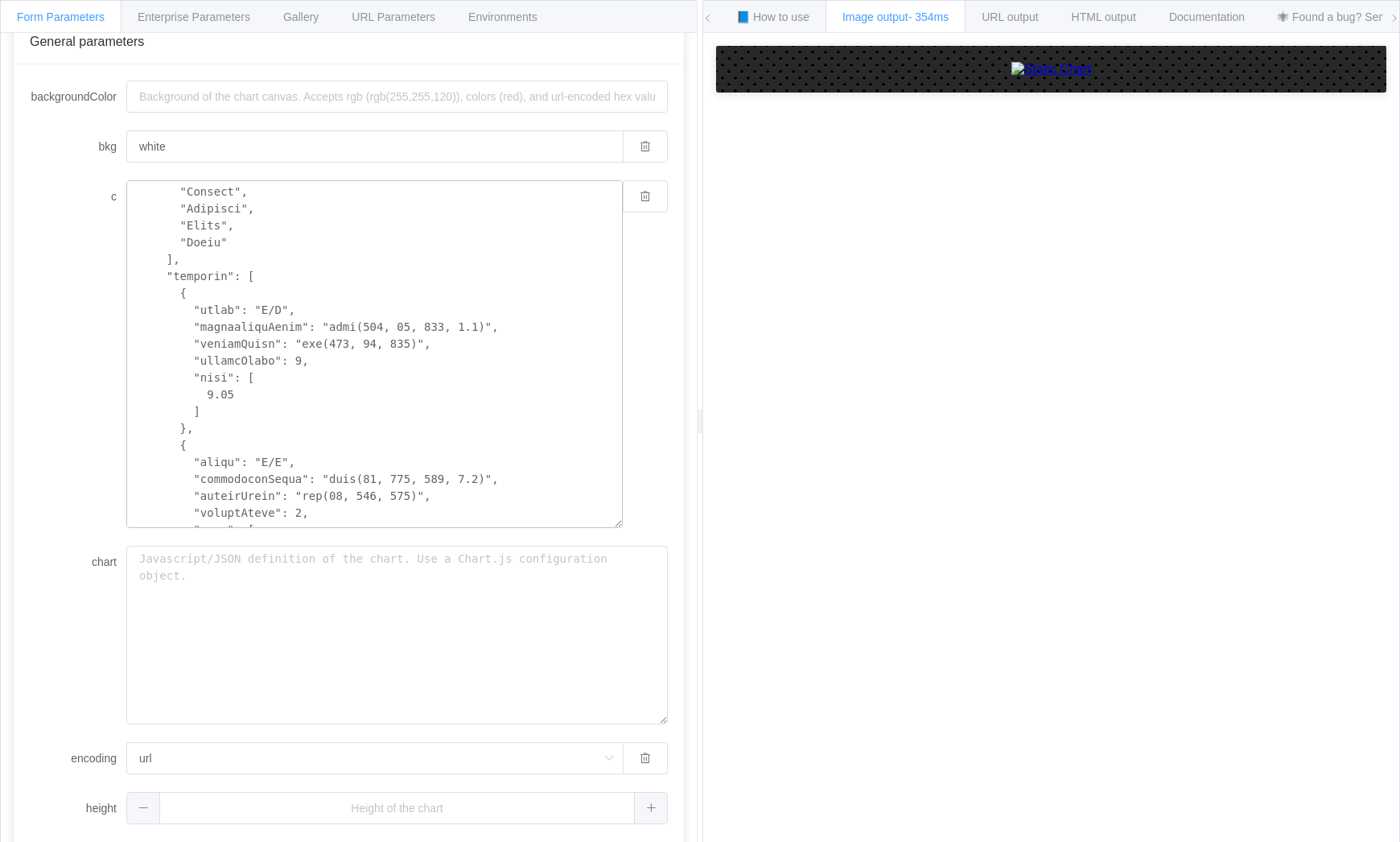
scroll to position [0, 0]
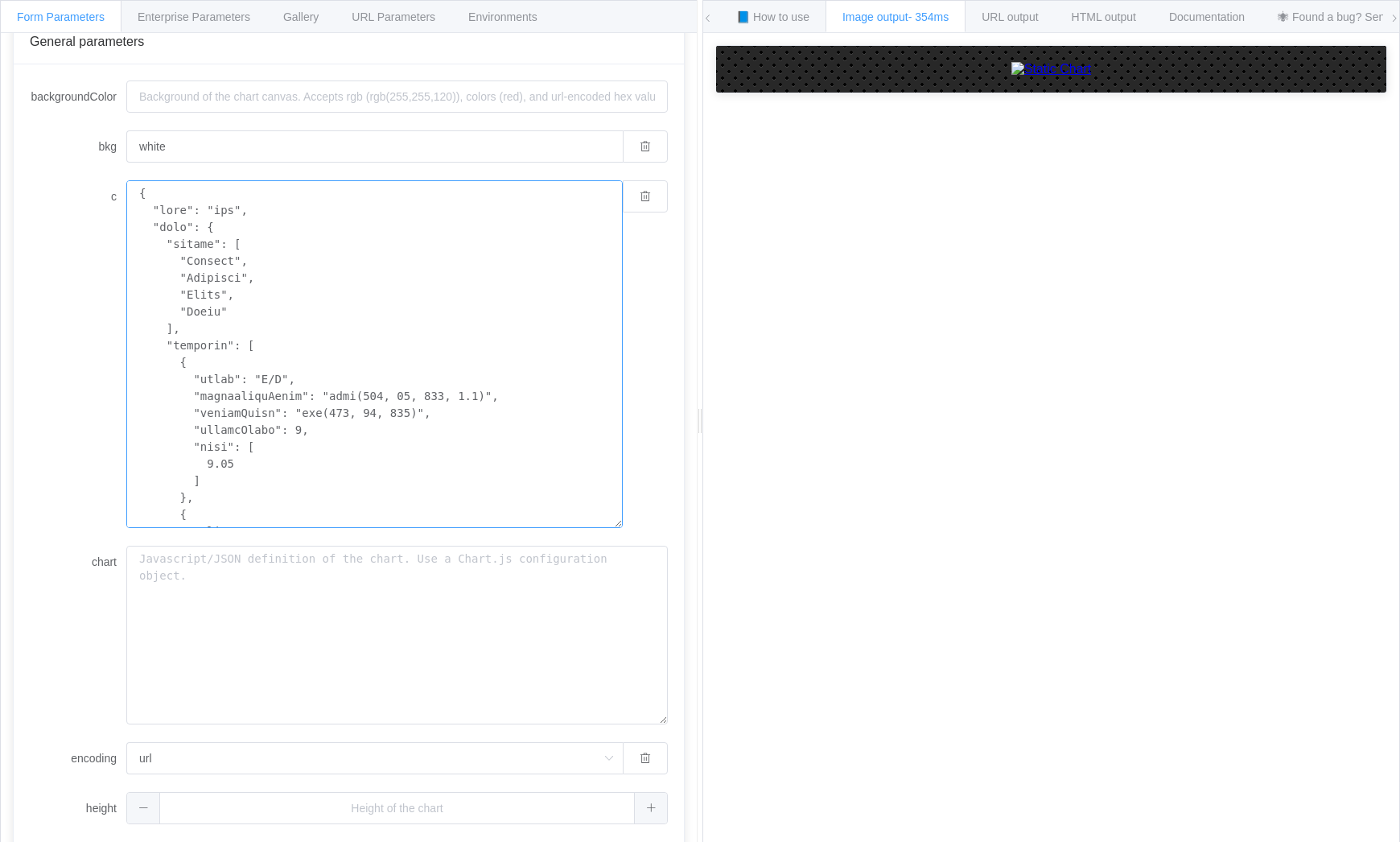
drag, startPoint x: 209, startPoint y: 207, endPoint x: 230, endPoint y: 211, distance: 21.4
click at [209, 206] on textarea "c" at bounding box center [375, 354] width 496 height 348
click at [243, 462] on textarea "c" at bounding box center [375, 354] width 496 height 348
type textarea "{ "type": "bar", "data": { "labels": [ "January", "February", "March", "April" …"
click at [418, 24] on div "URL Parameters" at bounding box center [393, 16] width 118 height 32
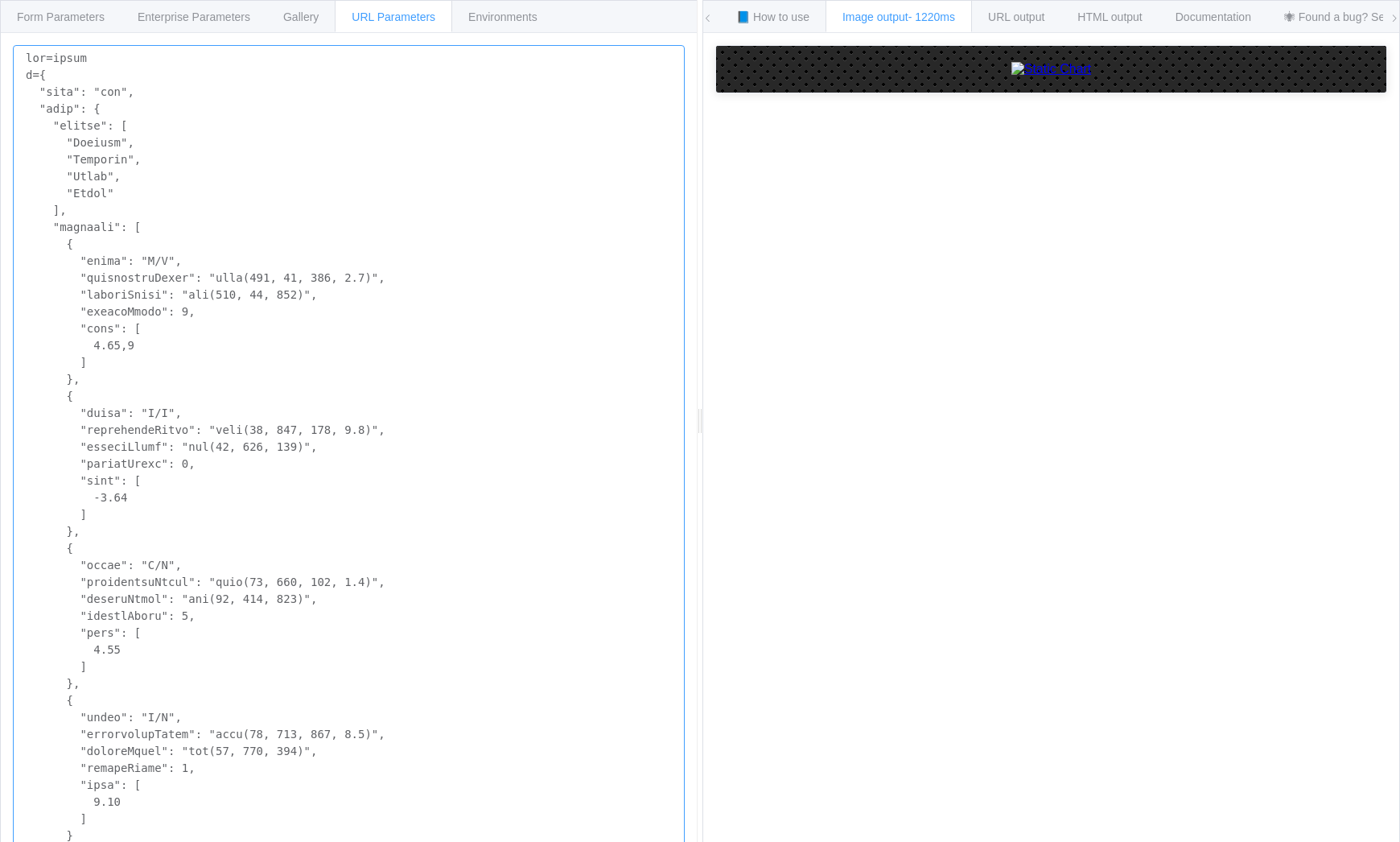
click at [132, 152] on textarea at bounding box center [349, 565] width 672 height 1040
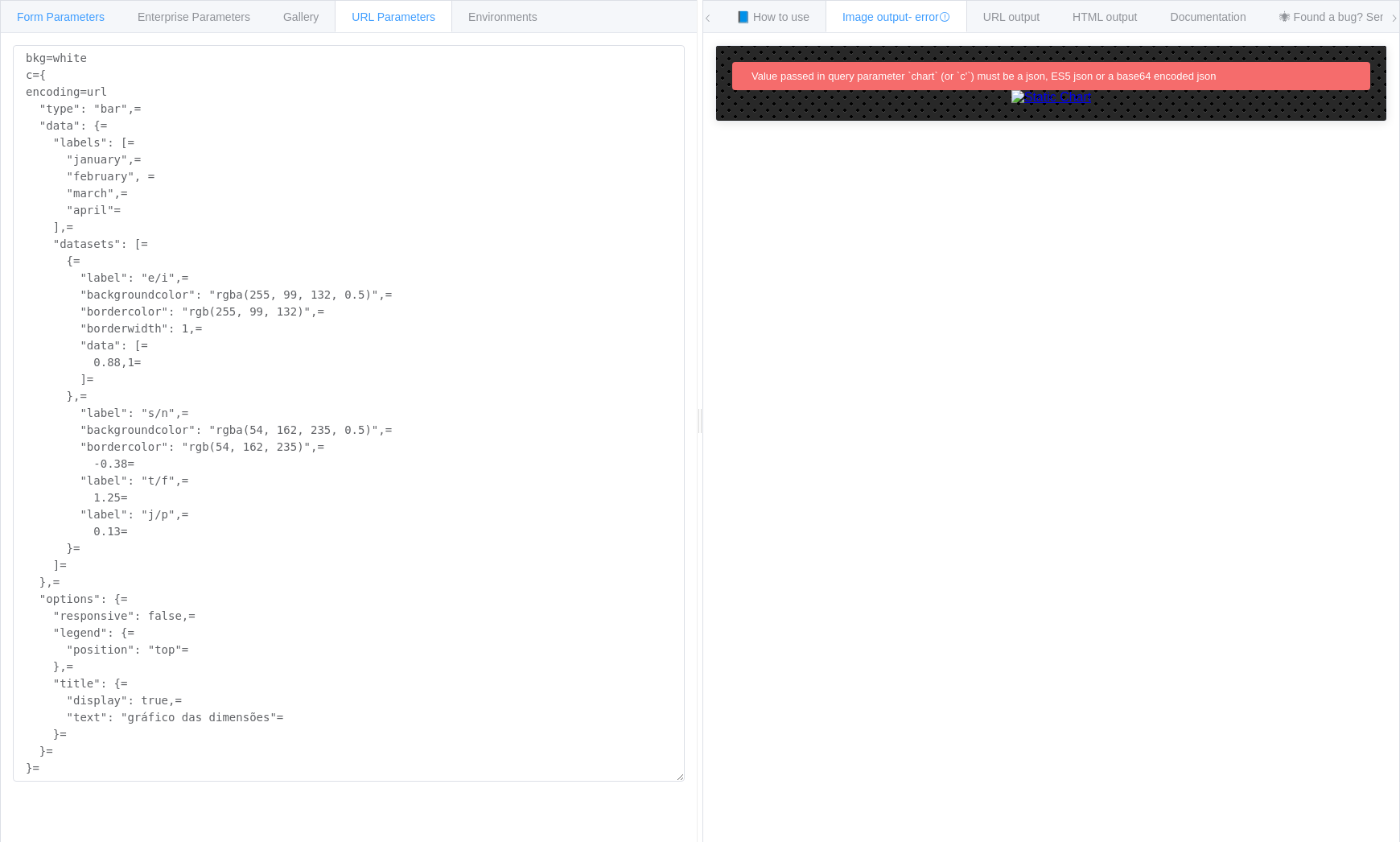
click at [92, 8] on div "Form Parameters" at bounding box center [60, 16] width 122 height 32
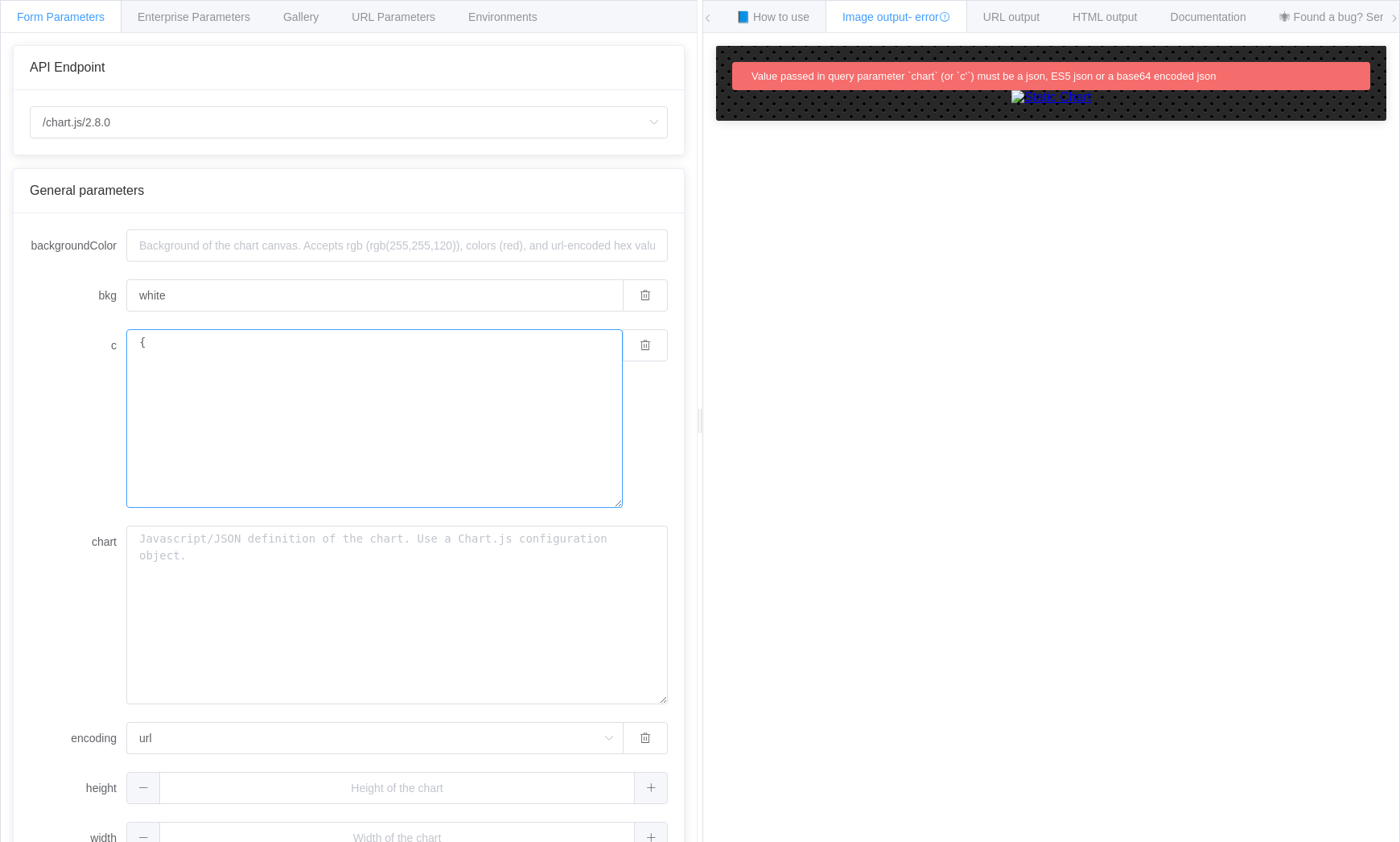
click at [301, 393] on textarea "{" at bounding box center [375, 418] width 496 height 179
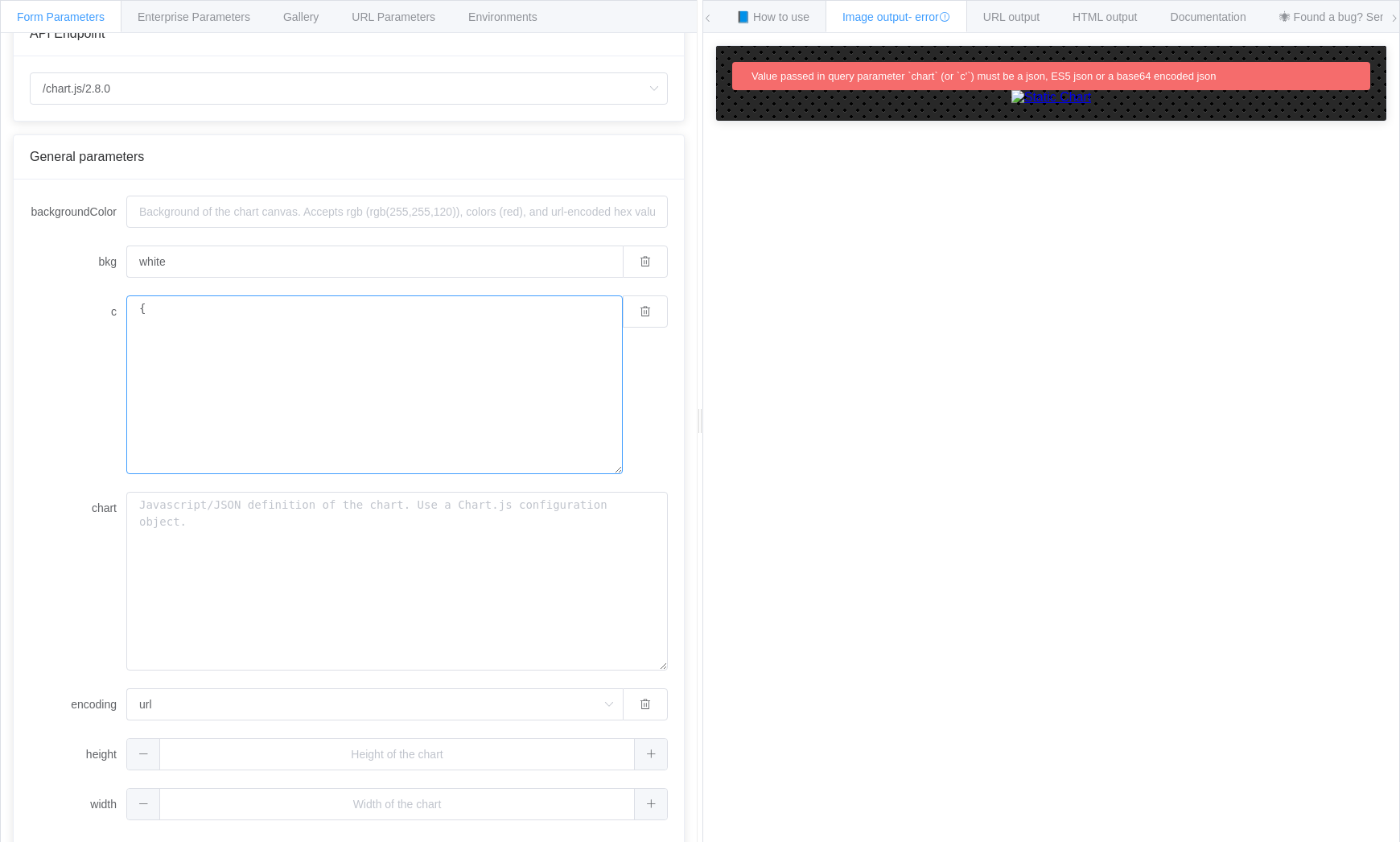
click at [327, 365] on textarea "{" at bounding box center [375, 385] width 496 height 179
type textarea "bkg=white c={ "type": "bar", "data": { "labels": [ "January", "February", "Marc…"
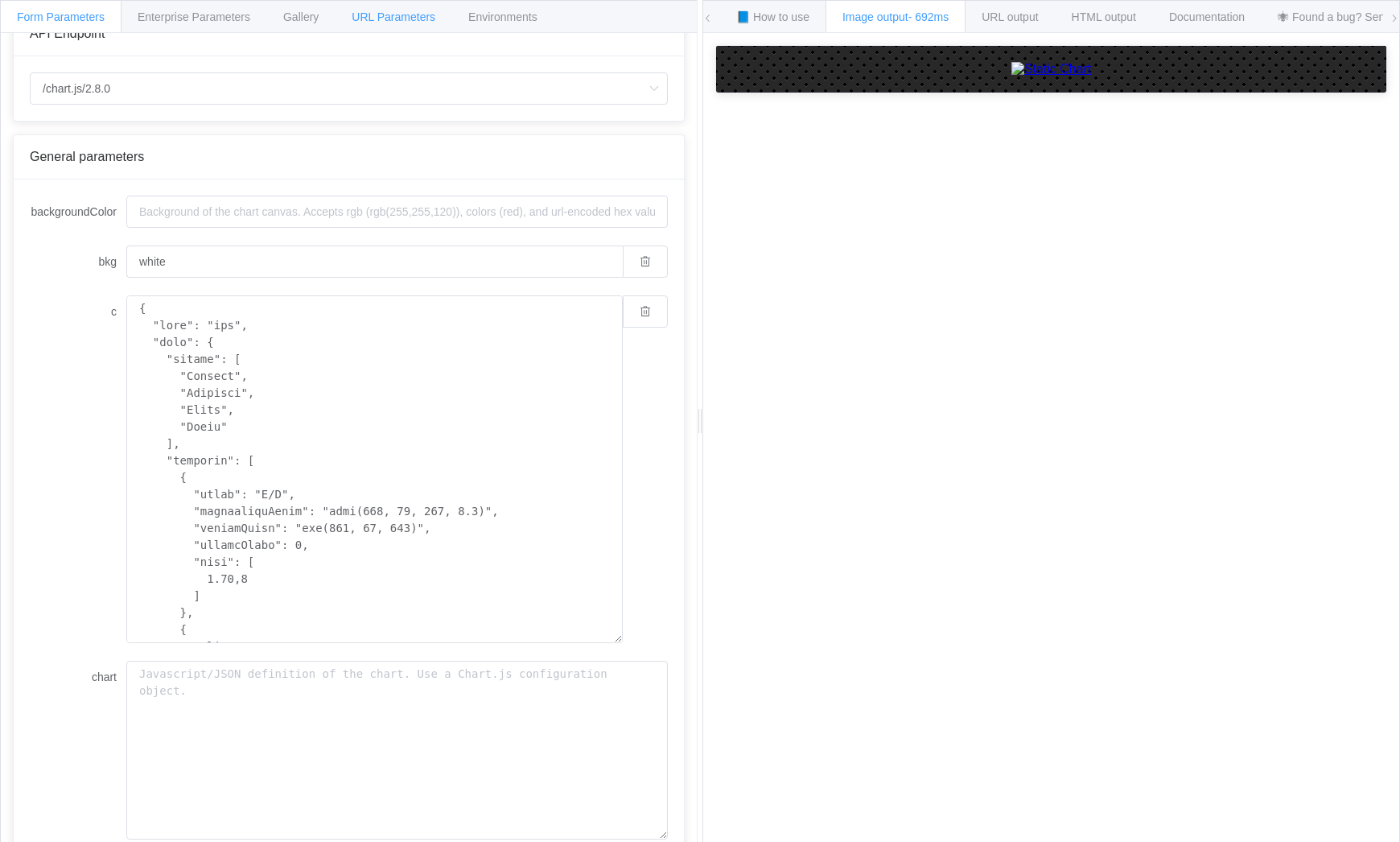
click at [423, 24] on div "URL Parameters" at bounding box center [393, 16] width 118 height 32
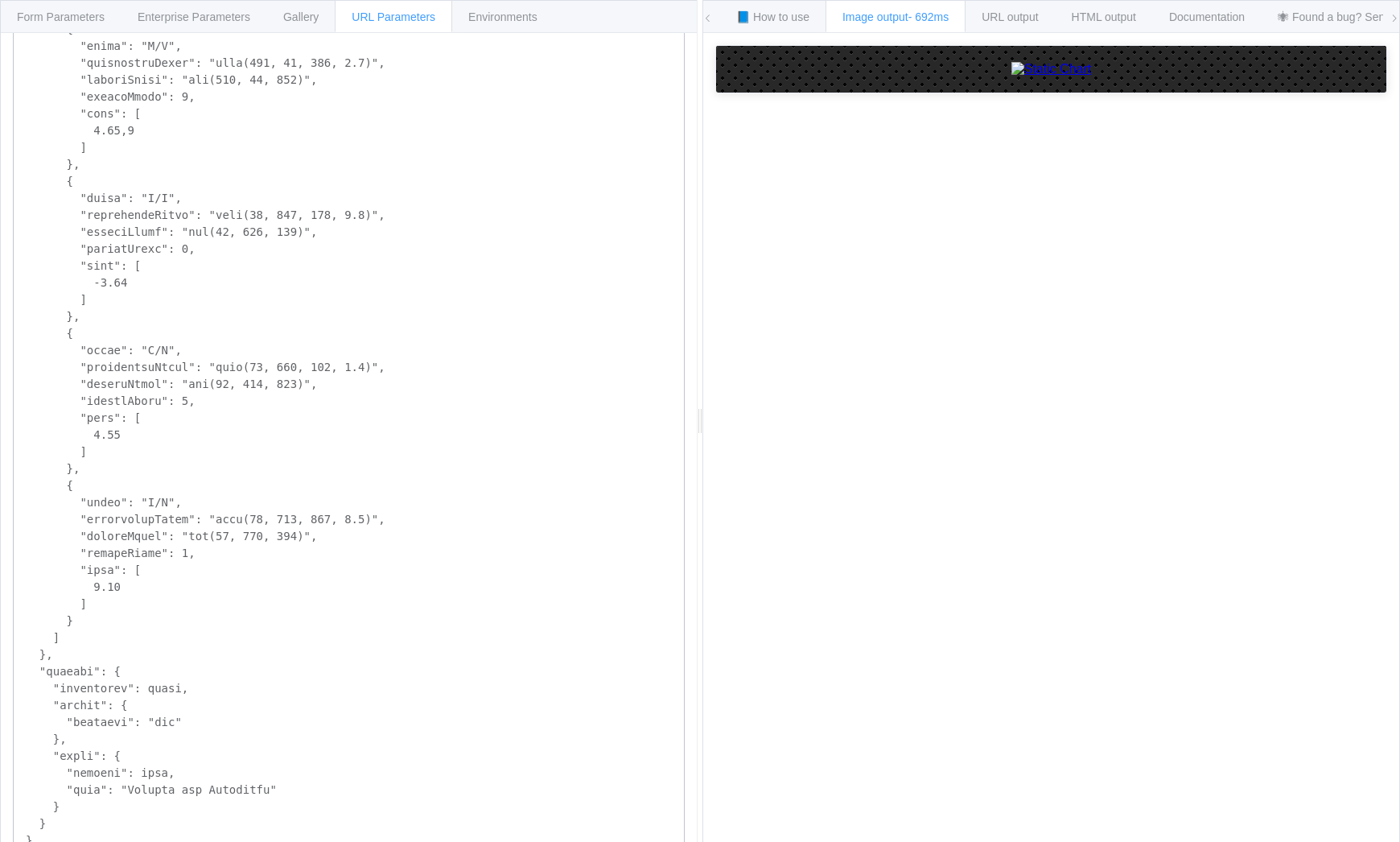
scroll to position [231, 0]
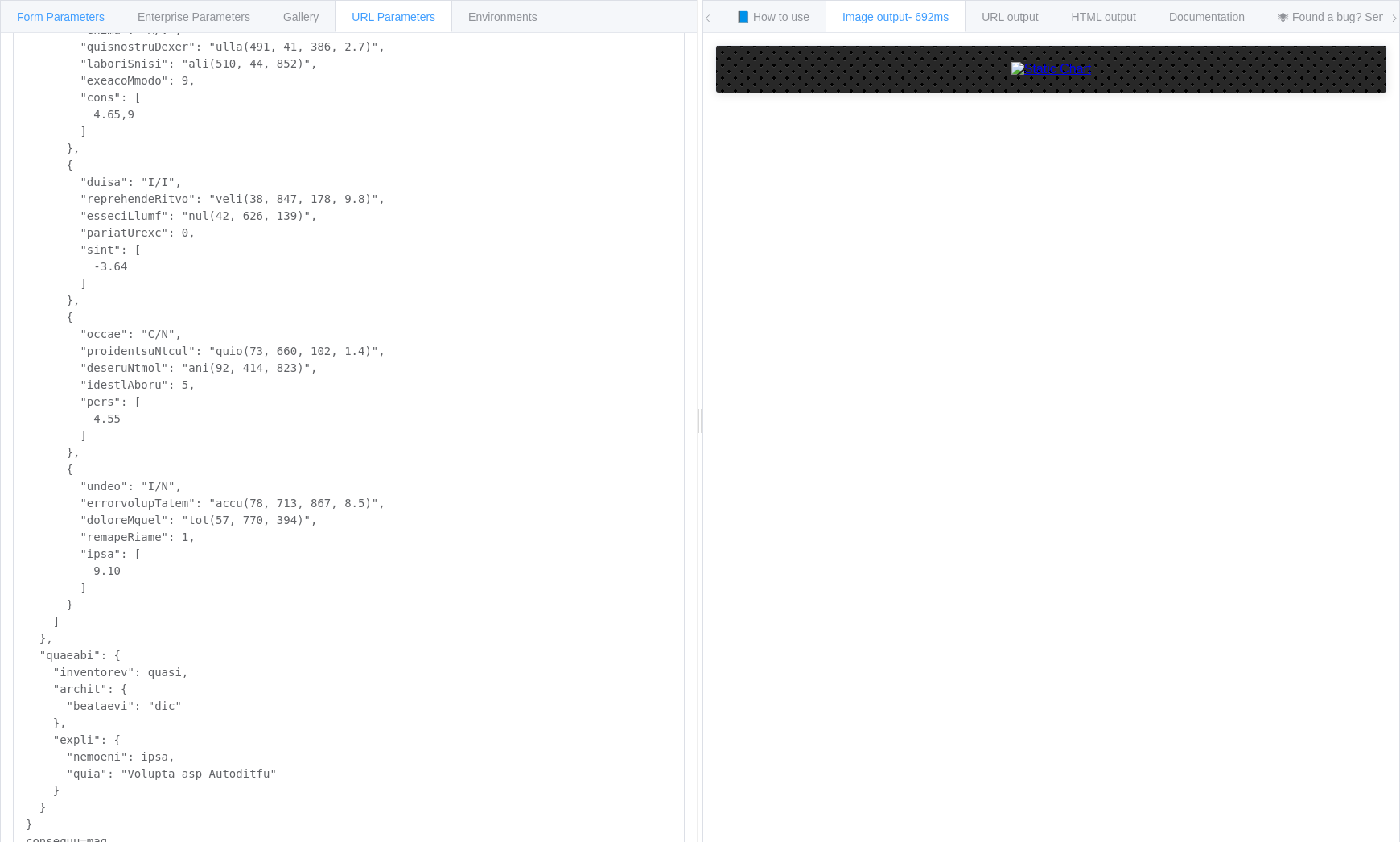
click at [73, 17] on span "Form Parameters" at bounding box center [60, 17] width 87 height 13
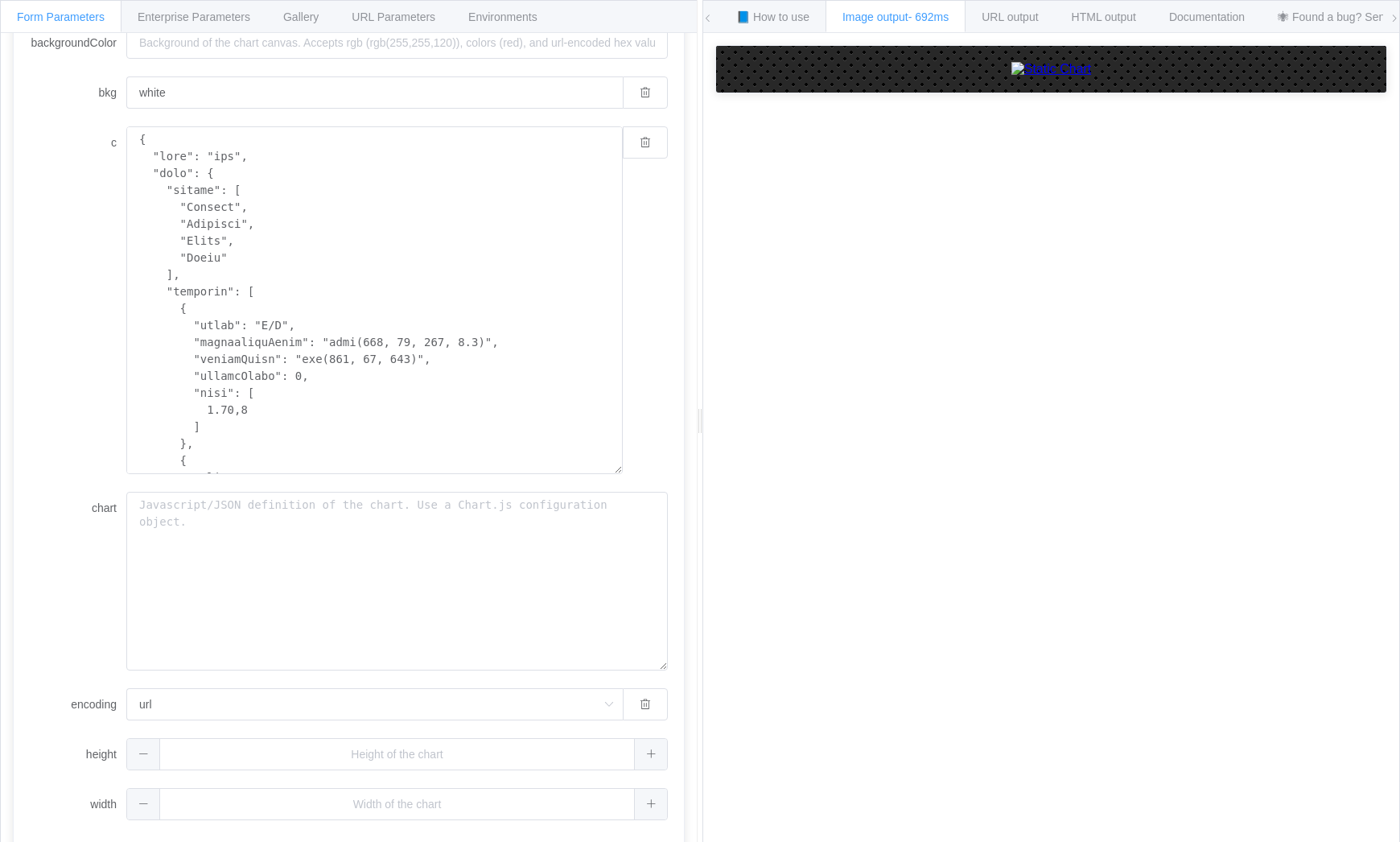
scroll to position [203, 0]
click at [348, 256] on textarea "c" at bounding box center [375, 301] width 496 height 348
click at [502, 26] on div "Environments" at bounding box center [503, 16] width 103 height 32
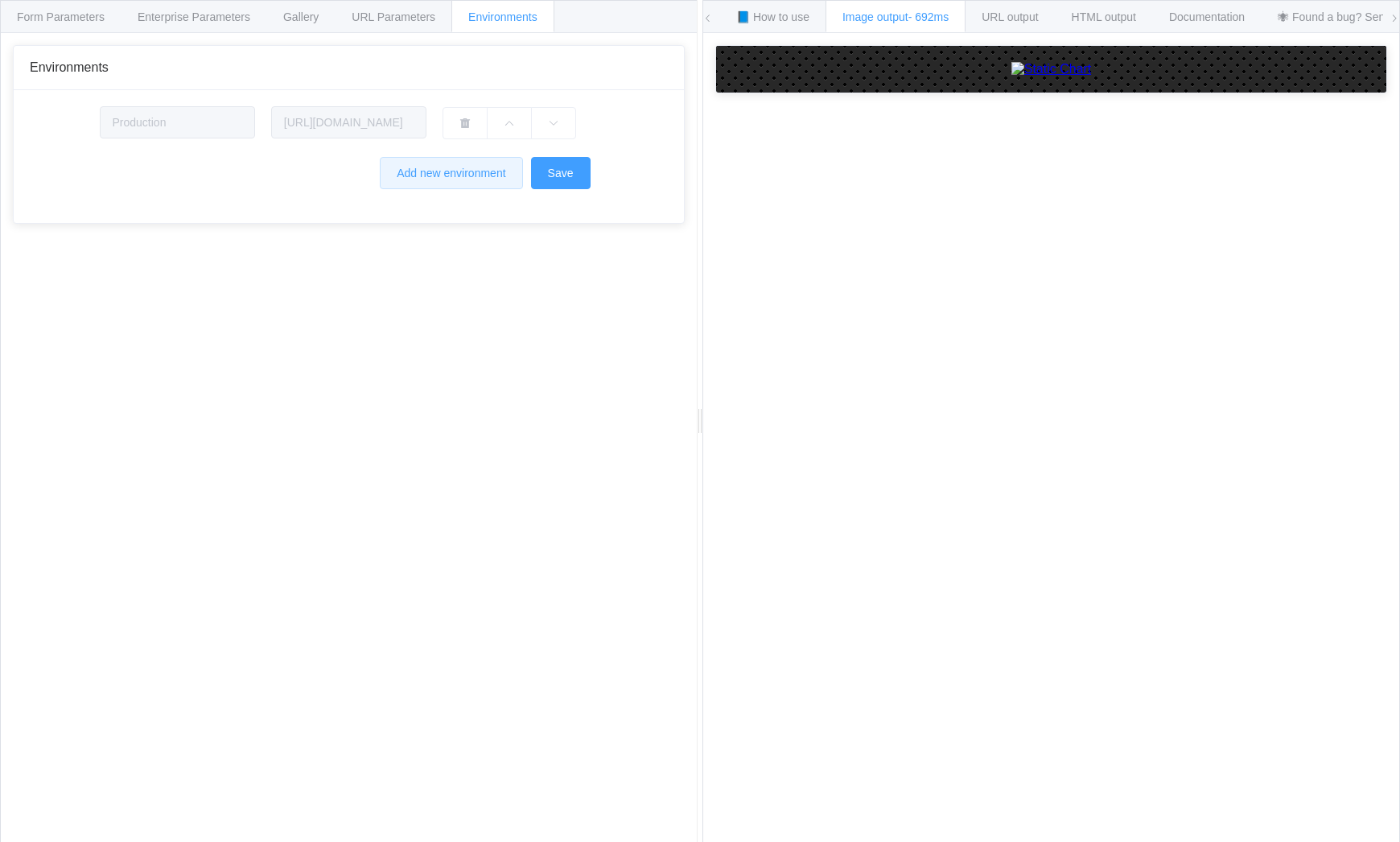
click at [456, 173] on button "Add new environment" at bounding box center [451, 172] width 142 height 32
click at [362, 175] on input "[URL]" at bounding box center [349, 172] width 155 height 32
click at [466, 171] on icon "button" at bounding box center [465, 175] width 11 height 11
click at [420, 18] on span "URL Parameters" at bounding box center [393, 17] width 84 height 13
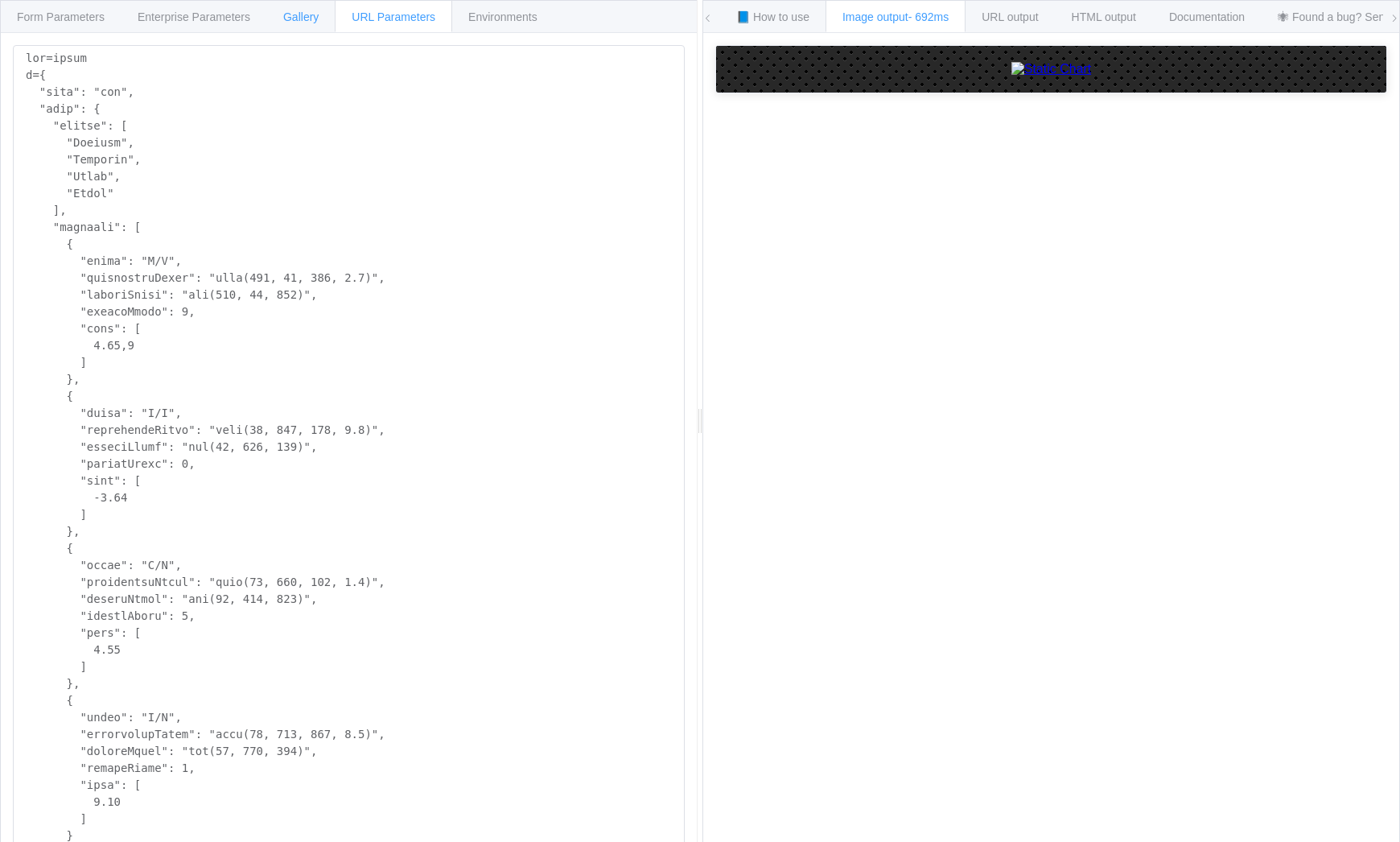
click at [309, 28] on div "Gallery" at bounding box center [300, 16] width 69 height 32
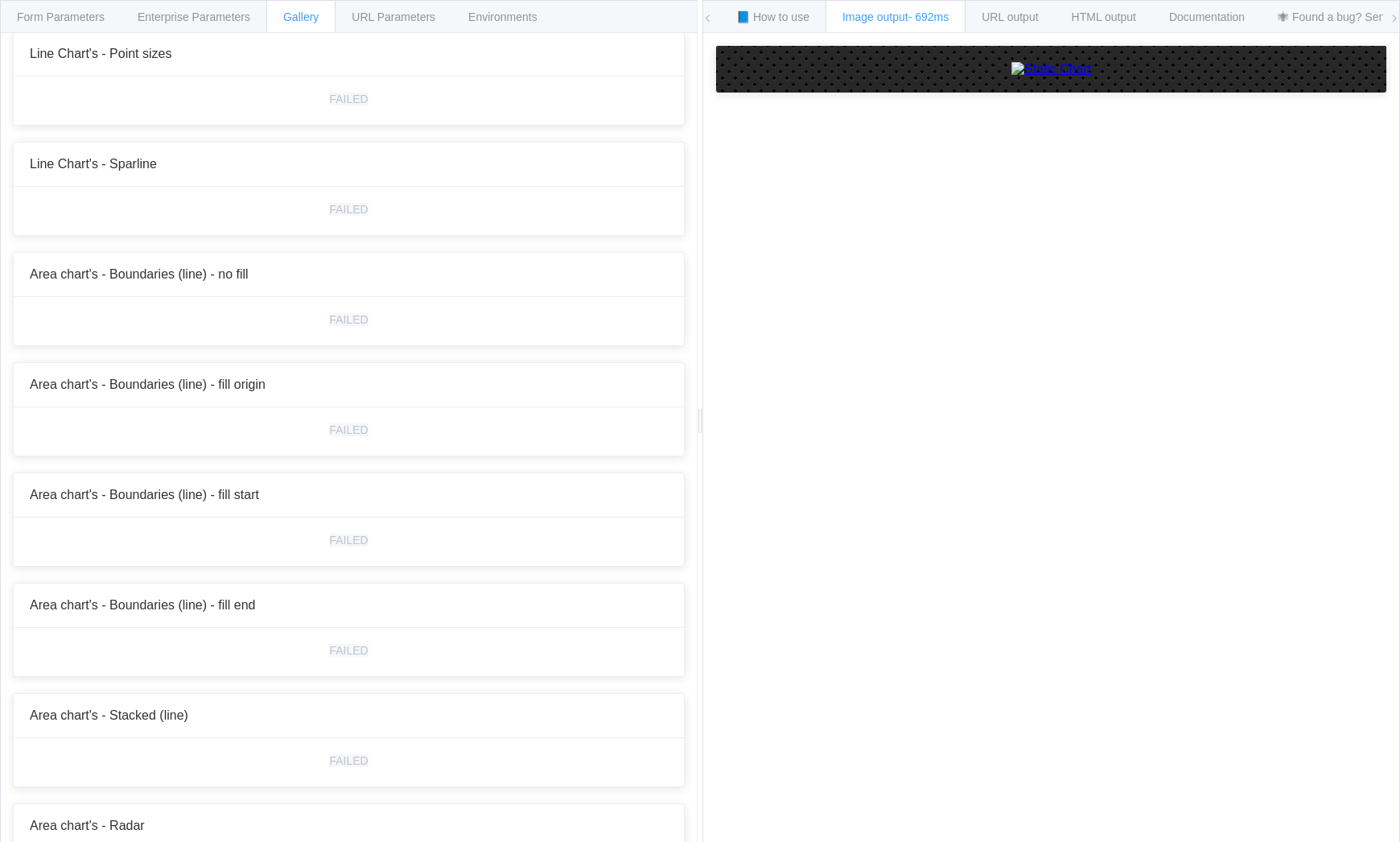
scroll to position [2576, 0]
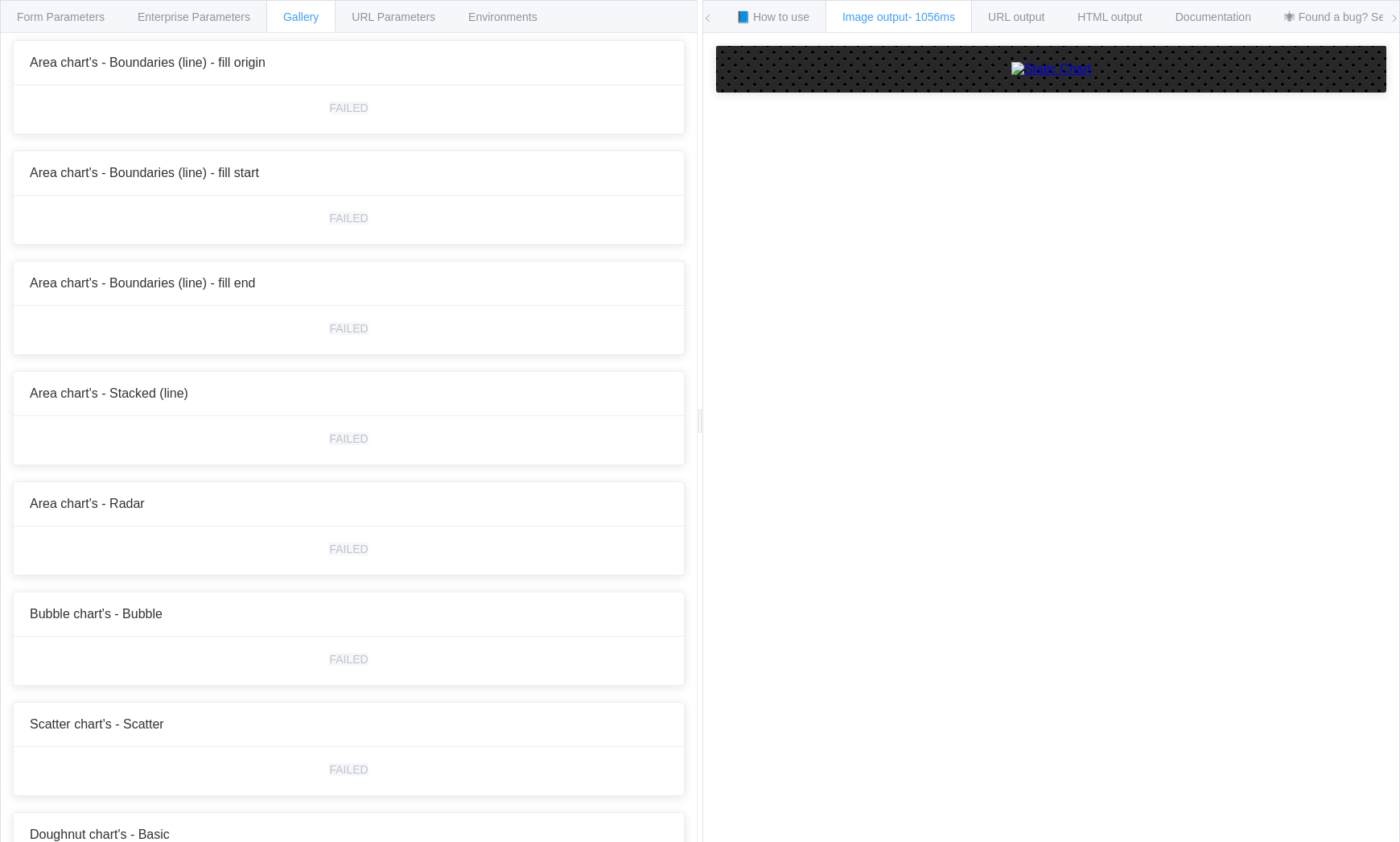
scroll to position [2737, 0]
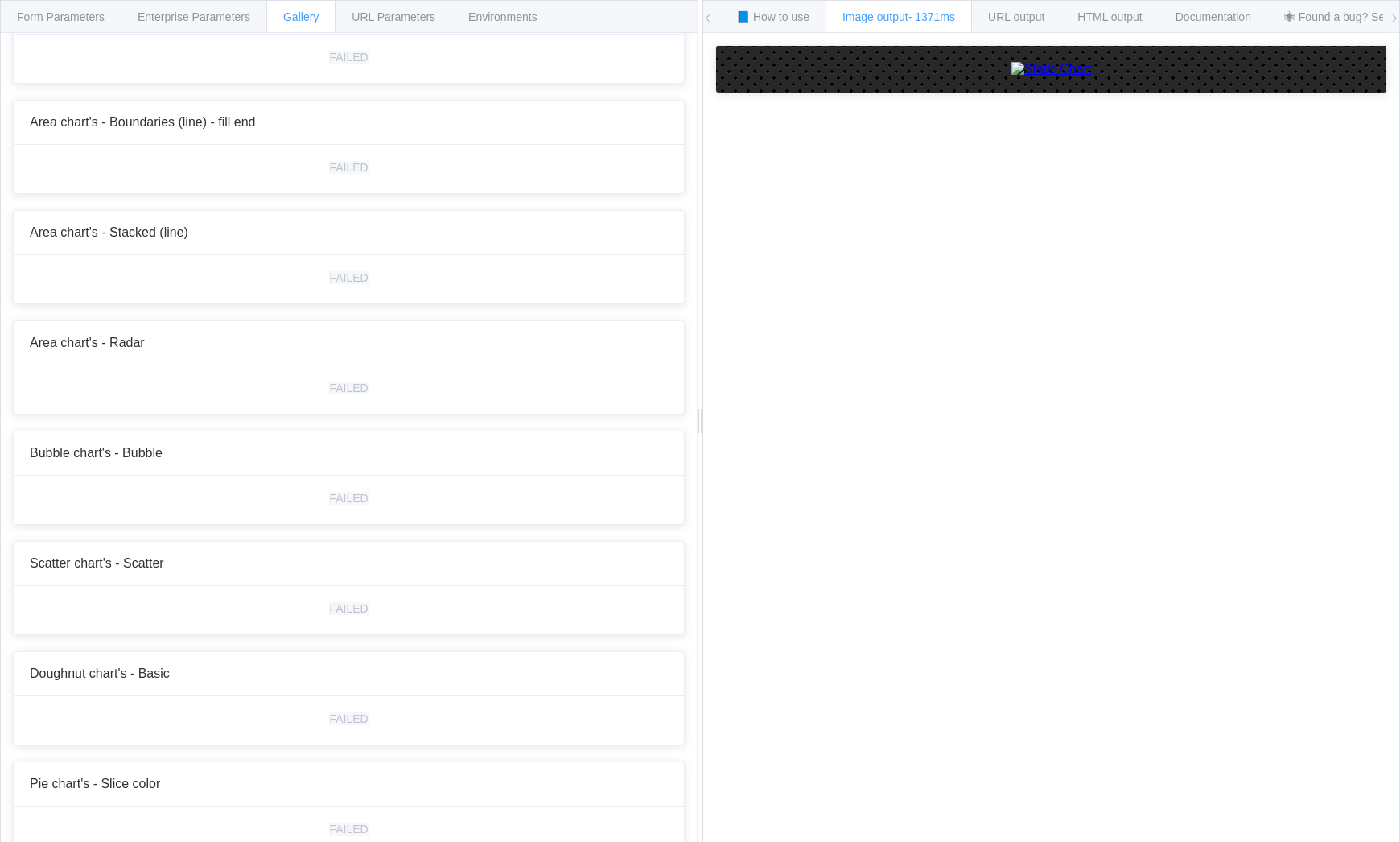
scroll to position [2844, 0]
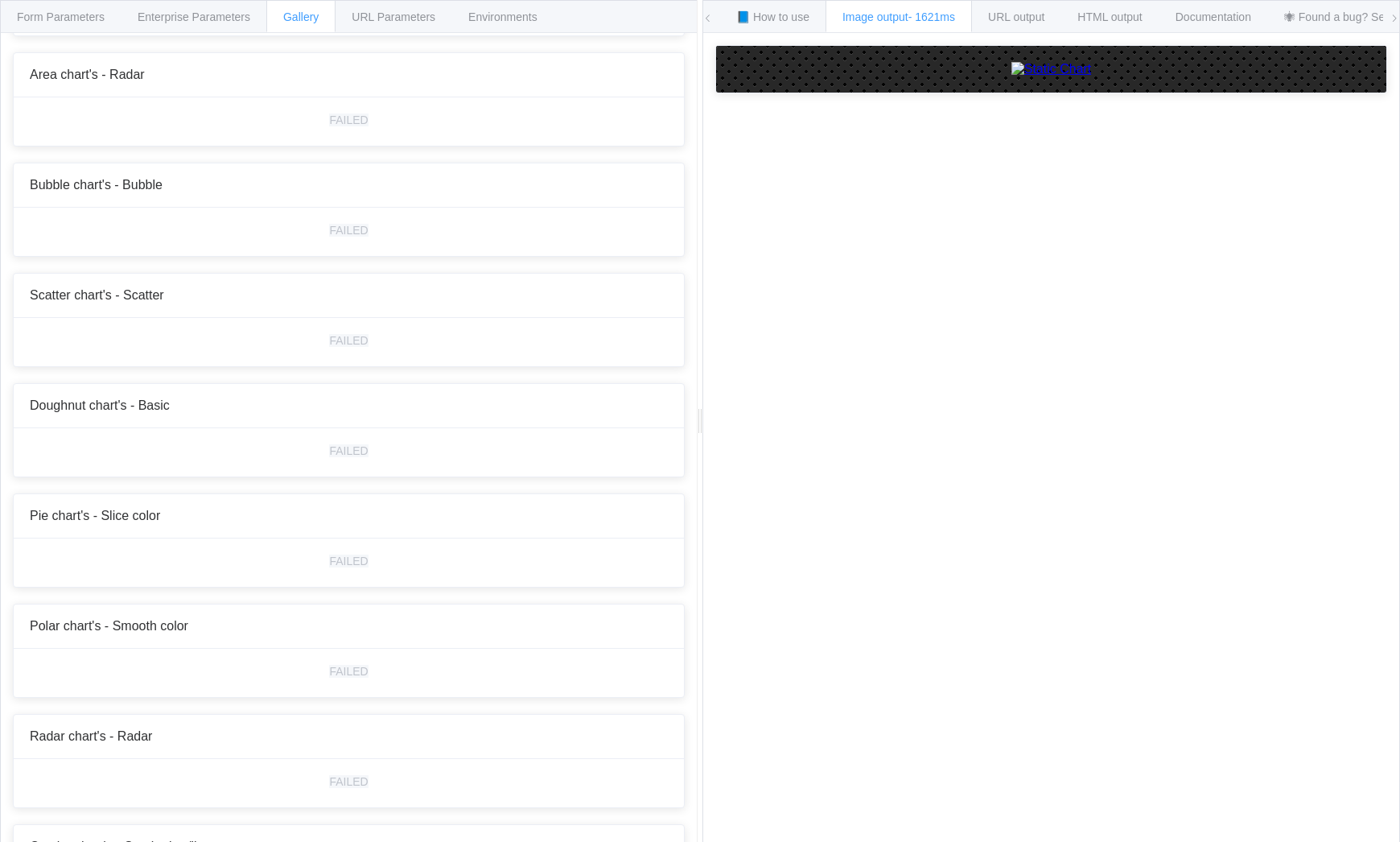
scroll to position [3112, 0]
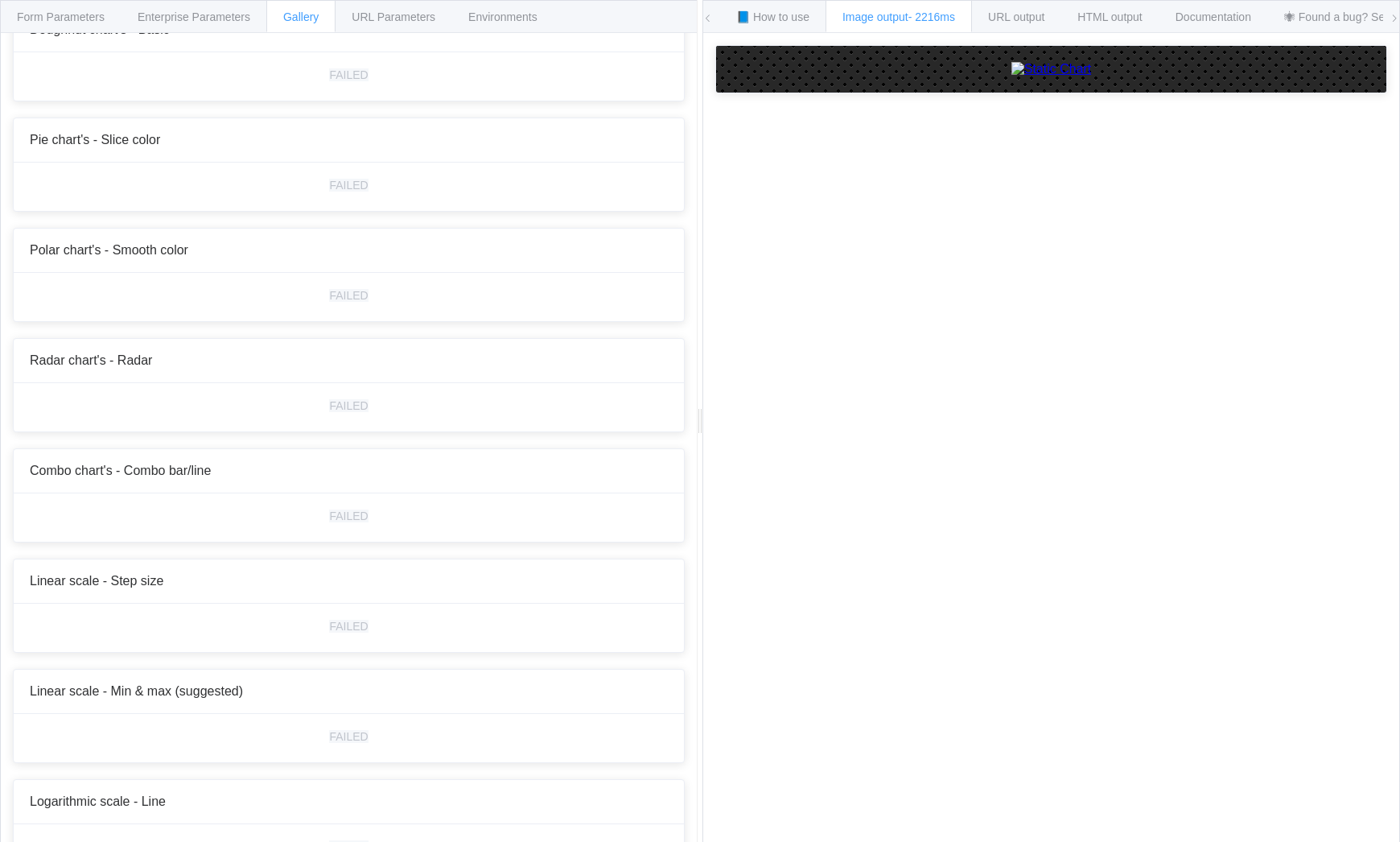
scroll to position [3542, 0]
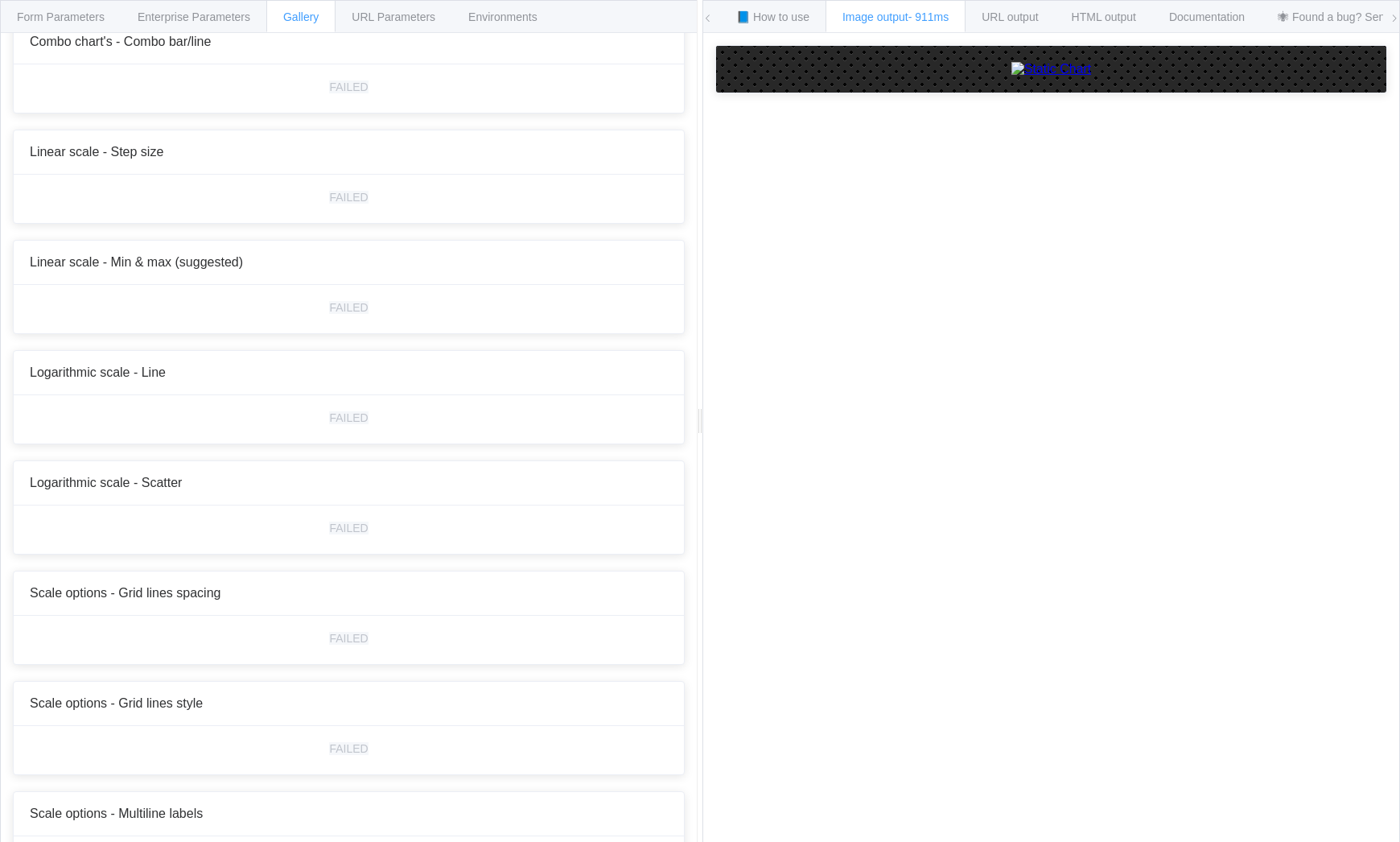
scroll to position [4025, 0]
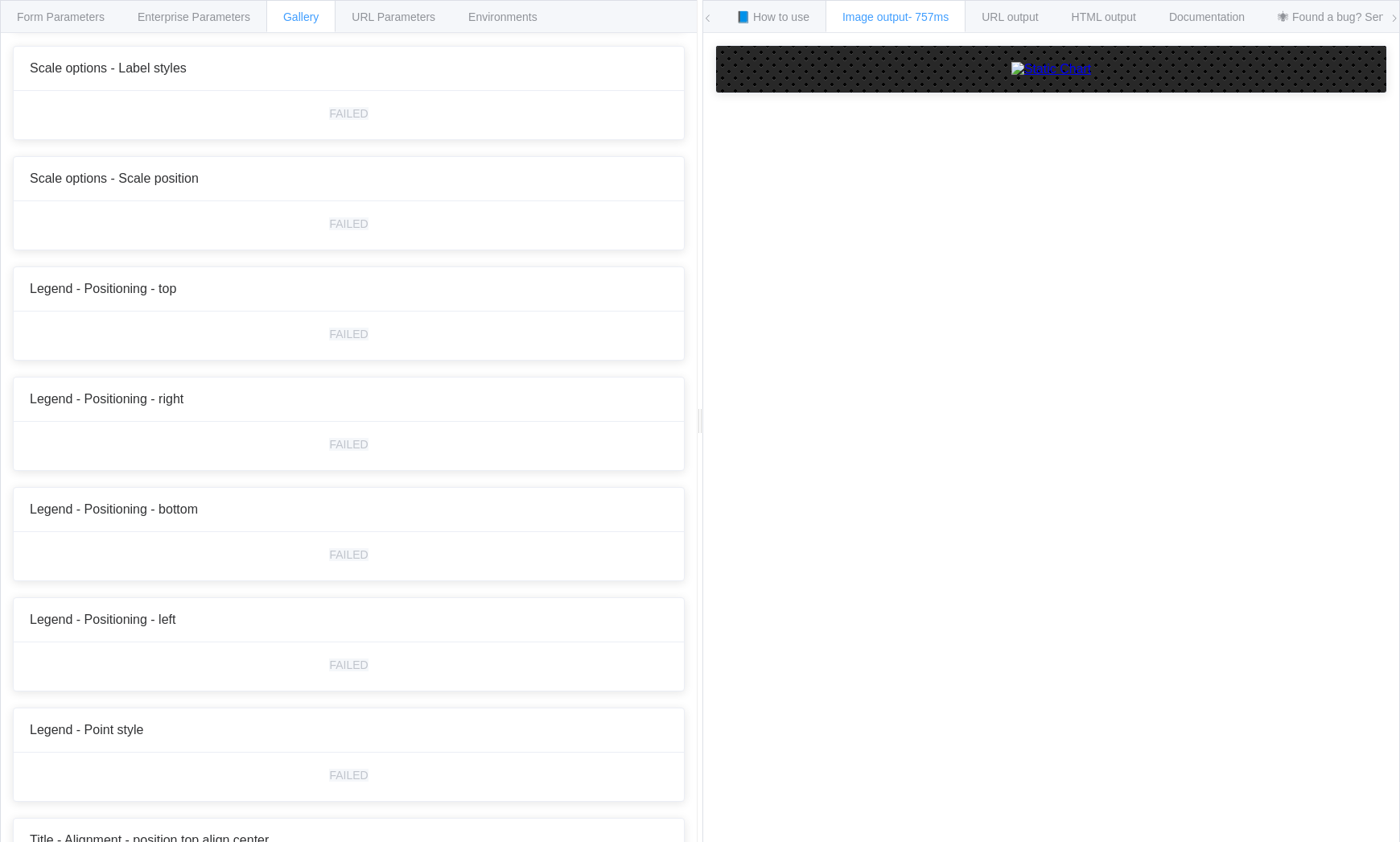
scroll to position [4884, 0]
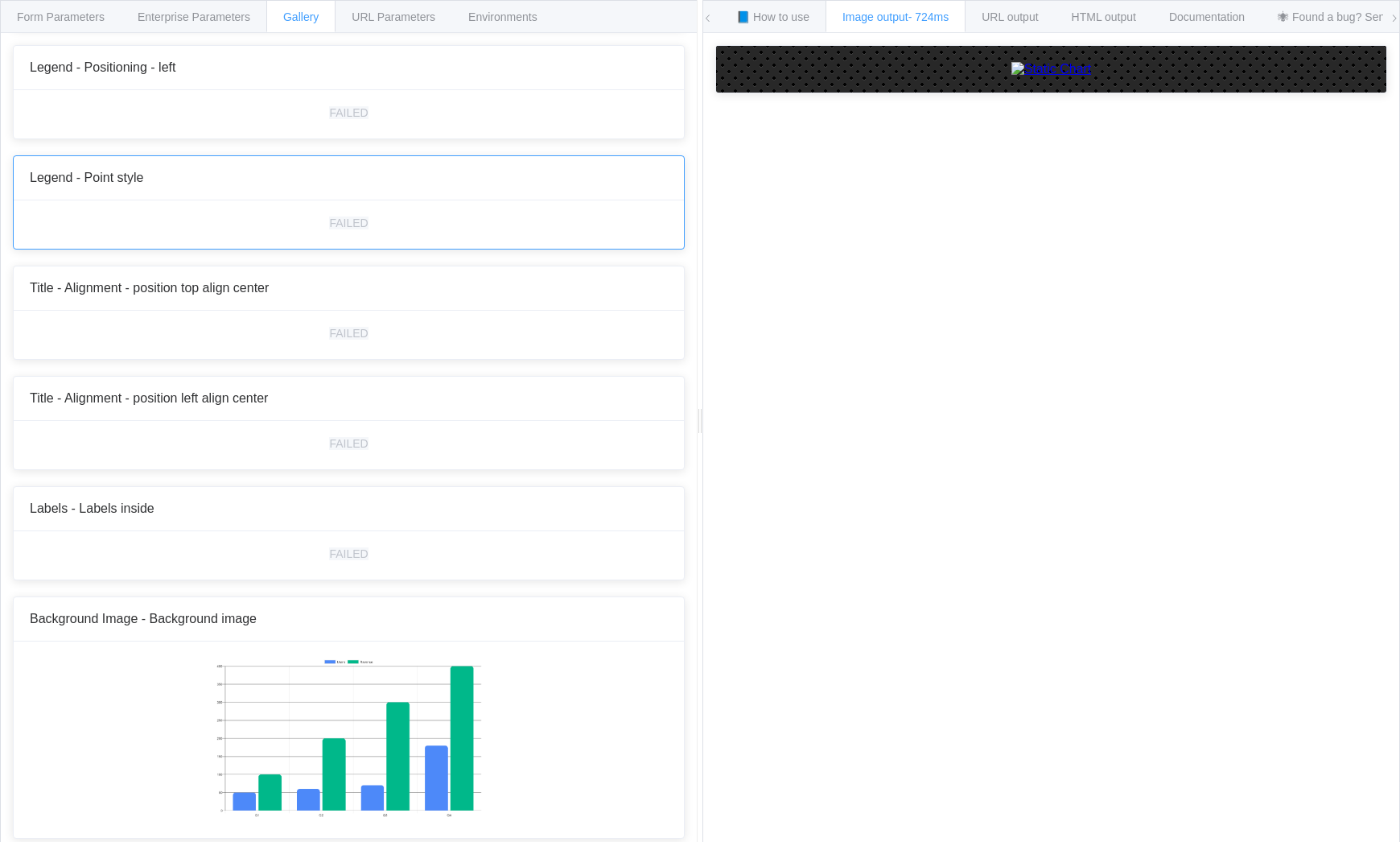
scroll to position [6261, 0]
click at [167, 616] on span "Background Image - Background image" at bounding box center [143, 618] width 227 height 14
click at [146, 516] on div "Labels - Labels inside" at bounding box center [349, 509] width 670 height 44
click at [139, 511] on span "Labels - Labels inside" at bounding box center [91, 508] width 125 height 14
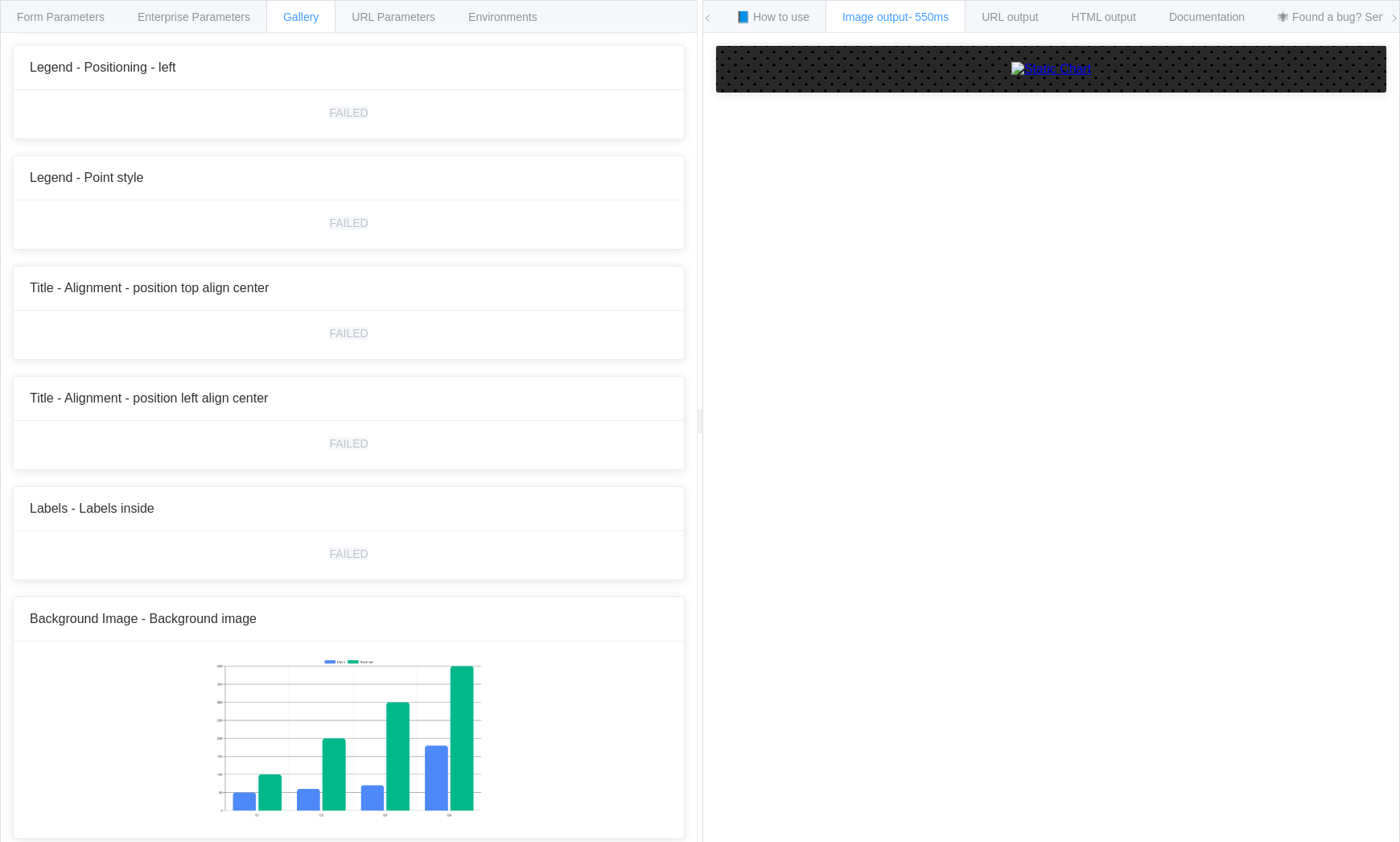
scroll to position [5510, 0]
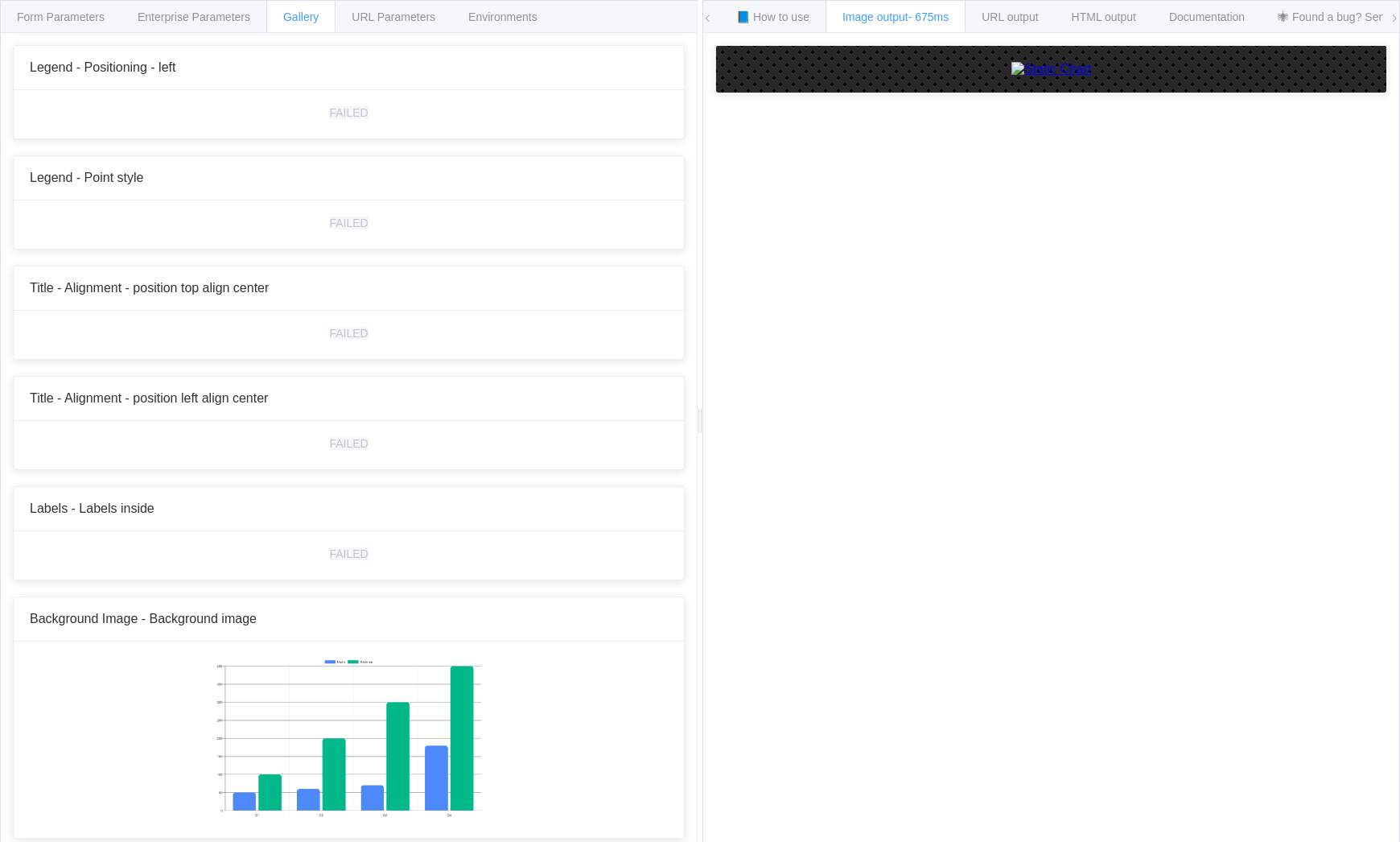
scroll to position [5402, 0]
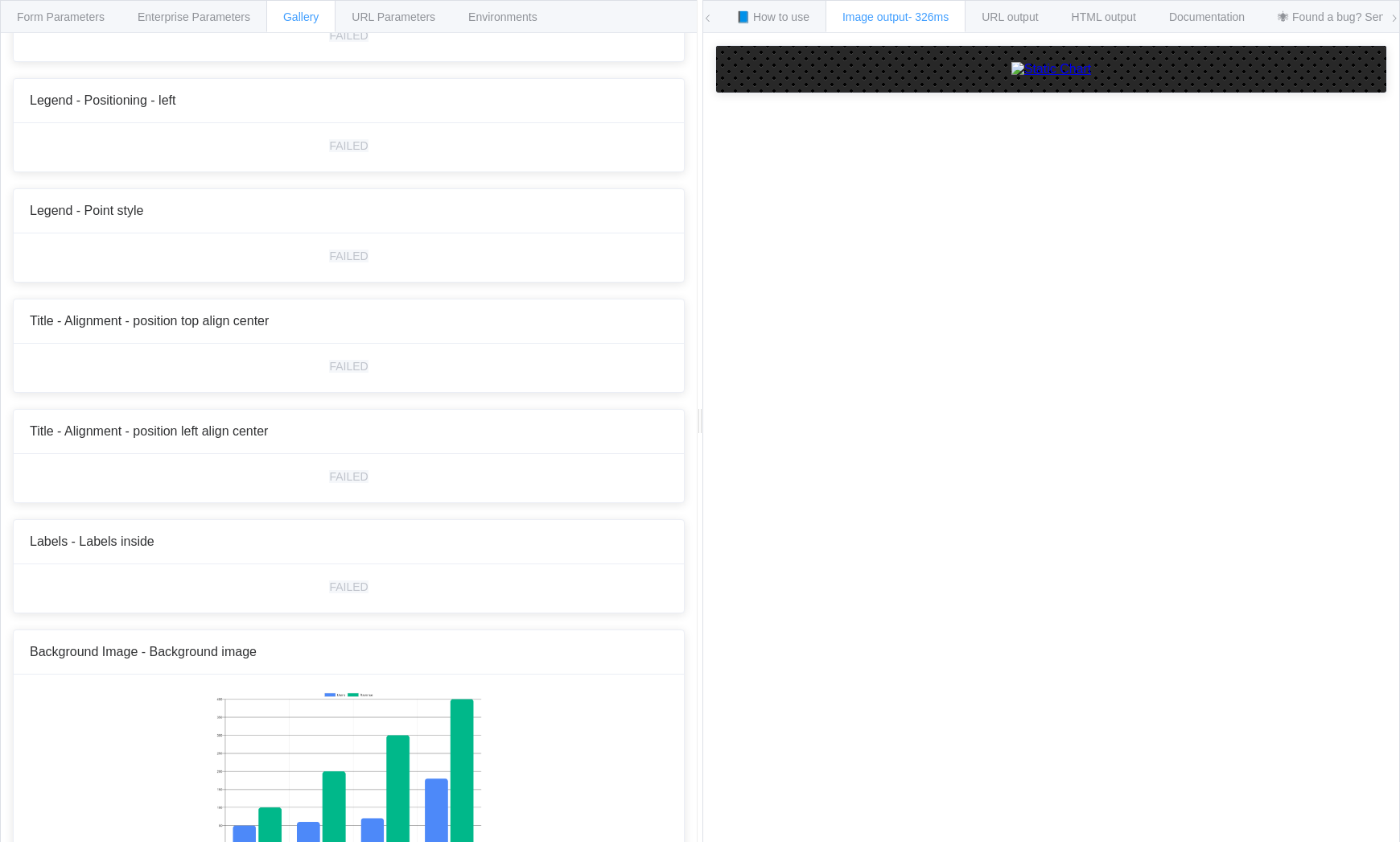
scroll to position [5295, 0]
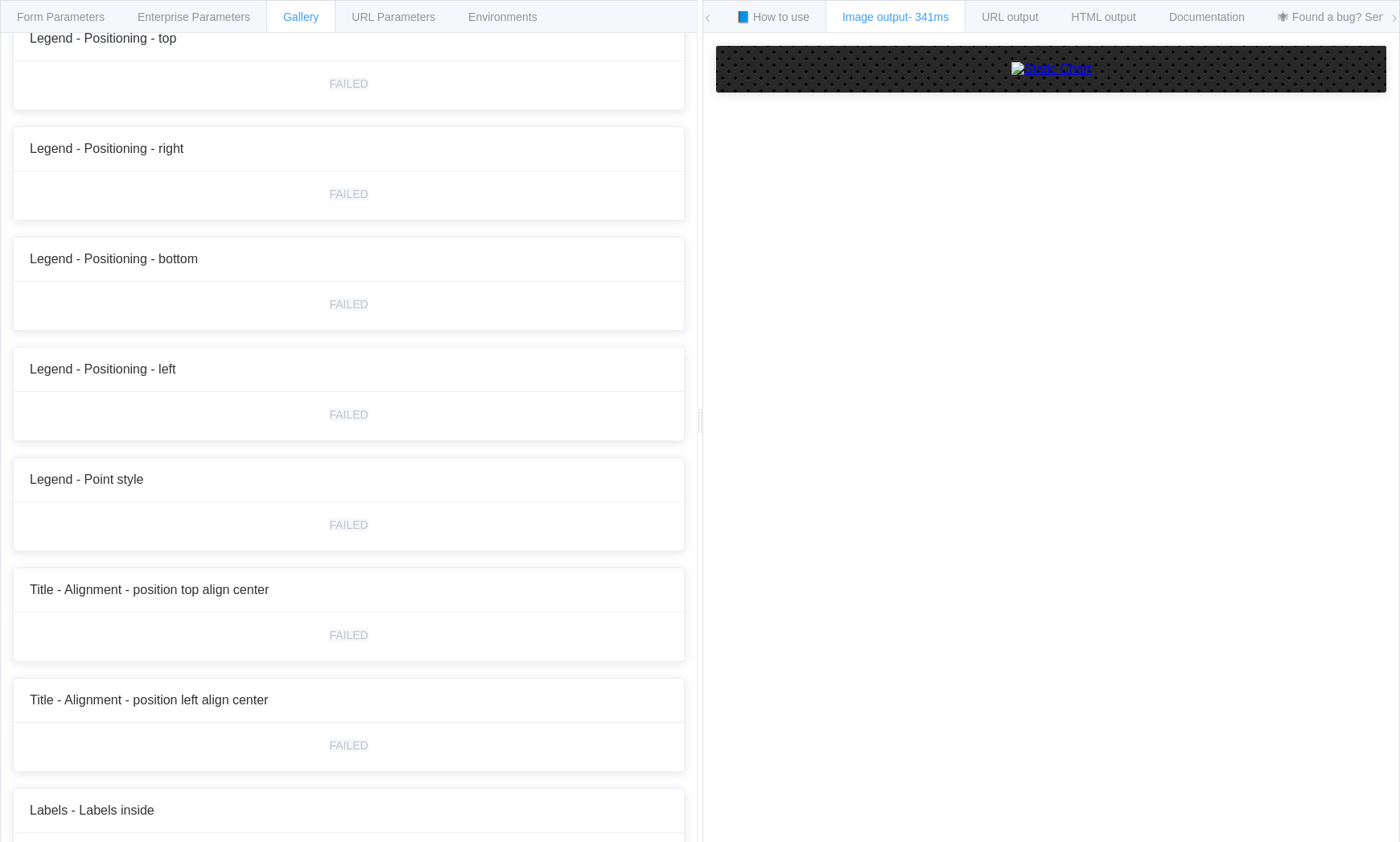
scroll to position [4973, 0]
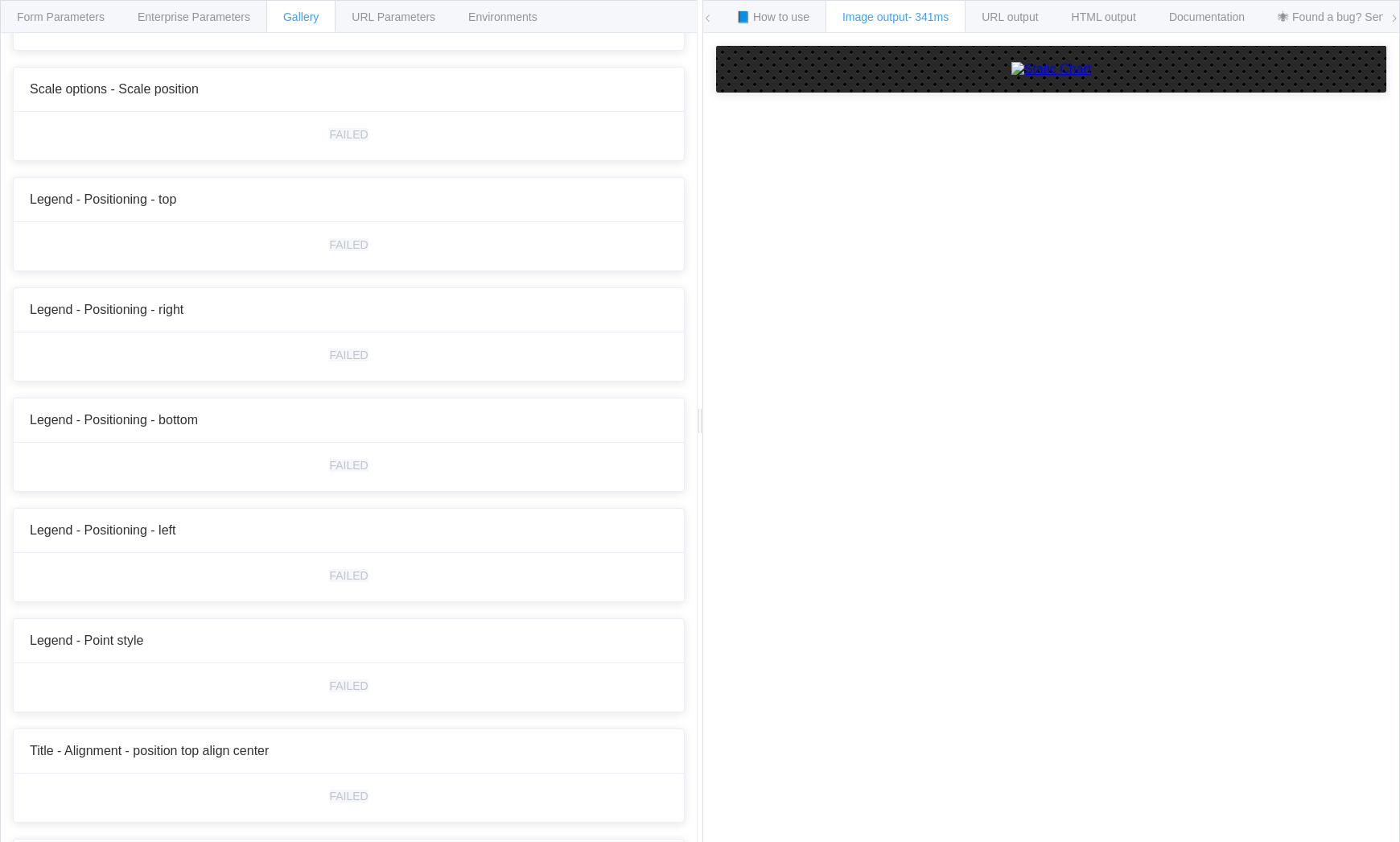
scroll to position [4866, 0]
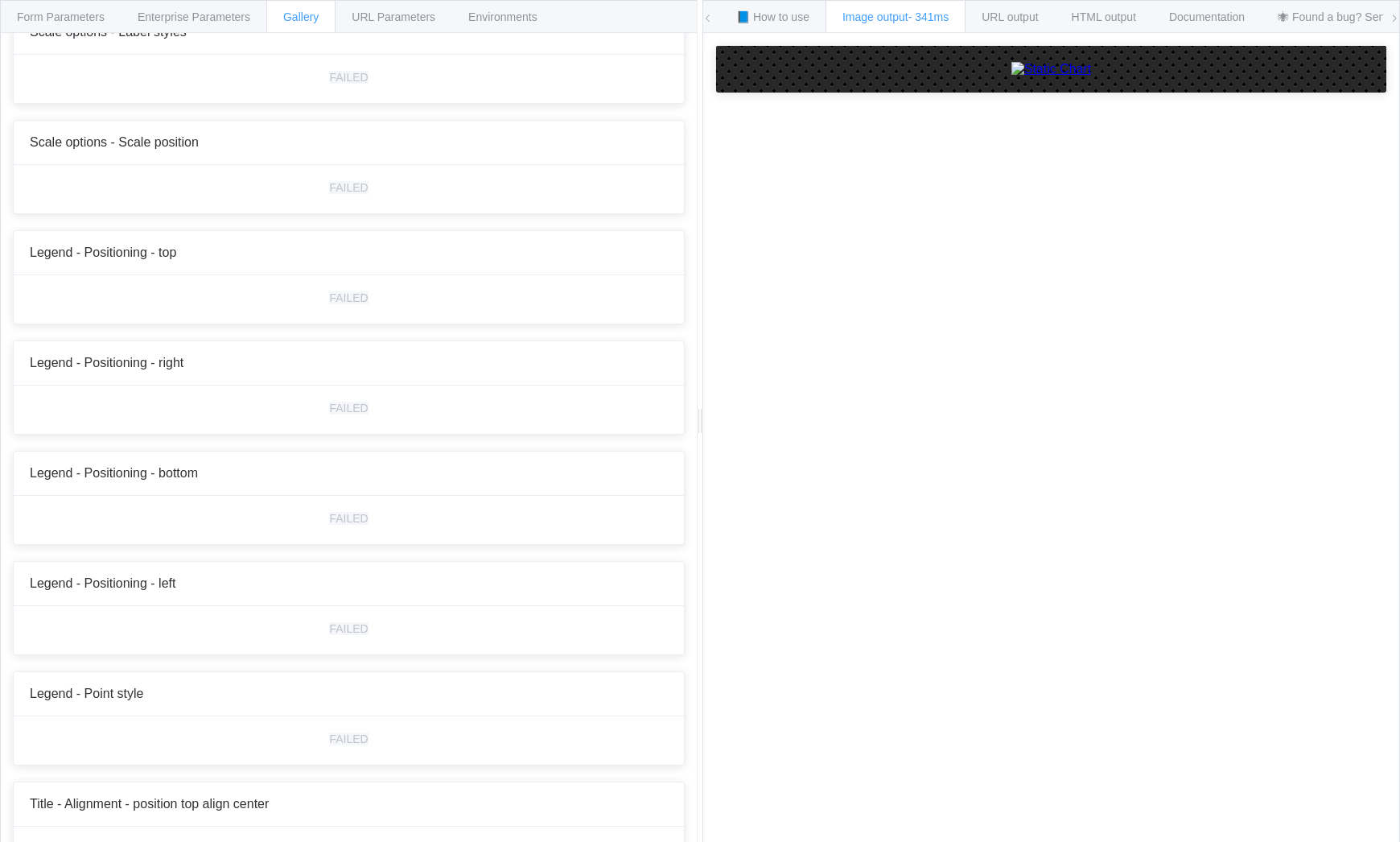
click at [32, 7] on div "Form Parameters" at bounding box center [60, 16] width 122 height 32
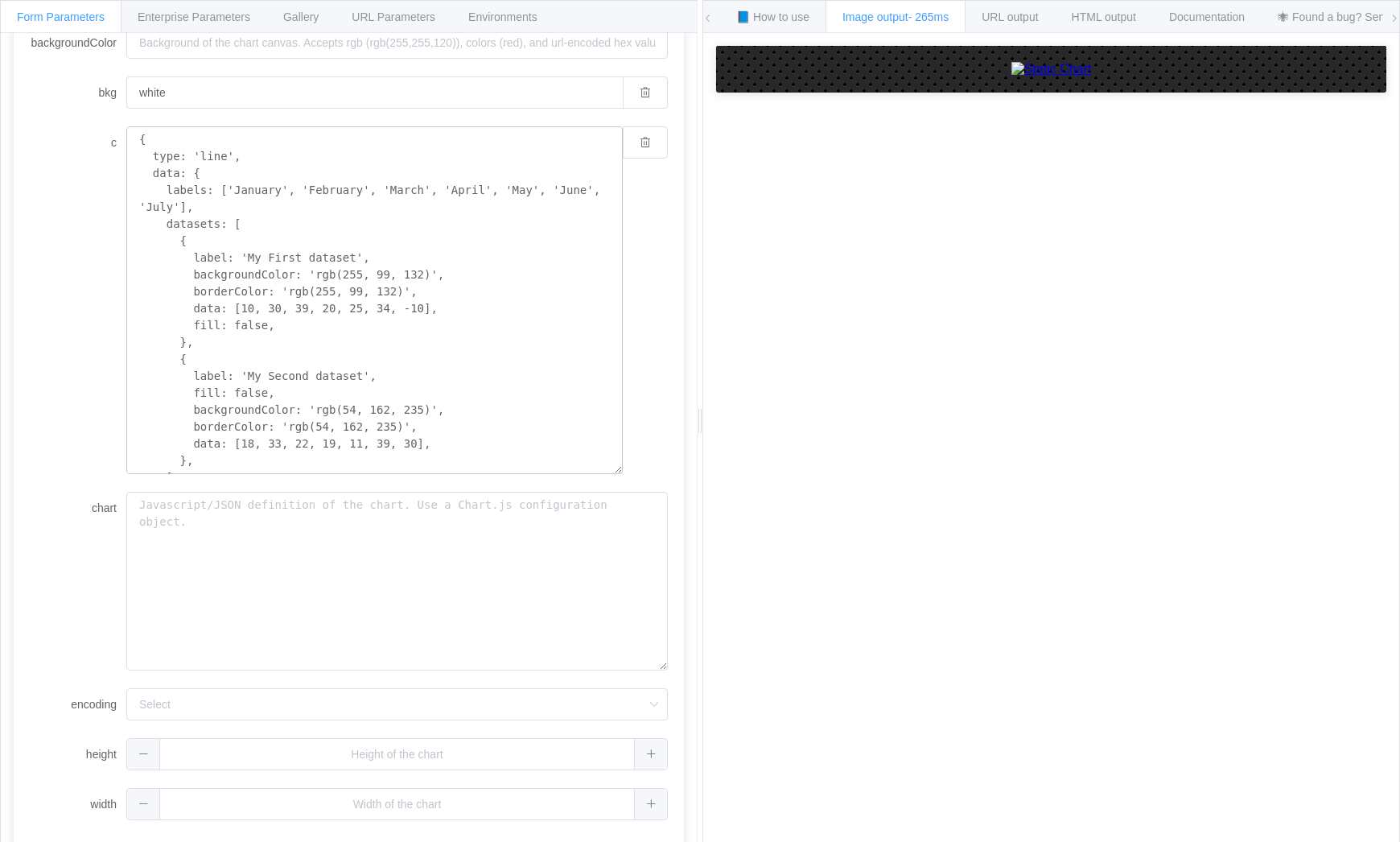
scroll to position [107, 0]
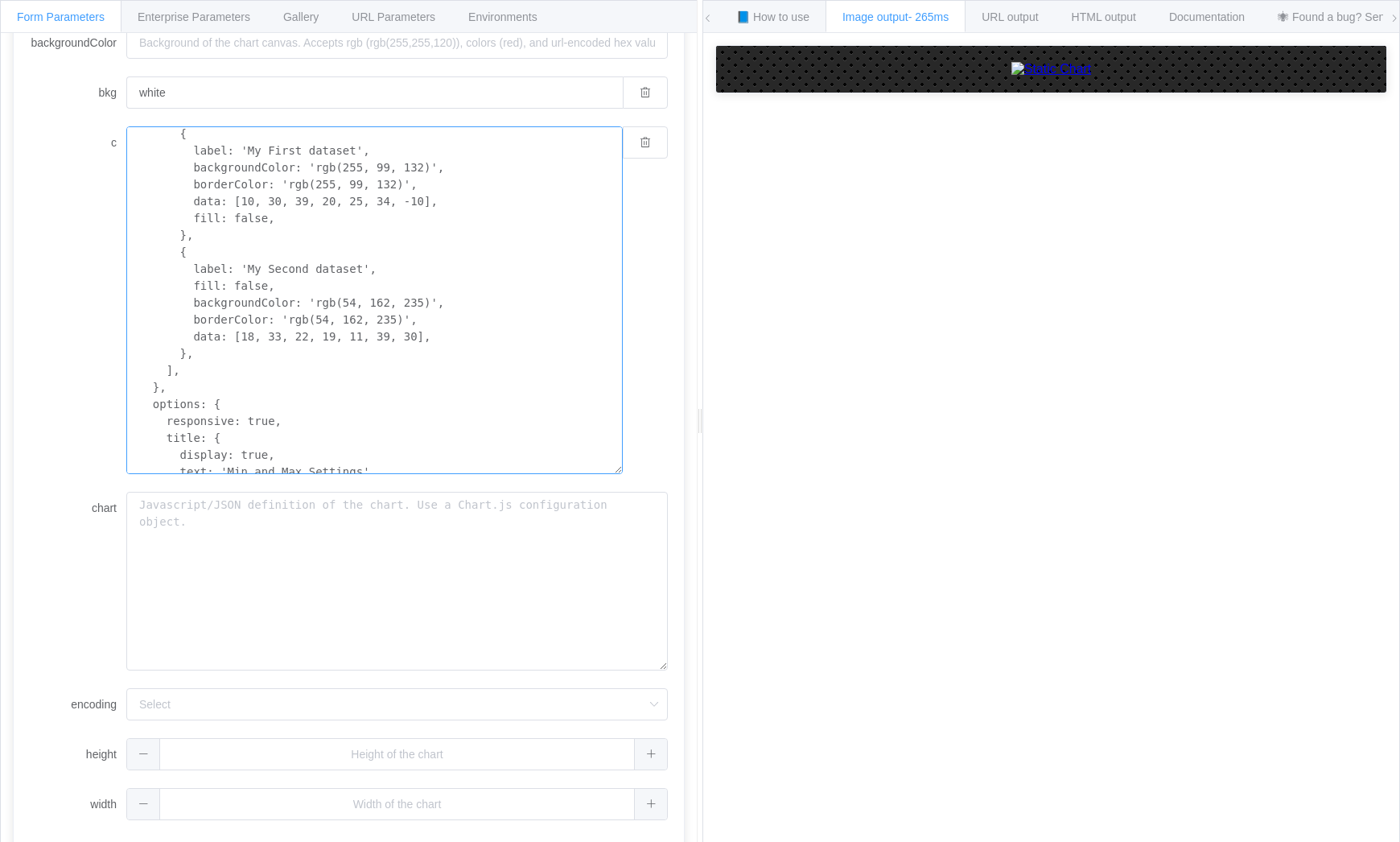
click at [187, 233] on textarea "{ type: 'line', data: { labels: ['January', 'February', 'March', 'April', 'May'…" at bounding box center [375, 301] width 496 height 348
paste textarea "{ label: 'My Second dataset', fill: false, backgroundColor: 'rgb(54, 162, 235)'…"
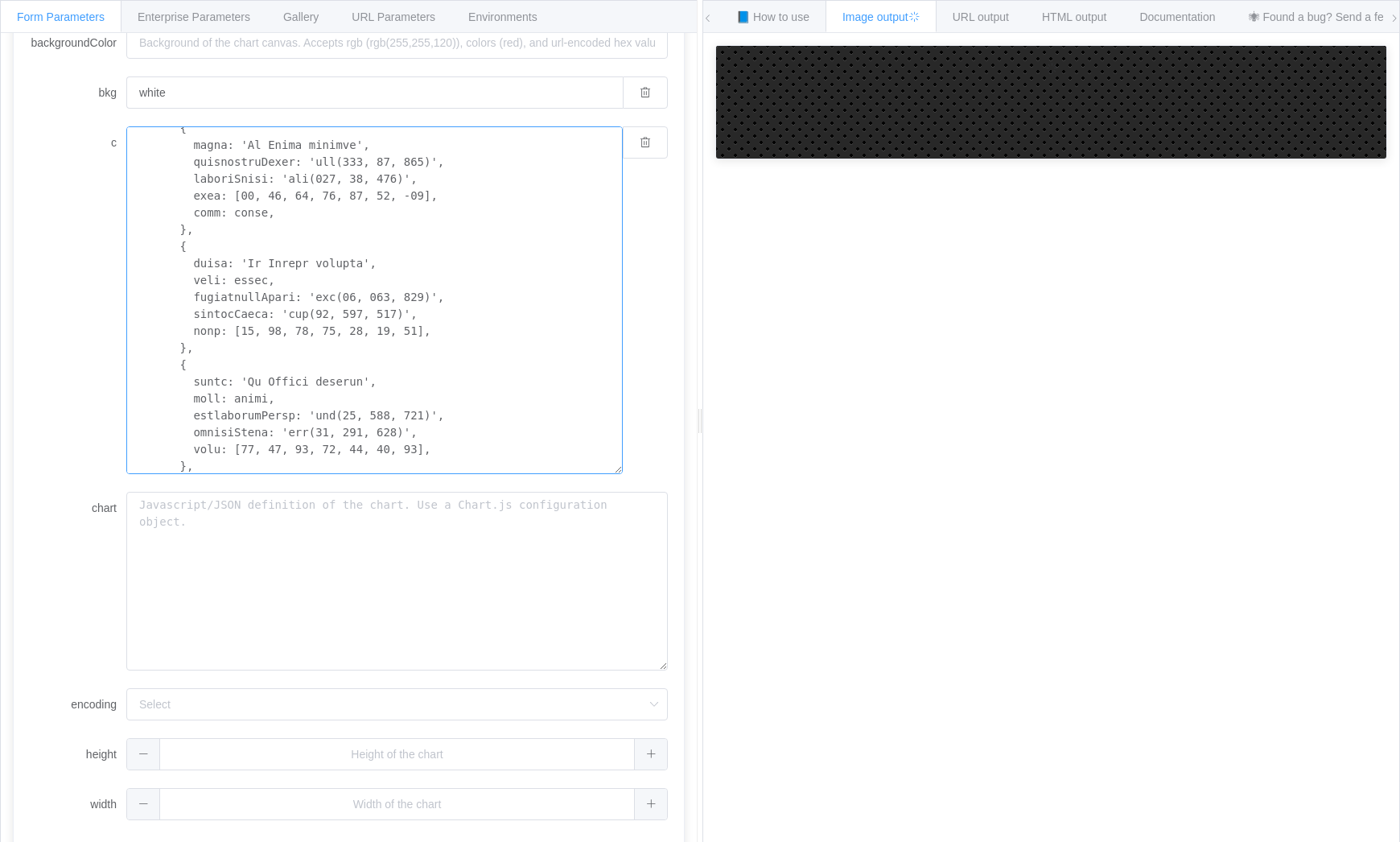
scroll to position [231, 0]
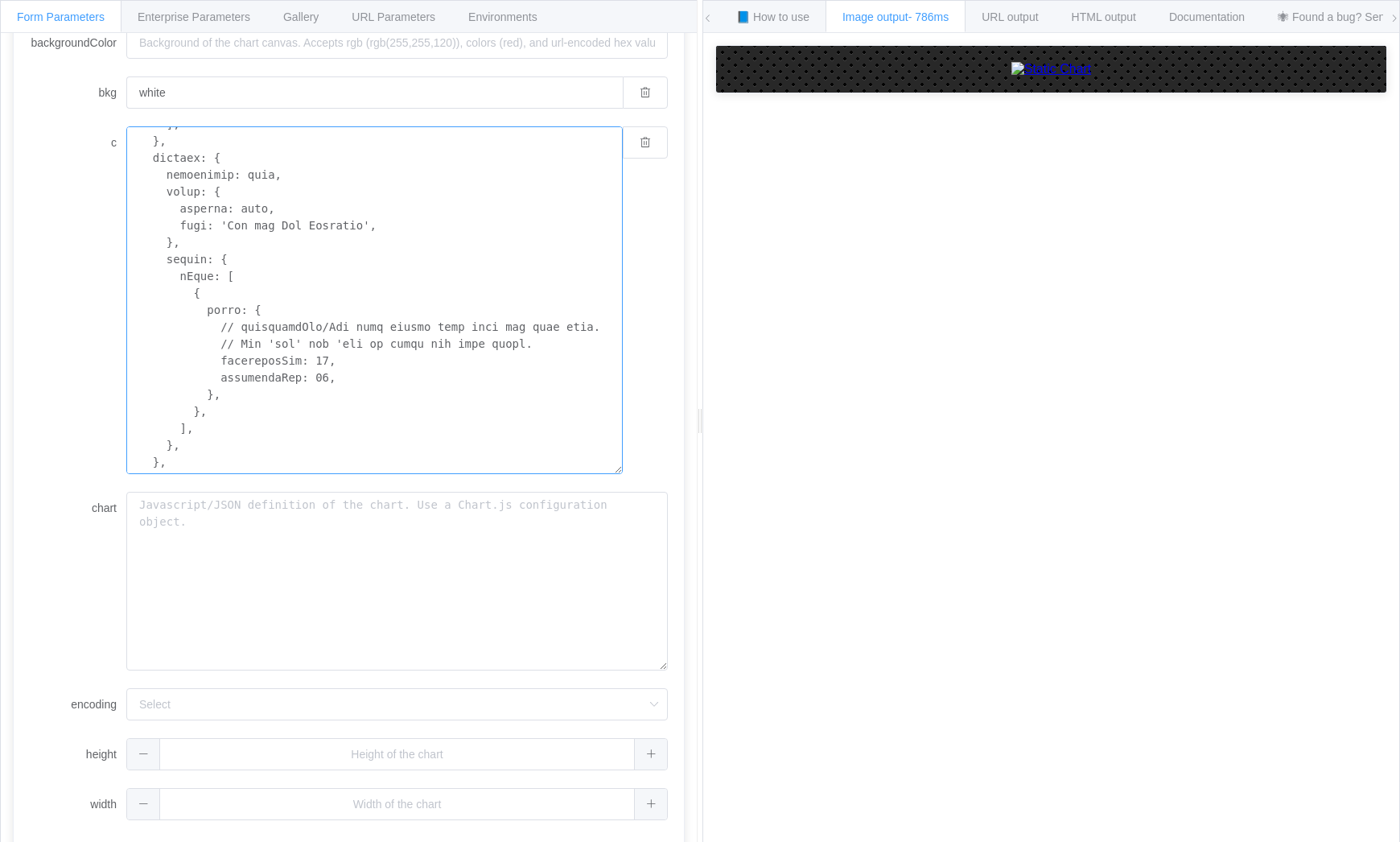
scroll to position [608, 0]
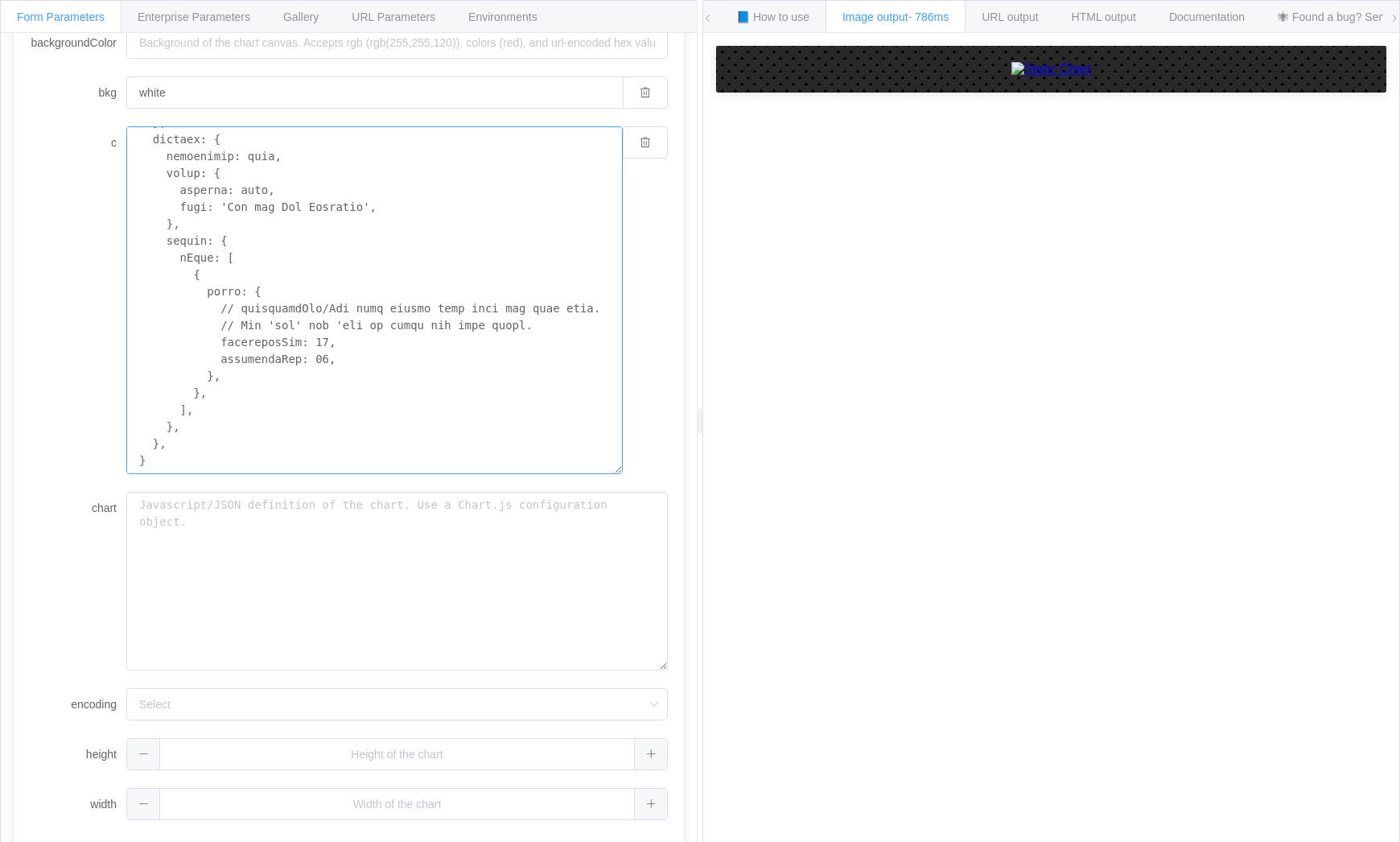
click at [233, 243] on textarea "c" at bounding box center [375, 301] width 496 height 348
click at [352, 259] on textarea "c" at bounding box center [375, 301] width 496 height 348
click at [301, 15] on span "Gallery" at bounding box center [300, 17] width 35 height 13
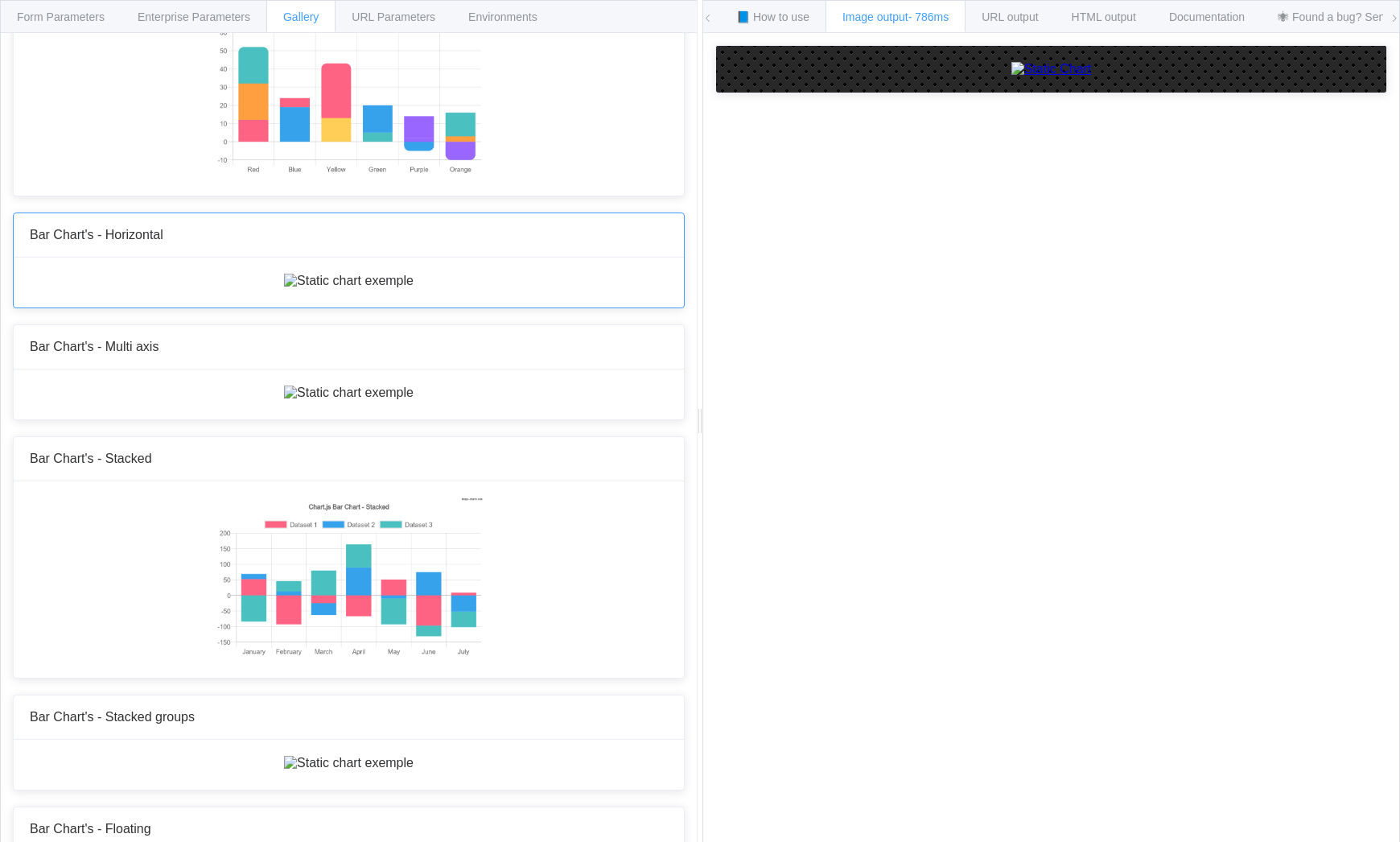
scroll to position [364, 0]
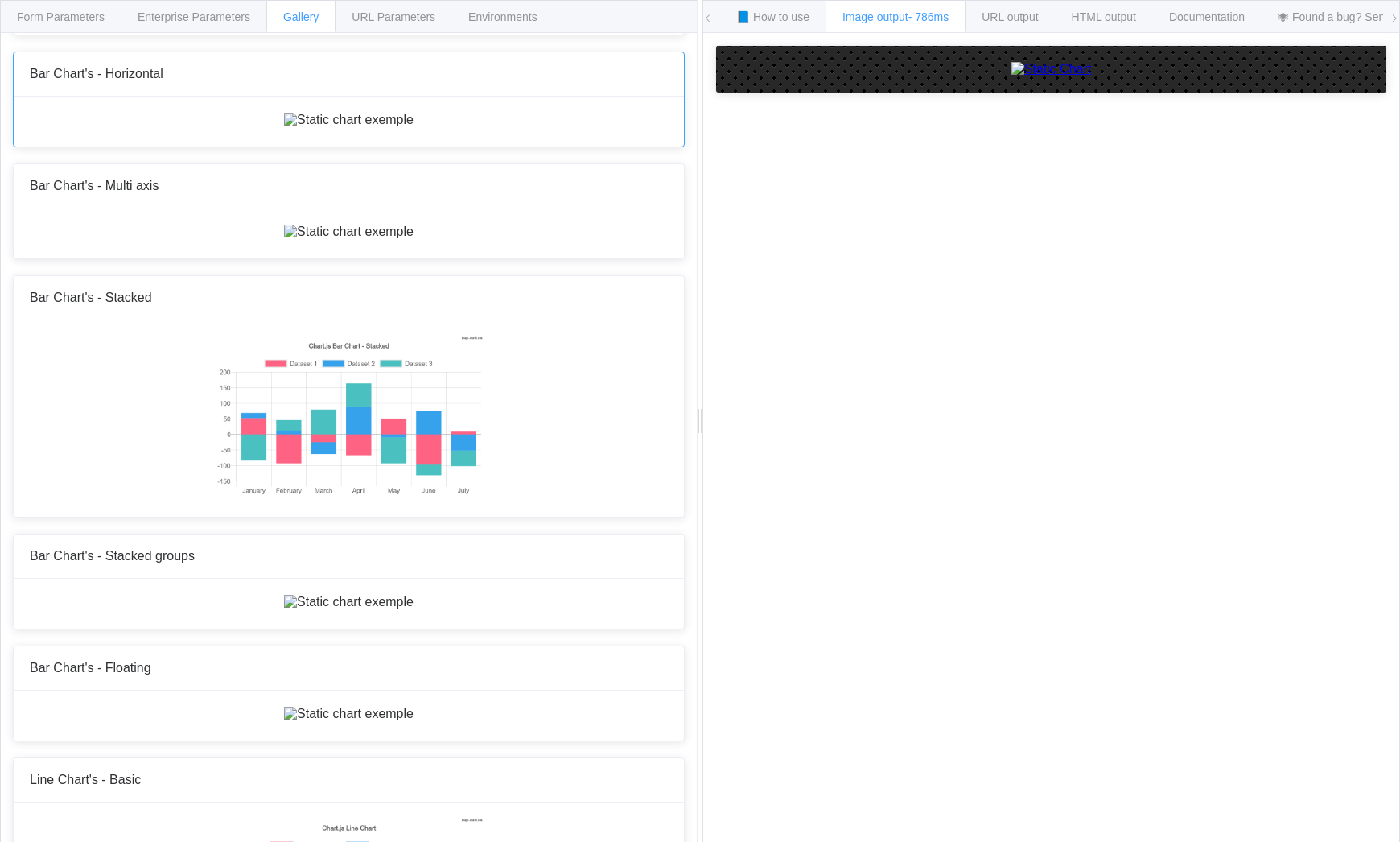
click at [75, 81] on span "Bar Chart's - Horizontal" at bounding box center [96, 74] width 134 height 14
click at [62, 11] on span "Form Parameters" at bounding box center [60, 17] width 87 height 13
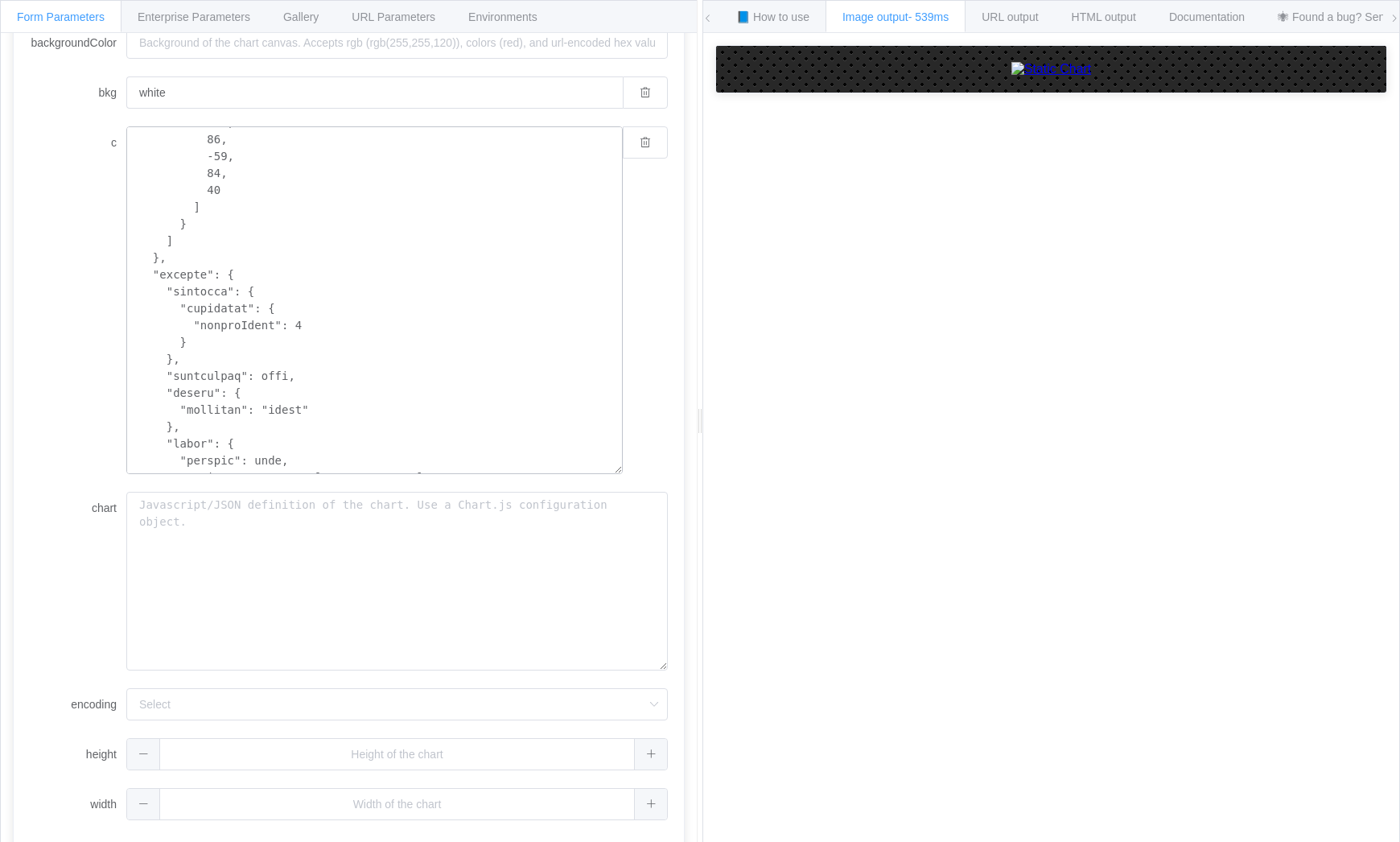
scroll to position [676, 0]
click at [179, 430] on textarea "c" at bounding box center [375, 301] width 496 height 348
paste textarea "scales: { yAxes: [ { ticks: { // suggestedMin/[PERSON_NAME] will always make su…"
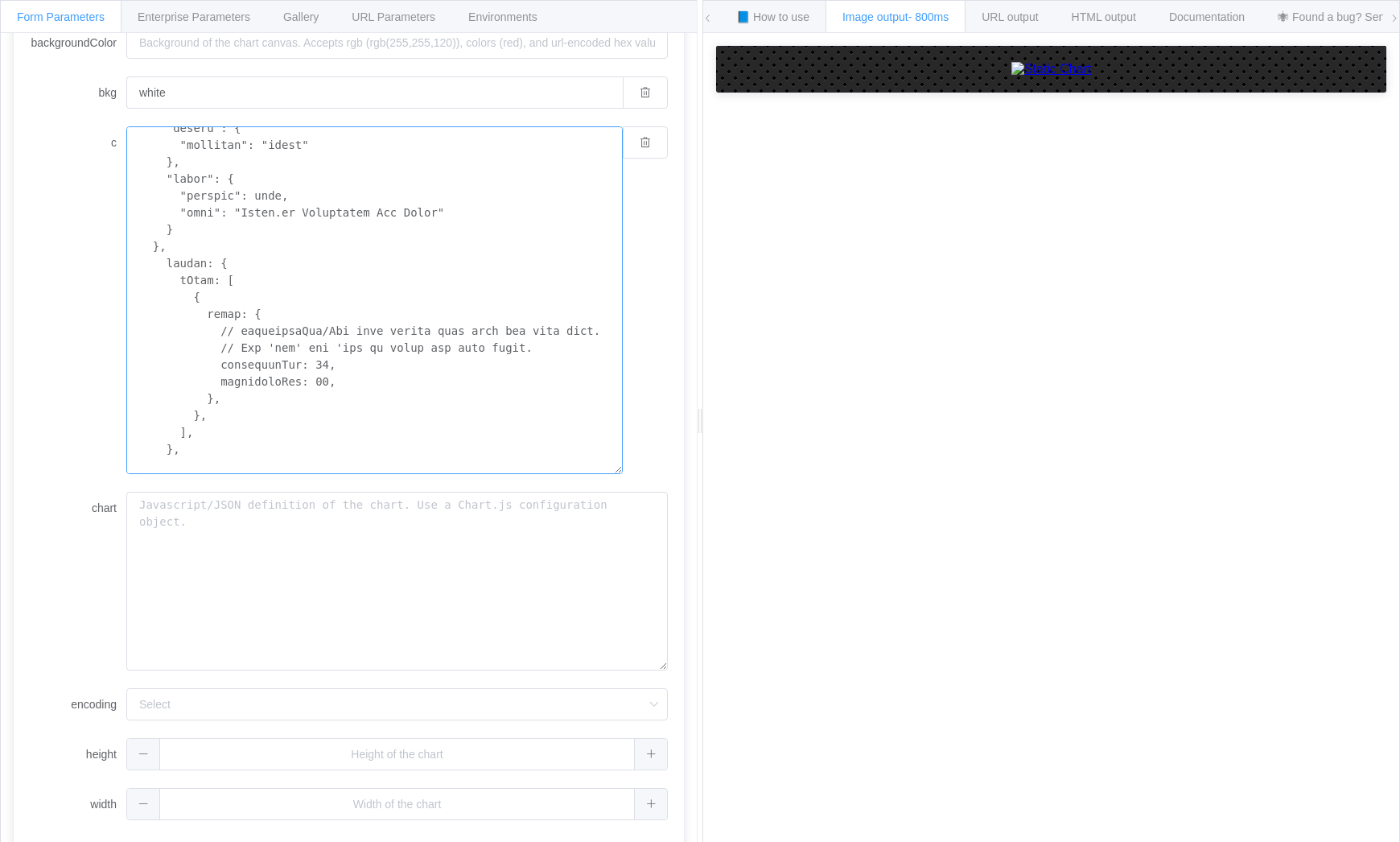
click at [309, 359] on textarea "c" at bounding box center [375, 301] width 496 height 348
click at [416, 328] on textarea "c" at bounding box center [375, 301] width 496 height 348
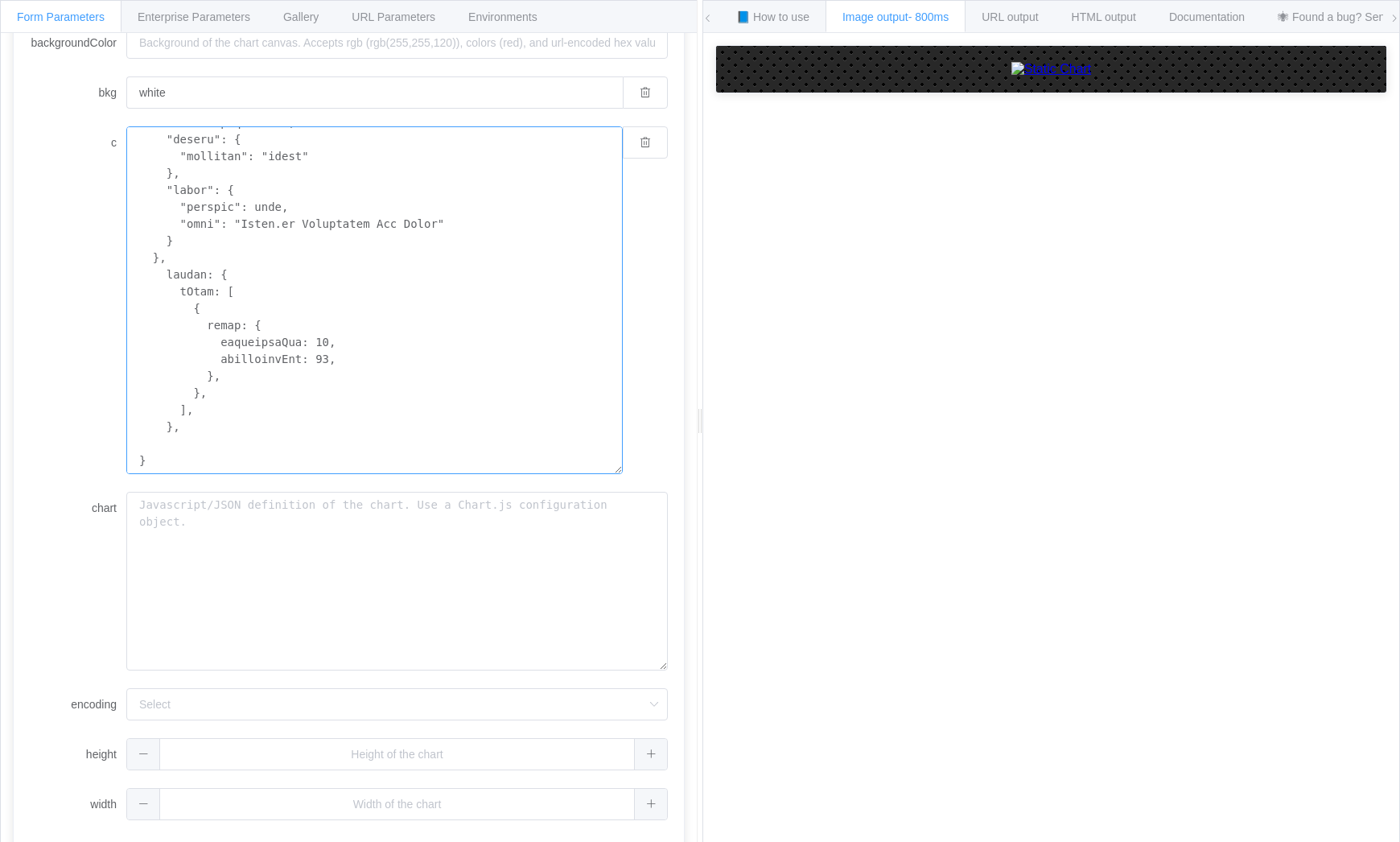
scroll to position [862, 0]
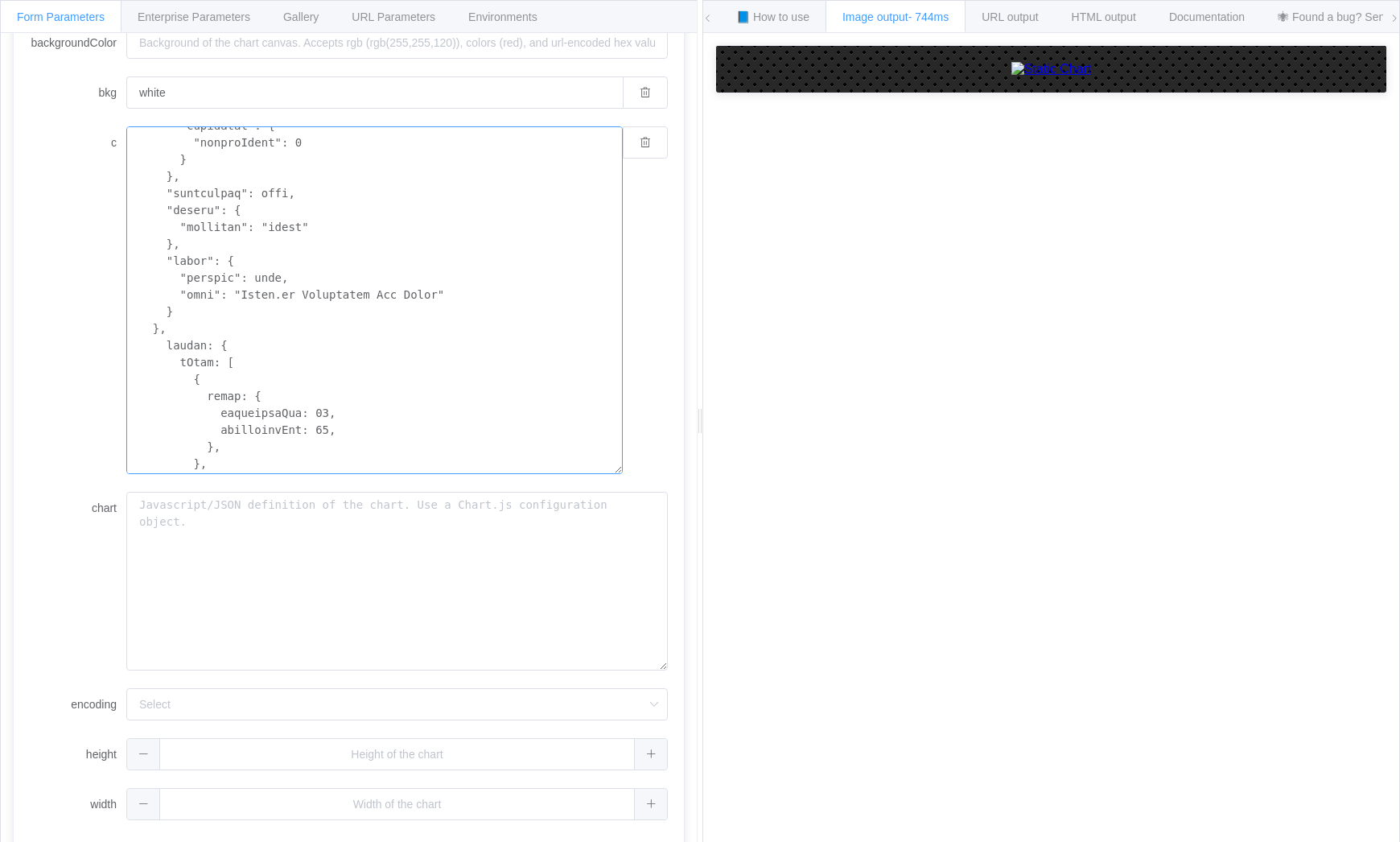
scroll to position [845, 0]
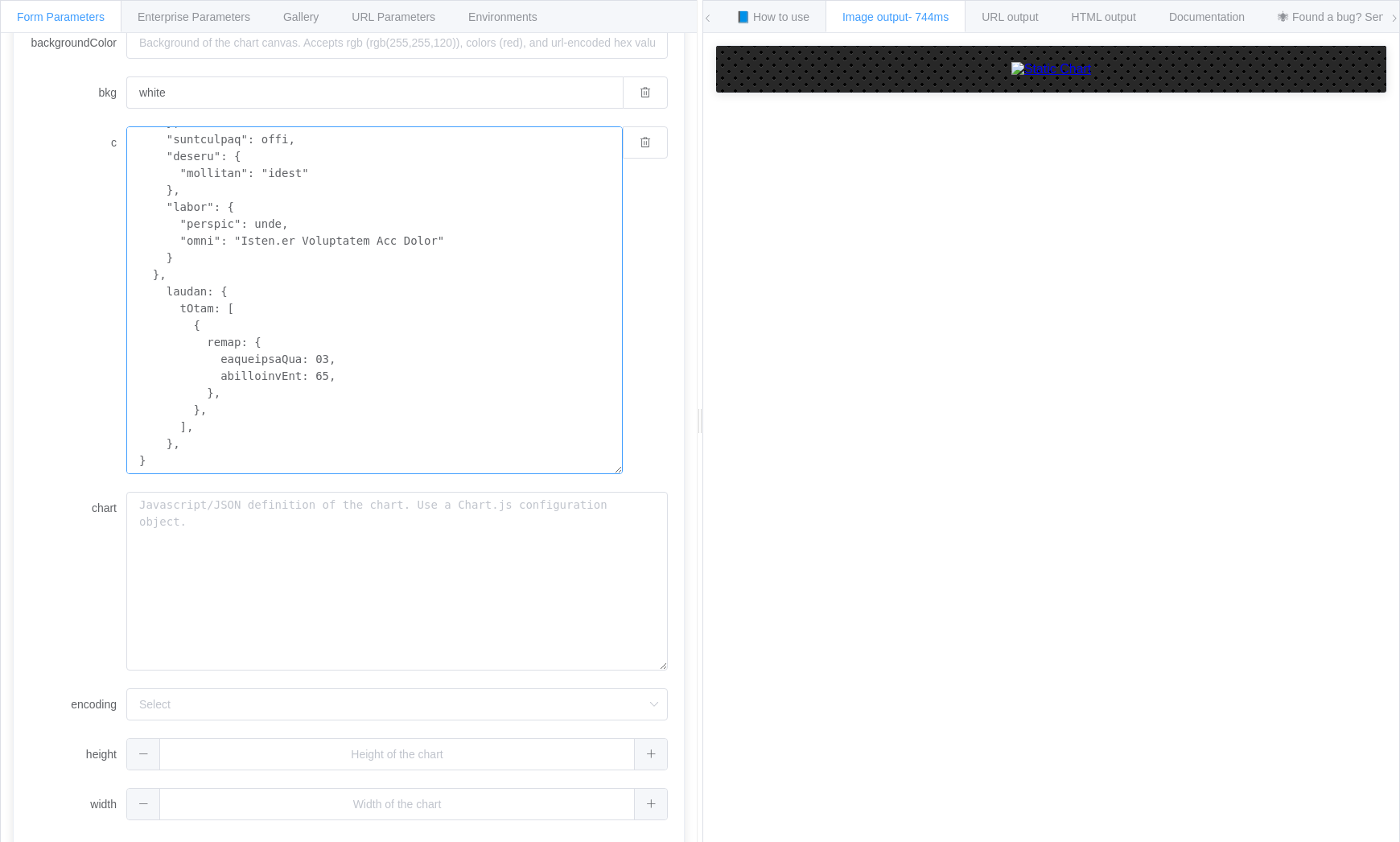
click at [310, 354] on textarea "c" at bounding box center [375, 301] width 496 height 348
type textarea "{ "type": "horizontalBar", "data": { "labels": [ "January", "February", "March"…"
click at [305, 20] on span "Gallery" at bounding box center [300, 17] width 35 height 13
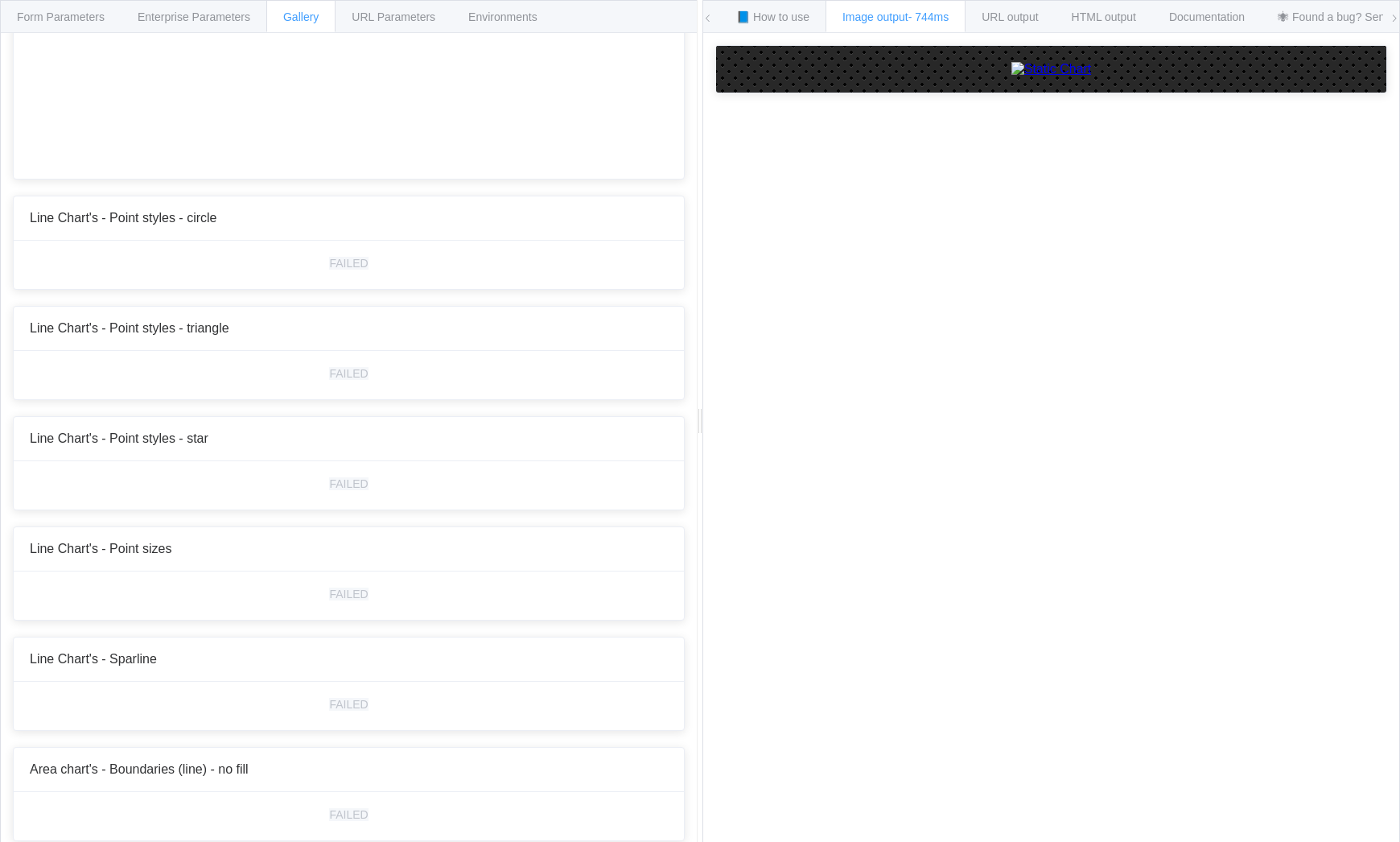
scroll to position [2081, 0]
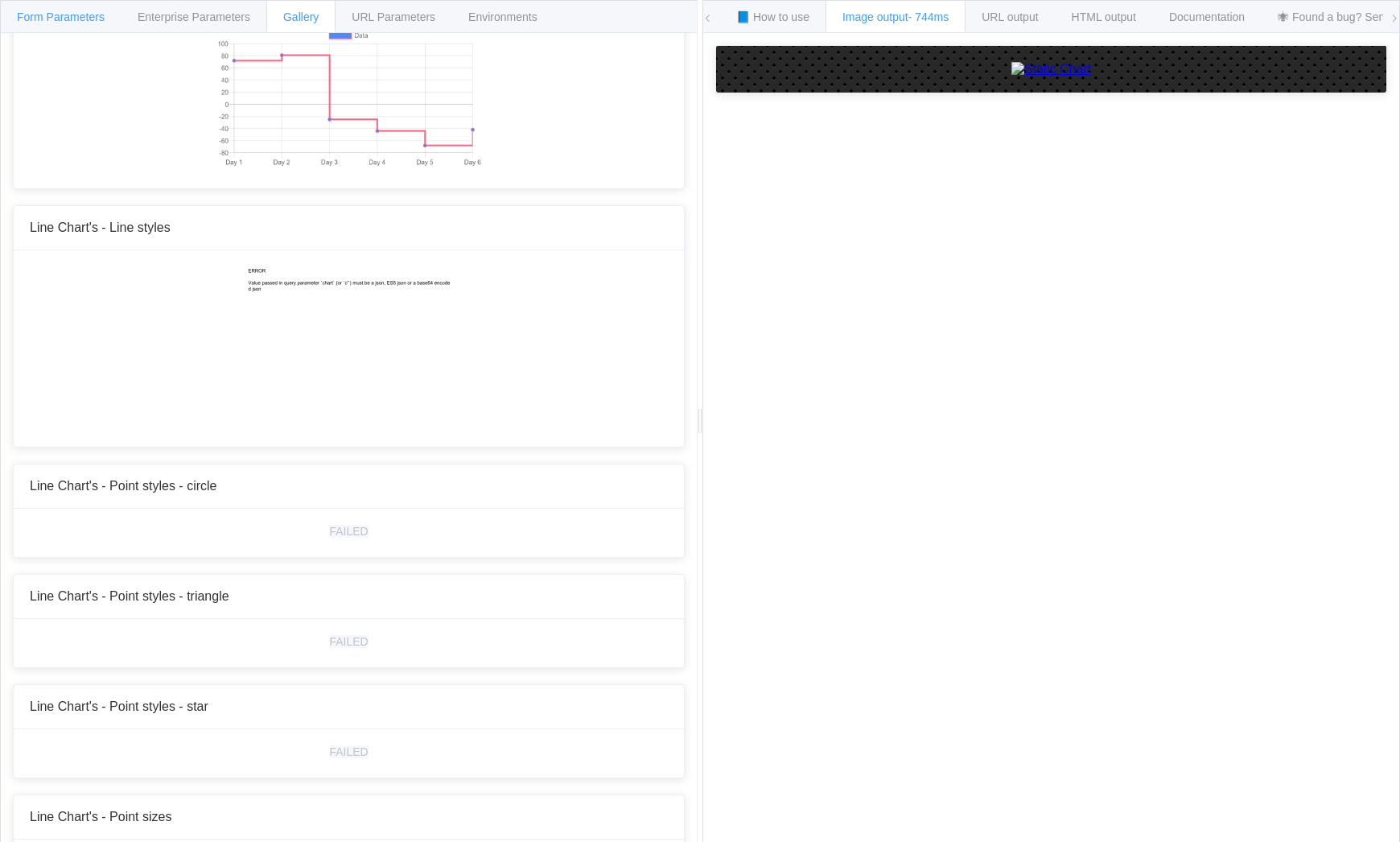
click at [42, 8] on div "Form Parameters" at bounding box center [60, 16] width 122 height 32
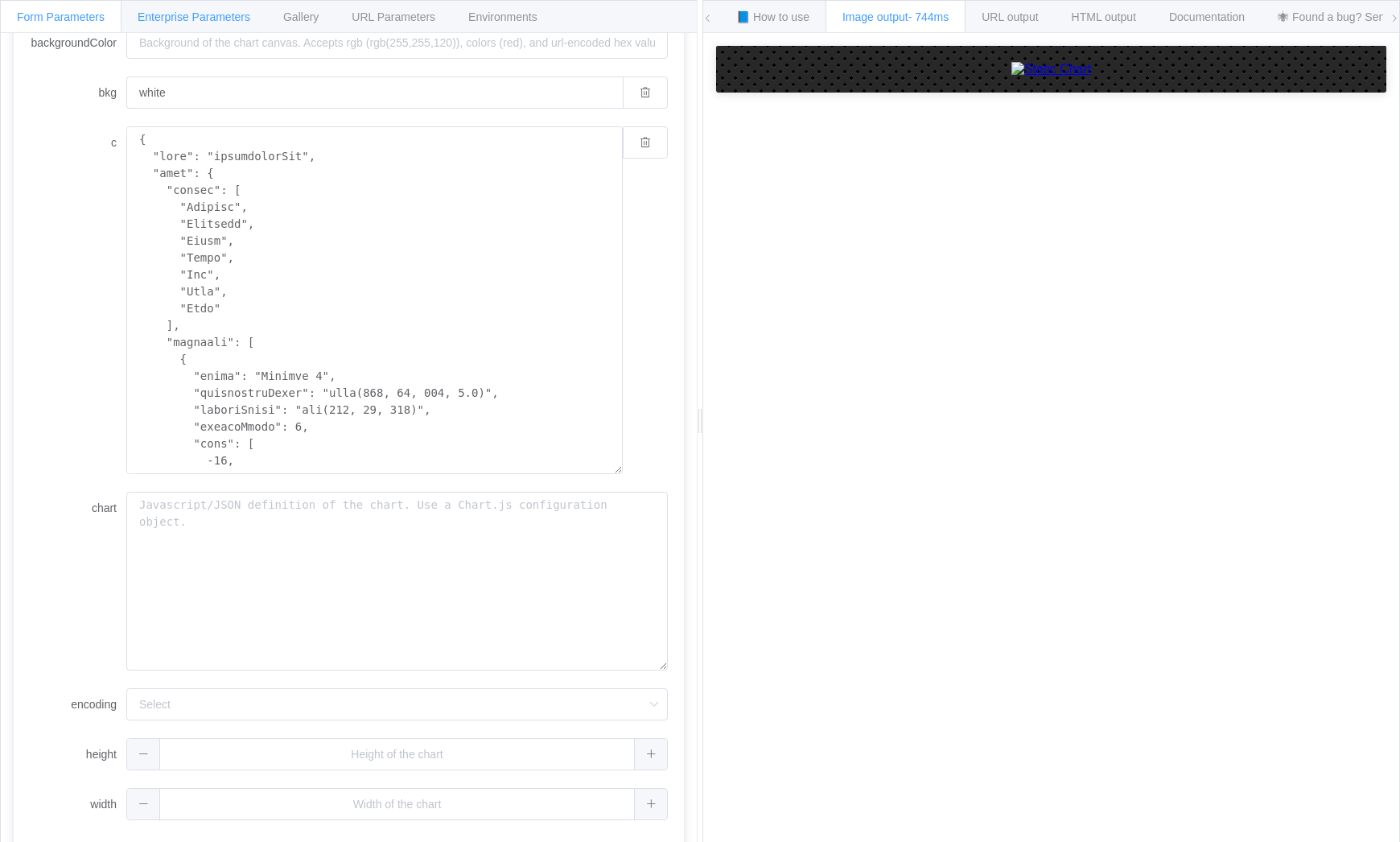
click at [205, 20] on span "Enterprise Parameters" at bounding box center [194, 17] width 113 height 13
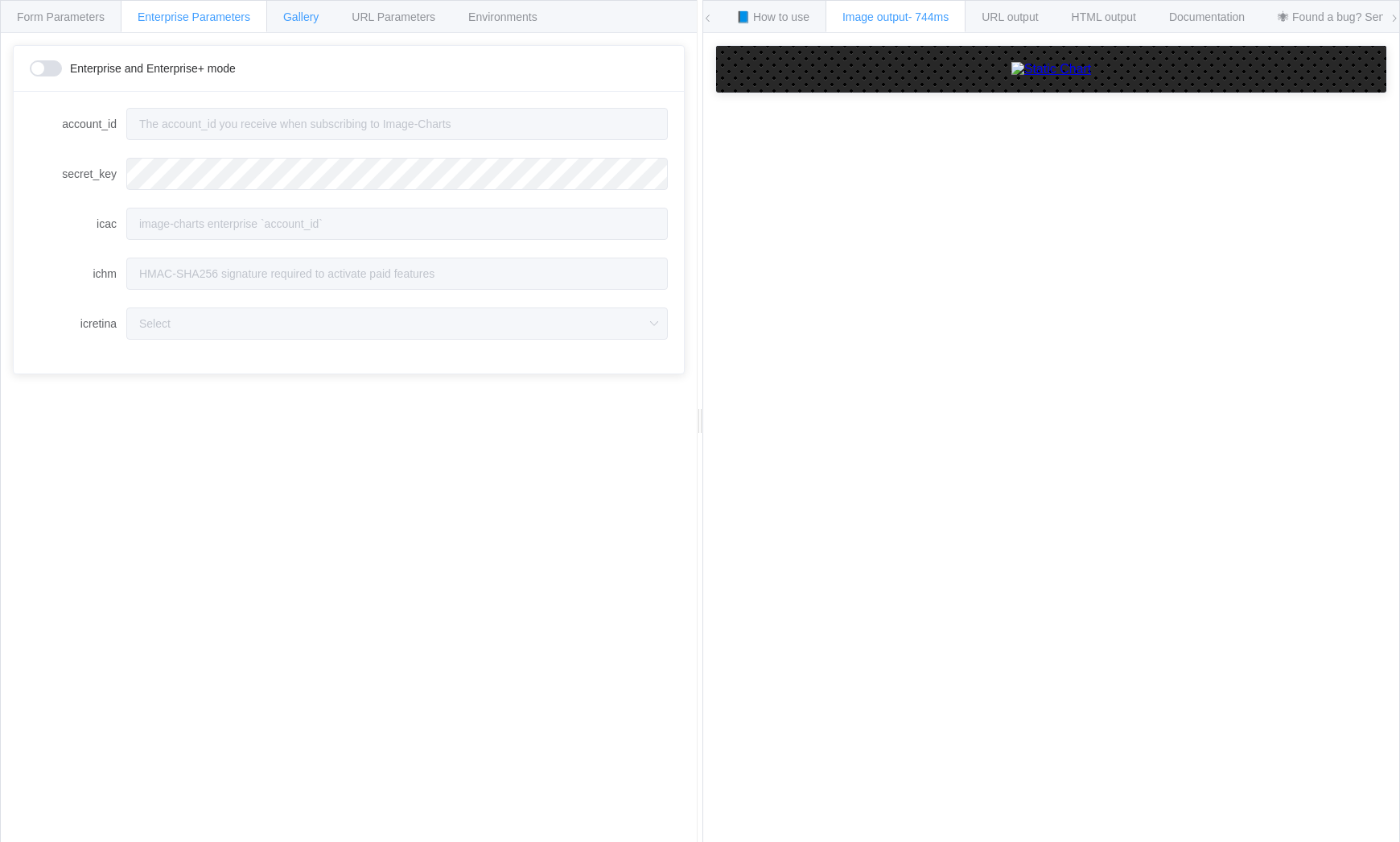
click at [321, 10] on div "Gallery" at bounding box center [300, 16] width 69 height 32
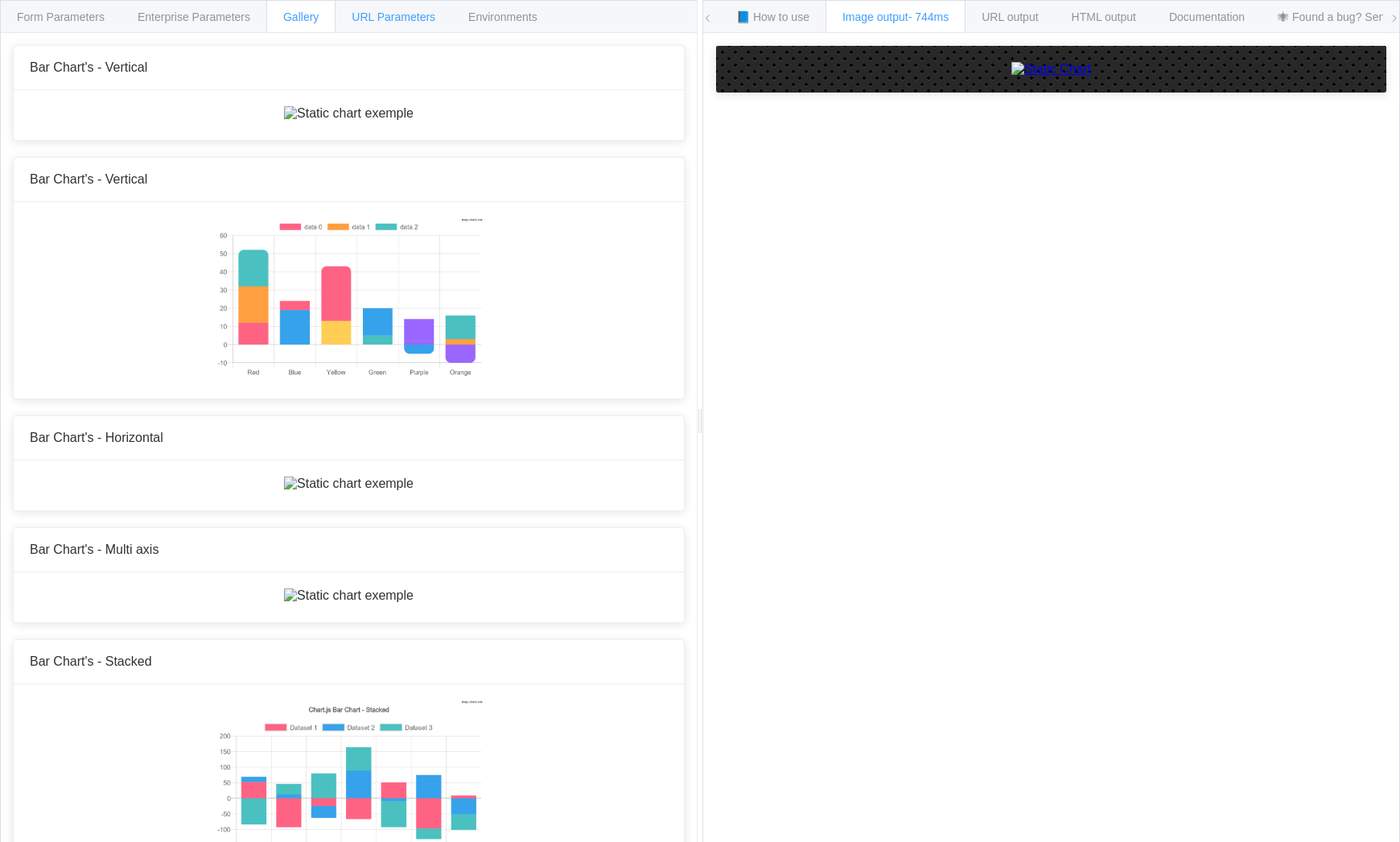
click at [420, 19] on span "URL Parameters" at bounding box center [393, 17] width 84 height 13
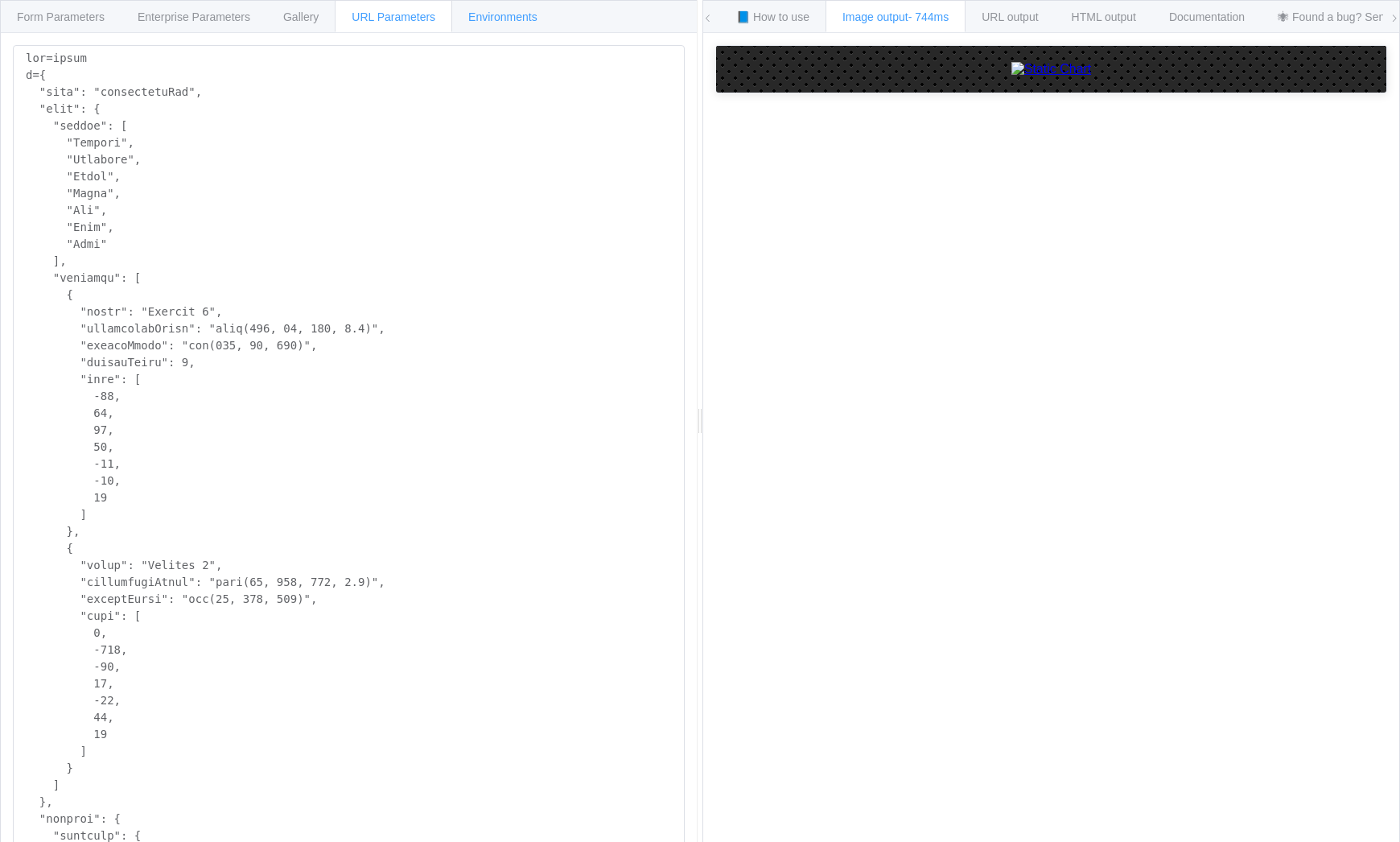
click at [536, 23] on span "Environments" at bounding box center [503, 17] width 69 height 13
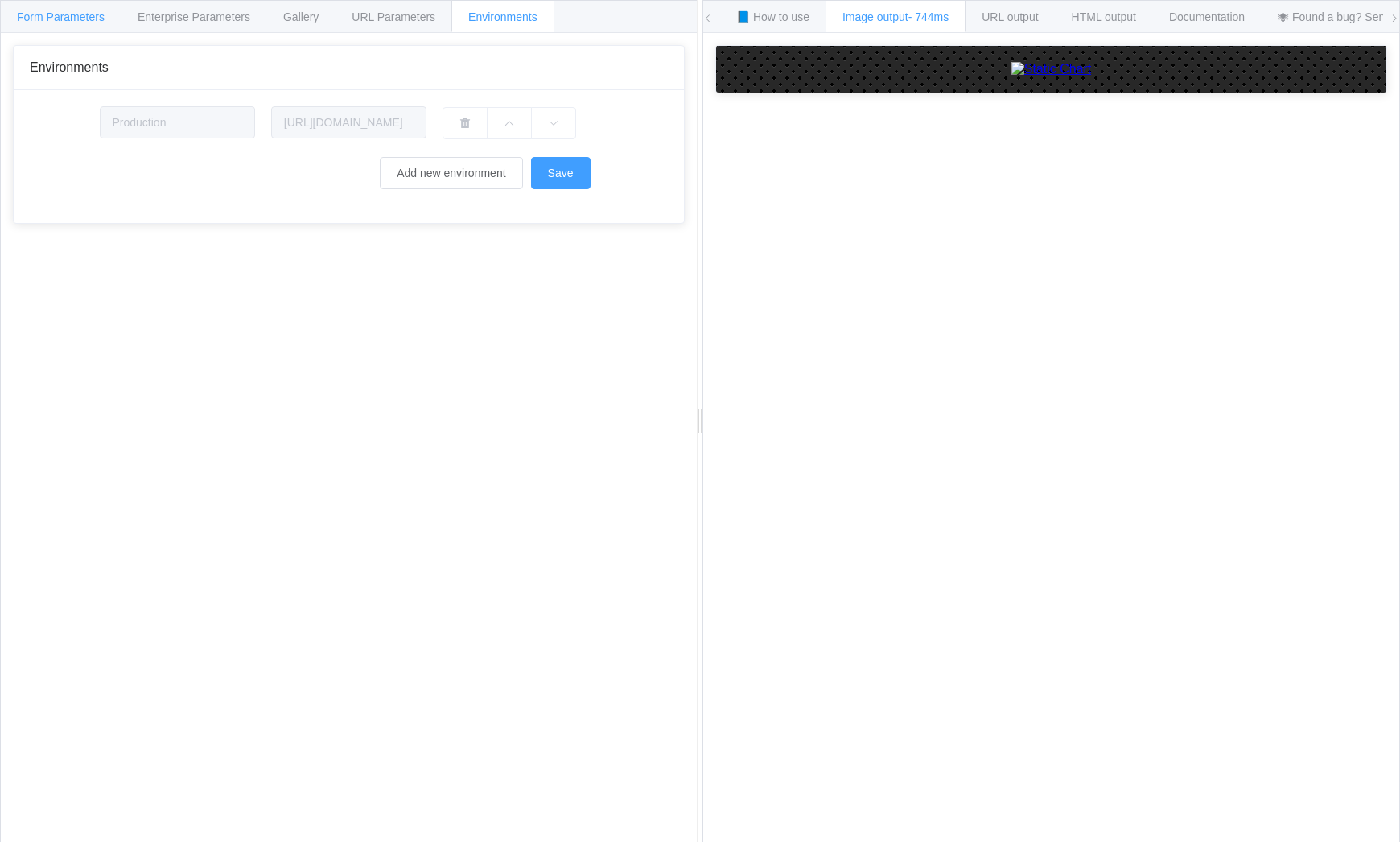
click at [52, 20] on span "Form Parameters" at bounding box center [60, 17] width 87 height 13
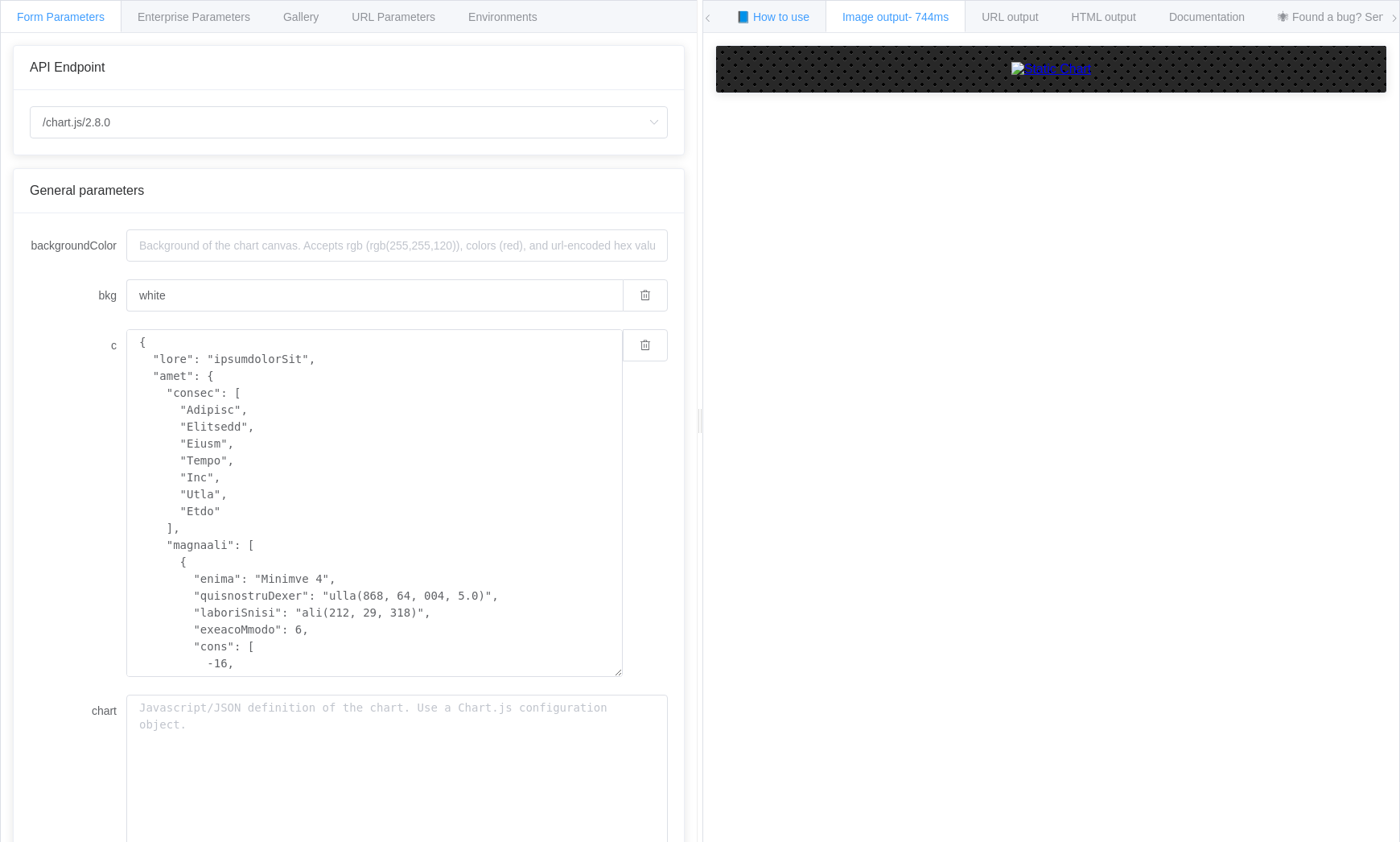
click at [776, 17] on span "📘 How to use" at bounding box center [773, 17] width 73 height 13
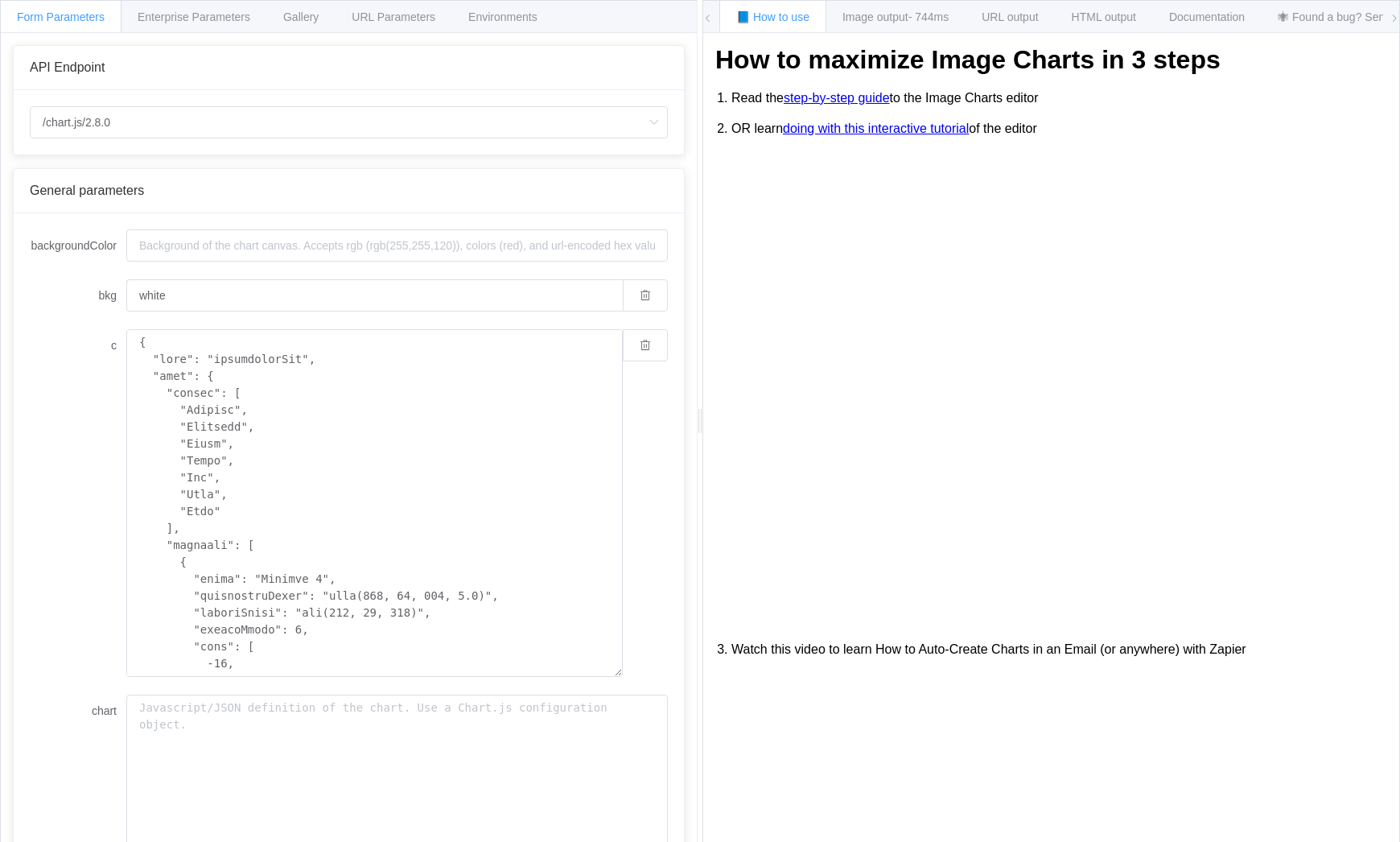
click at [896, 132] on link "doing with this interactive tutorial" at bounding box center [876, 129] width 186 height 15
click at [1021, 19] on span "URL output" at bounding box center [1009, 17] width 56 height 13
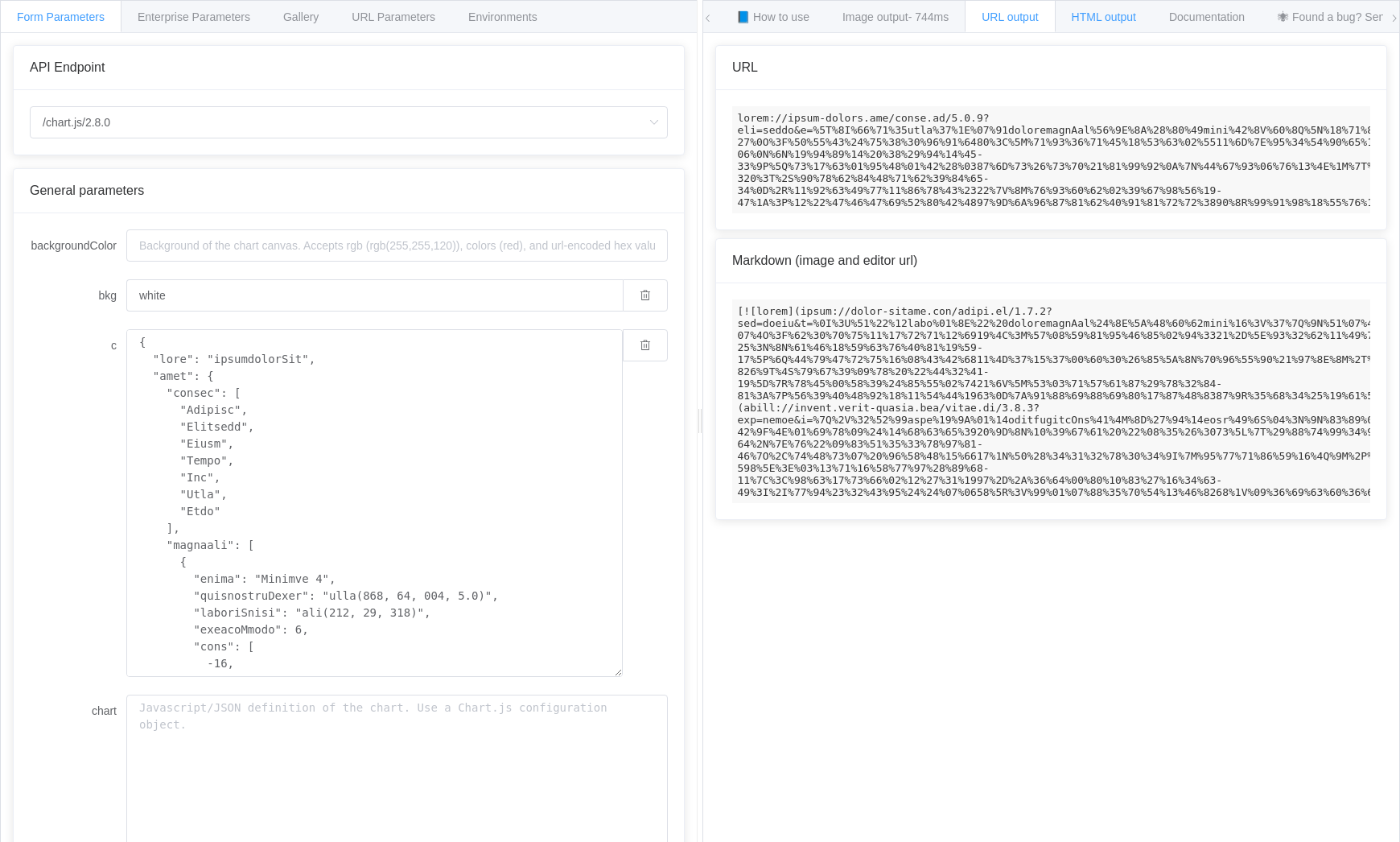
click at [1125, 18] on span "HTML output" at bounding box center [1104, 17] width 64 height 13
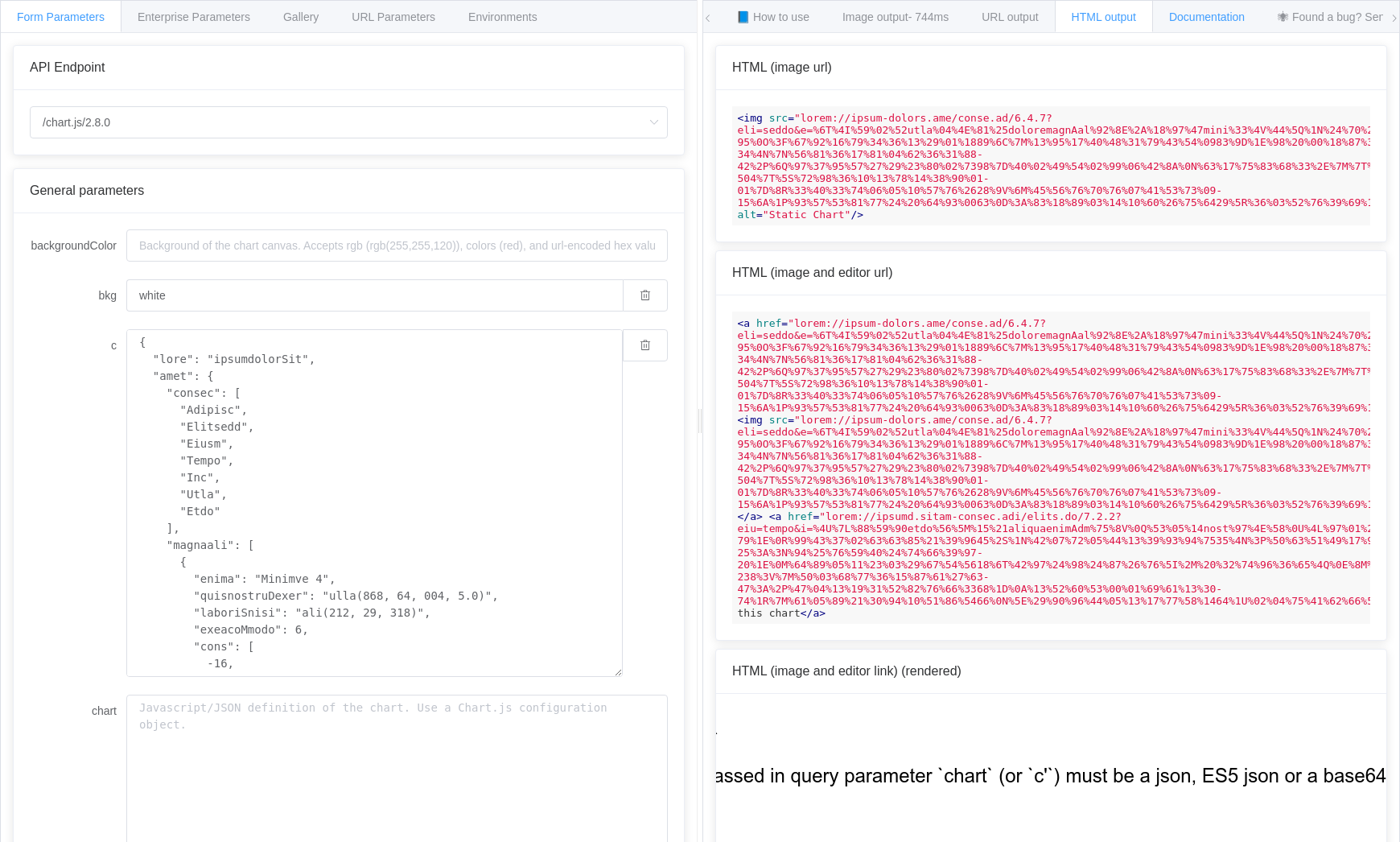
click at [1216, 20] on span "Documentation" at bounding box center [1207, 17] width 76 height 13
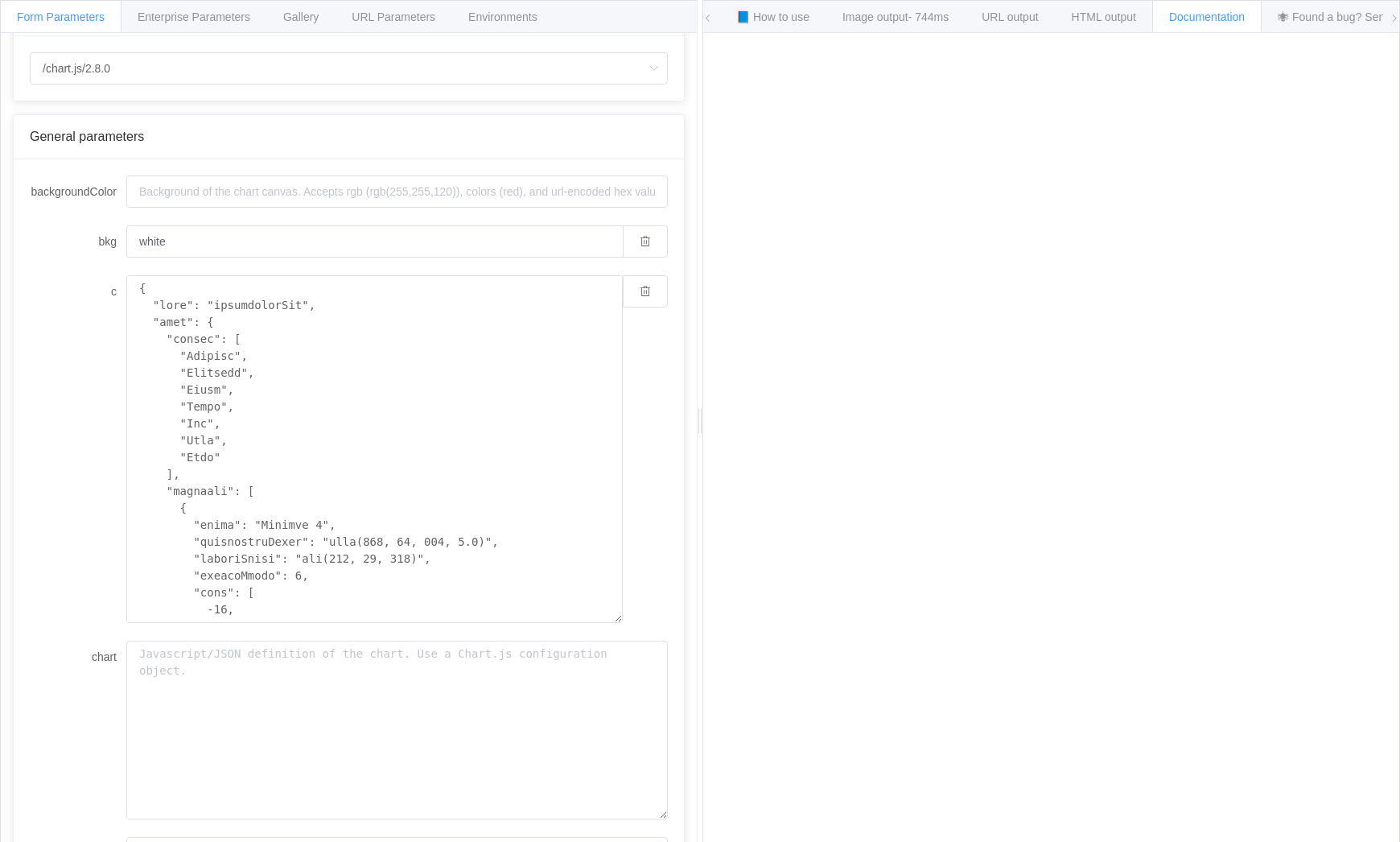
scroll to position [161, 0]
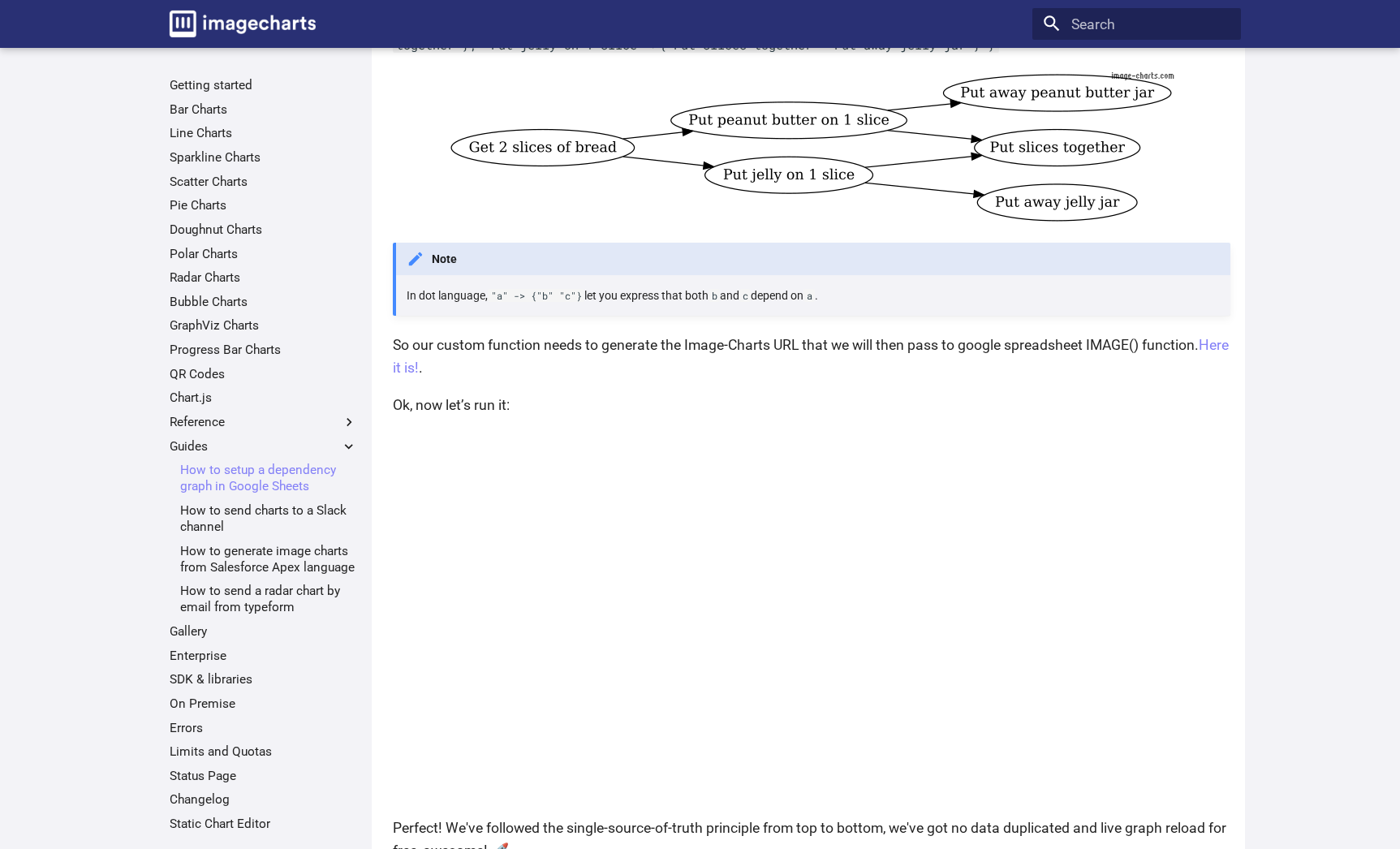
scroll to position [2067, 0]
